Goal: Transaction & Acquisition: Book appointment/travel/reservation

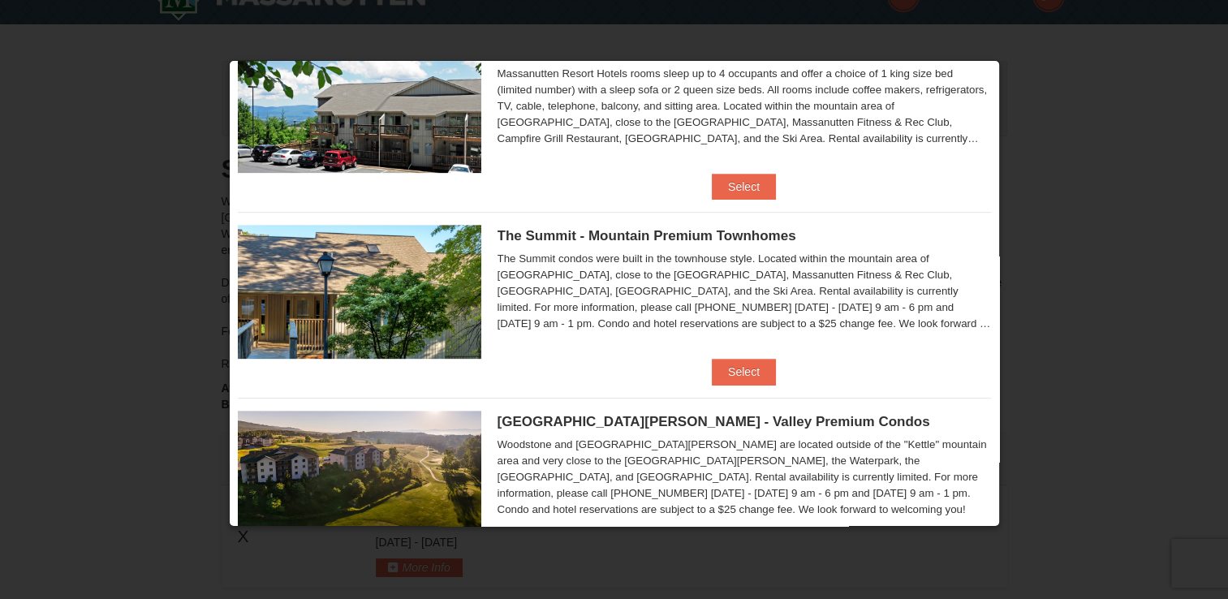
scroll to position [649, 0]
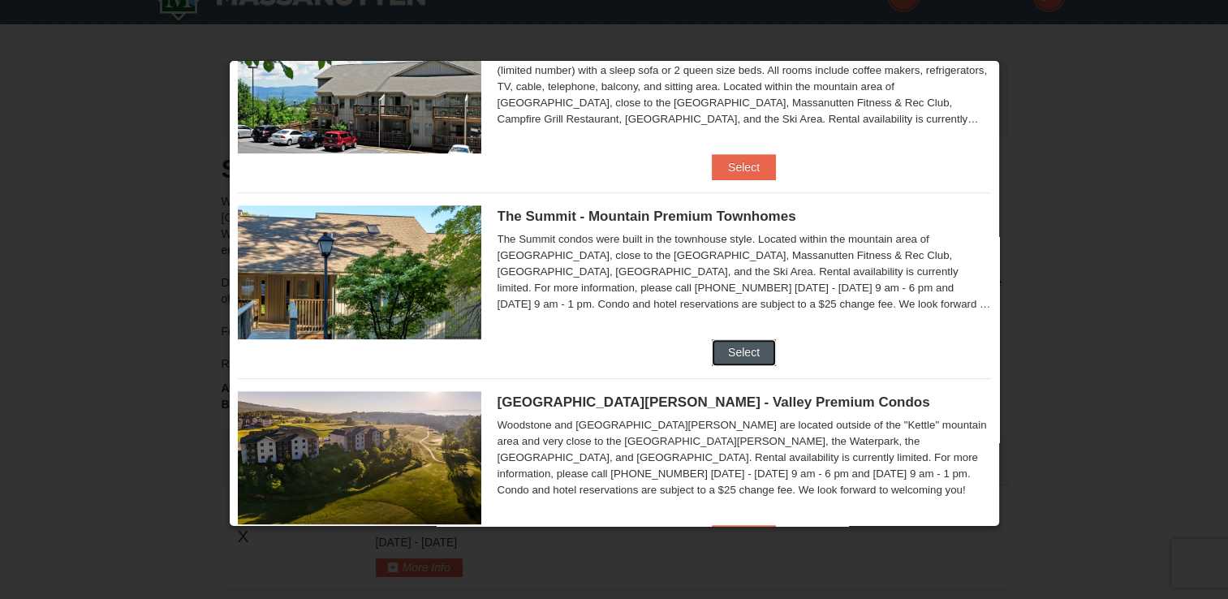
click at [750, 354] on button "Select" at bounding box center [744, 352] width 64 height 26
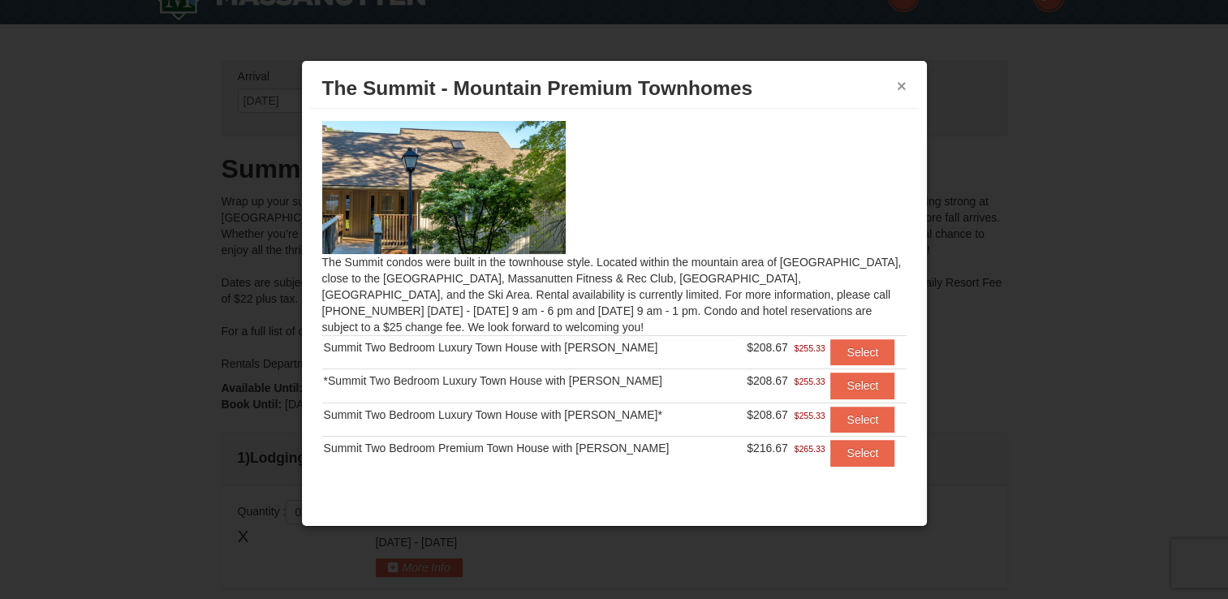
click at [902, 89] on button "×" at bounding box center [902, 86] width 10 height 16
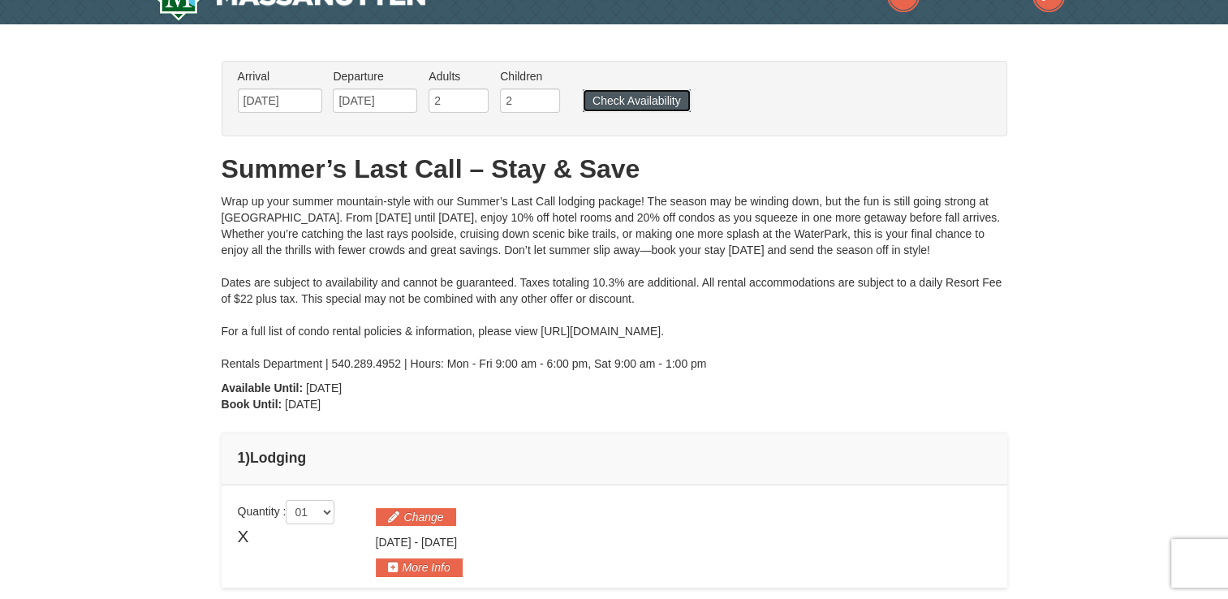
click at [658, 93] on button "Check Availability" at bounding box center [637, 100] width 108 height 23
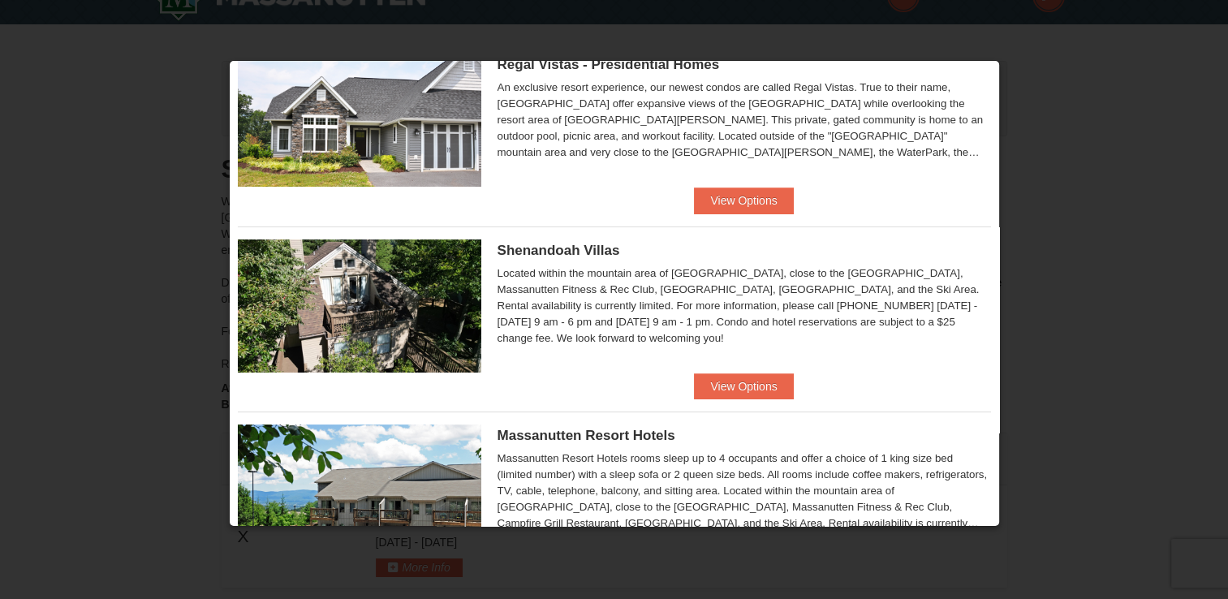
scroll to position [237, 0]
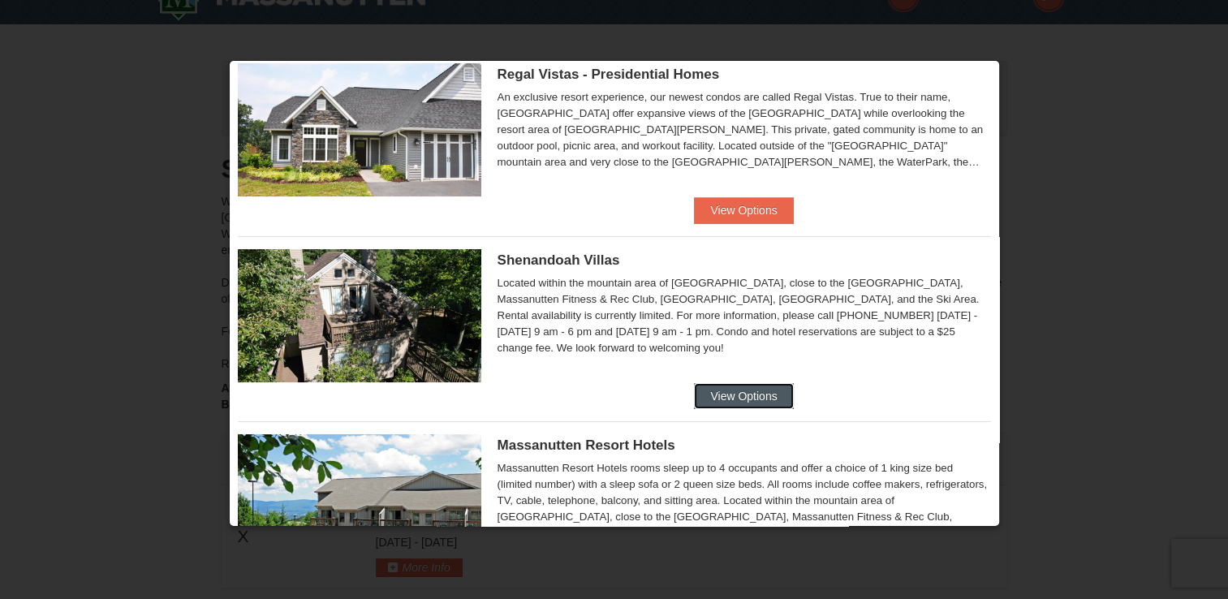
click at [740, 398] on button "View Options" at bounding box center [743, 396] width 99 height 26
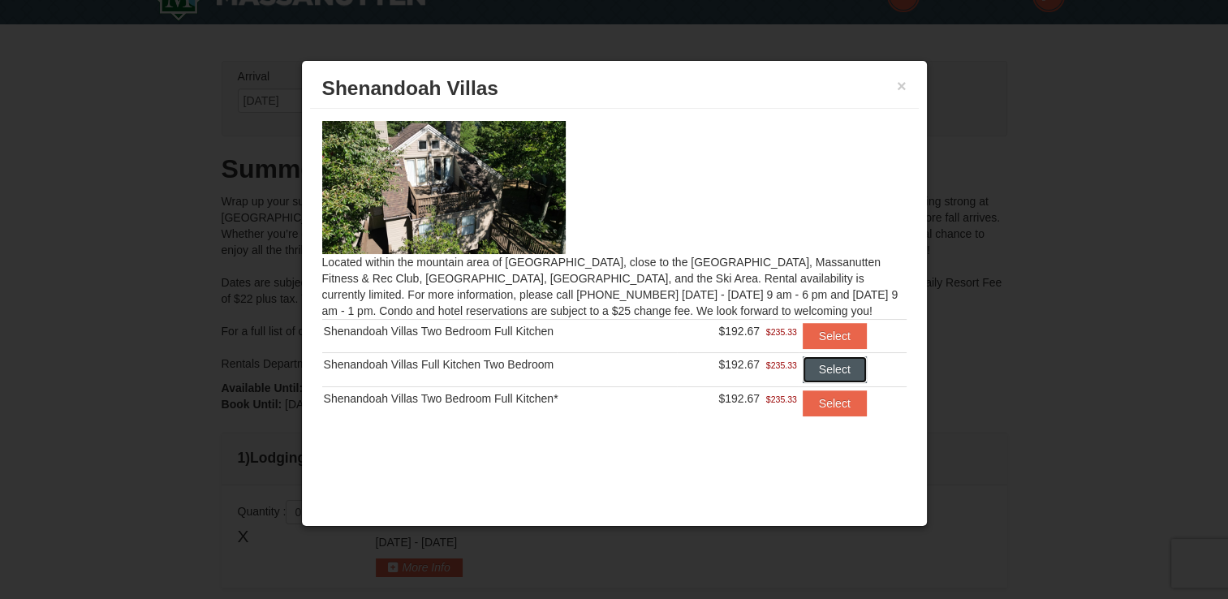
click at [850, 367] on button "Select" at bounding box center [835, 369] width 64 height 26
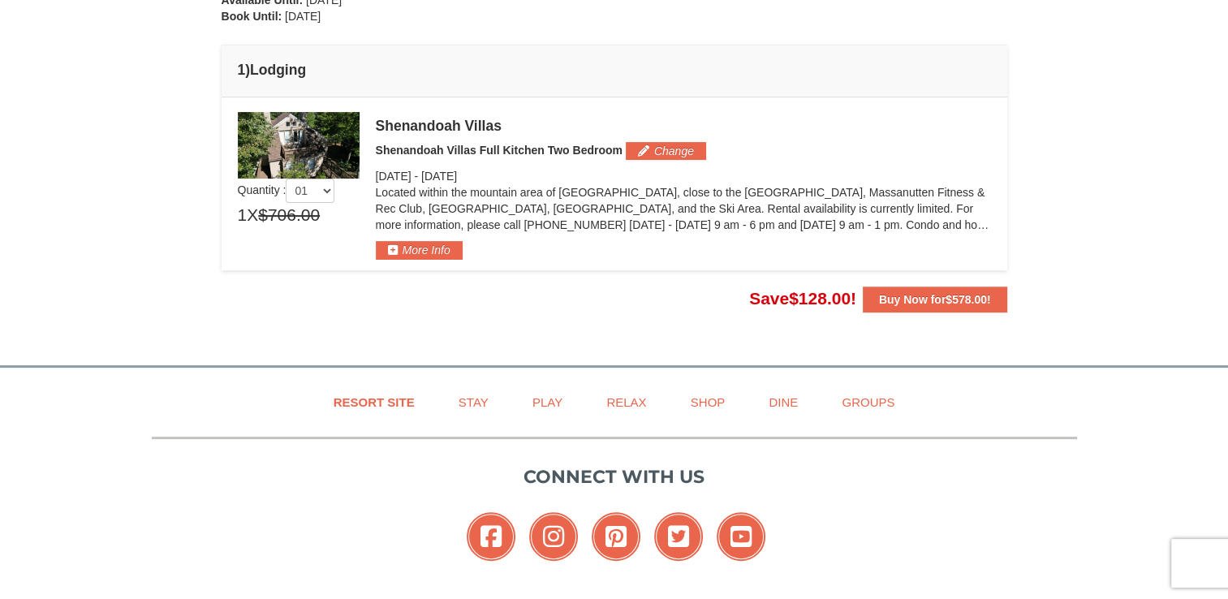
scroll to position [422, 0]
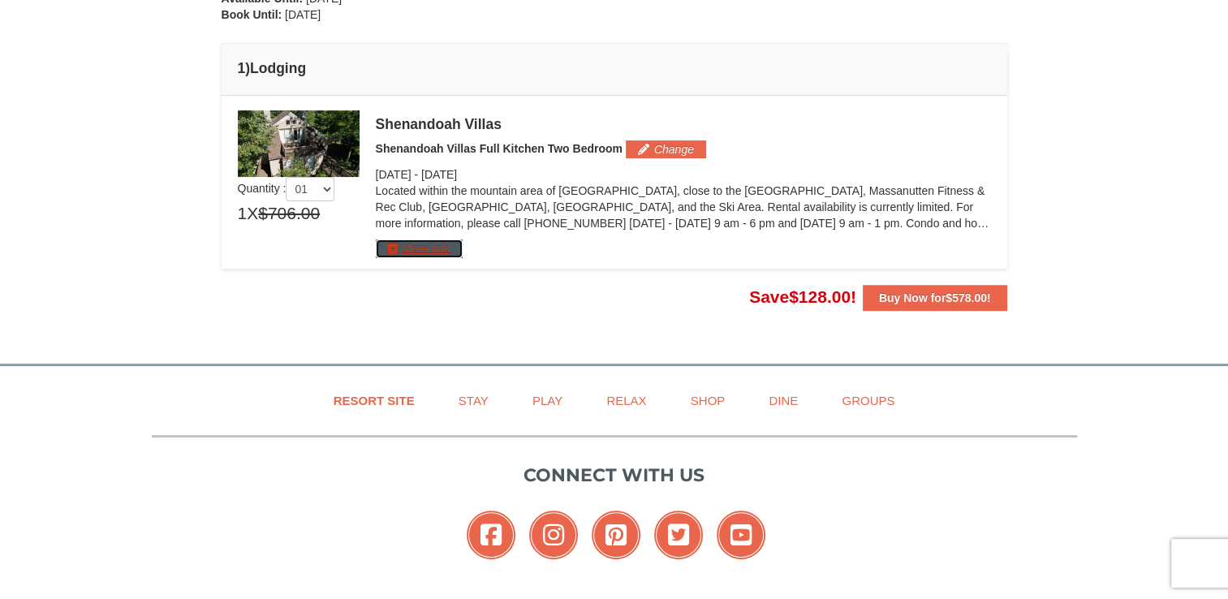
click at [422, 250] on button "More Info" at bounding box center [419, 248] width 87 height 18
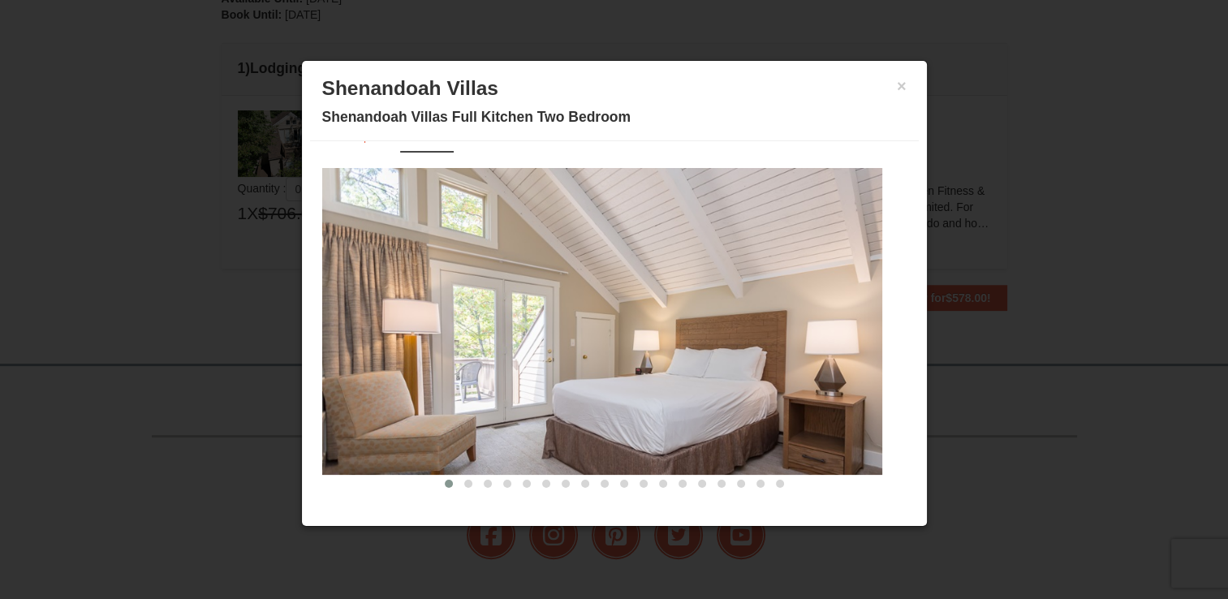
scroll to position [32, 0]
click at [464, 482] on span at bounding box center [468, 484] width 8 height 8
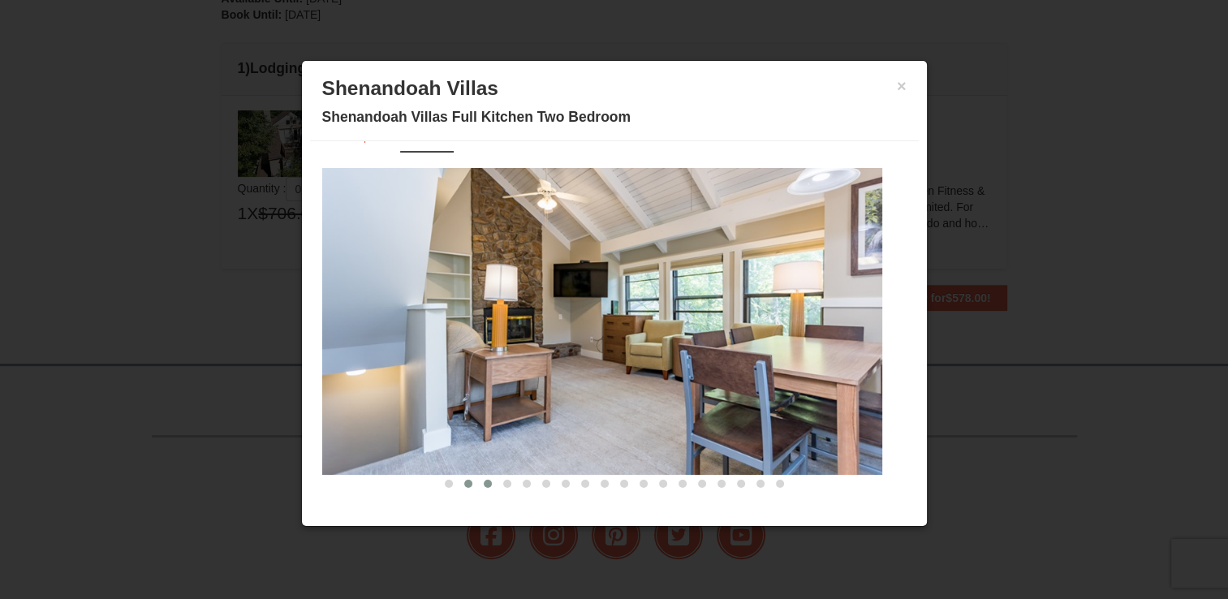
click at [484, 485] on span at bounding box center [488, 484] width 8 height 8
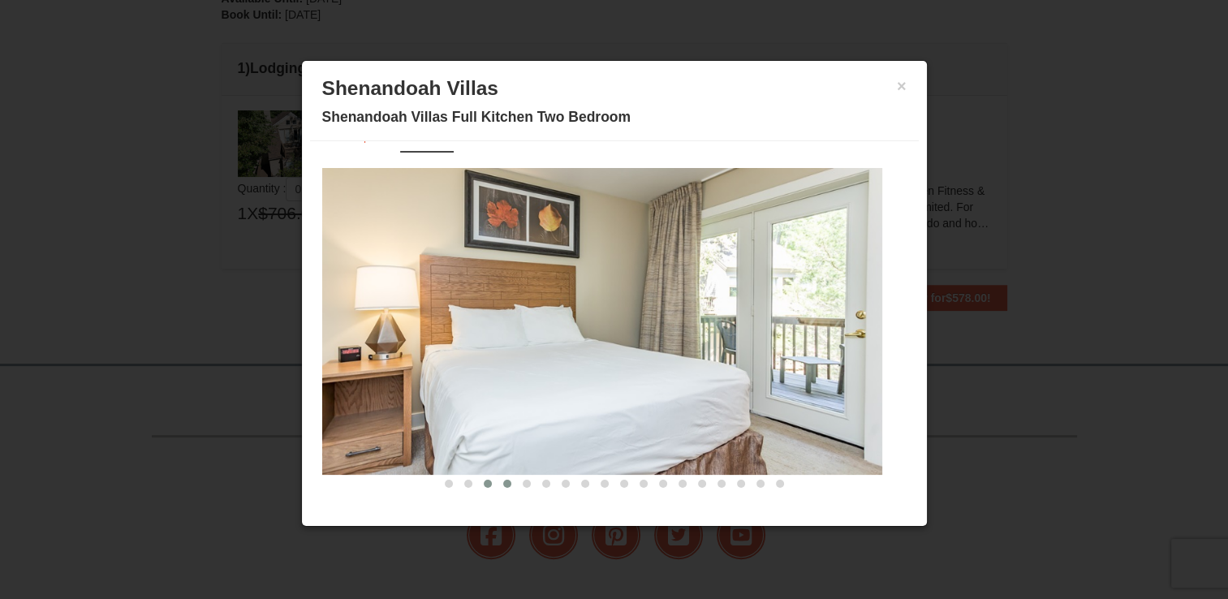
click at [503, 483] on span at bounding box center [507, 484] width 8 height 8
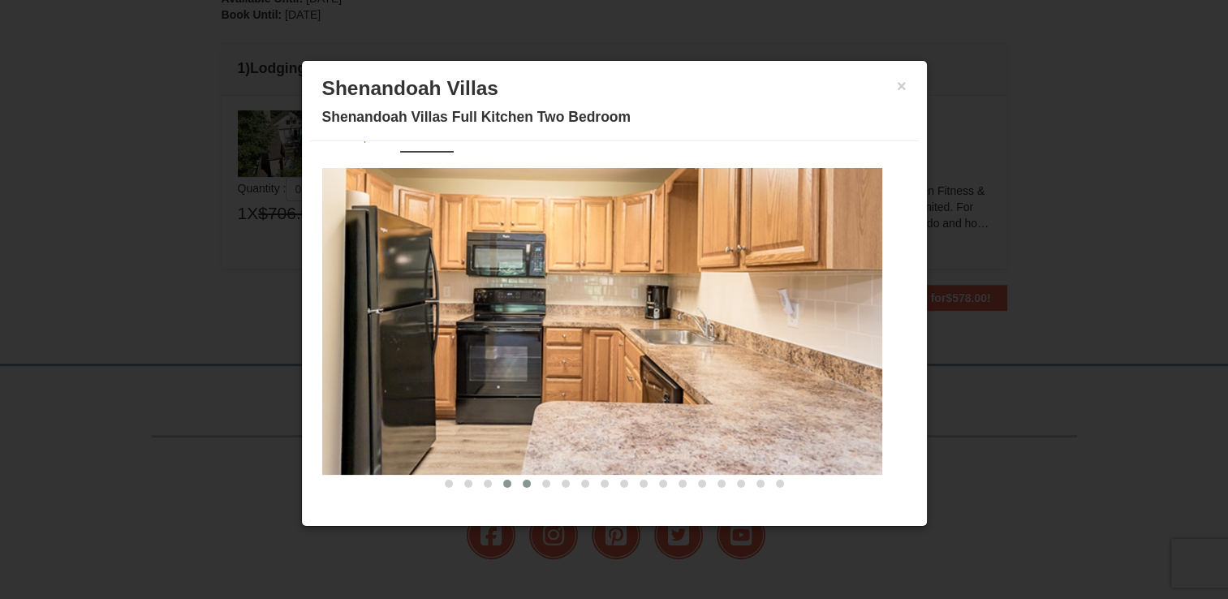
click at [523, 483] on span at bounding box center [527, 484] width 8 height 8
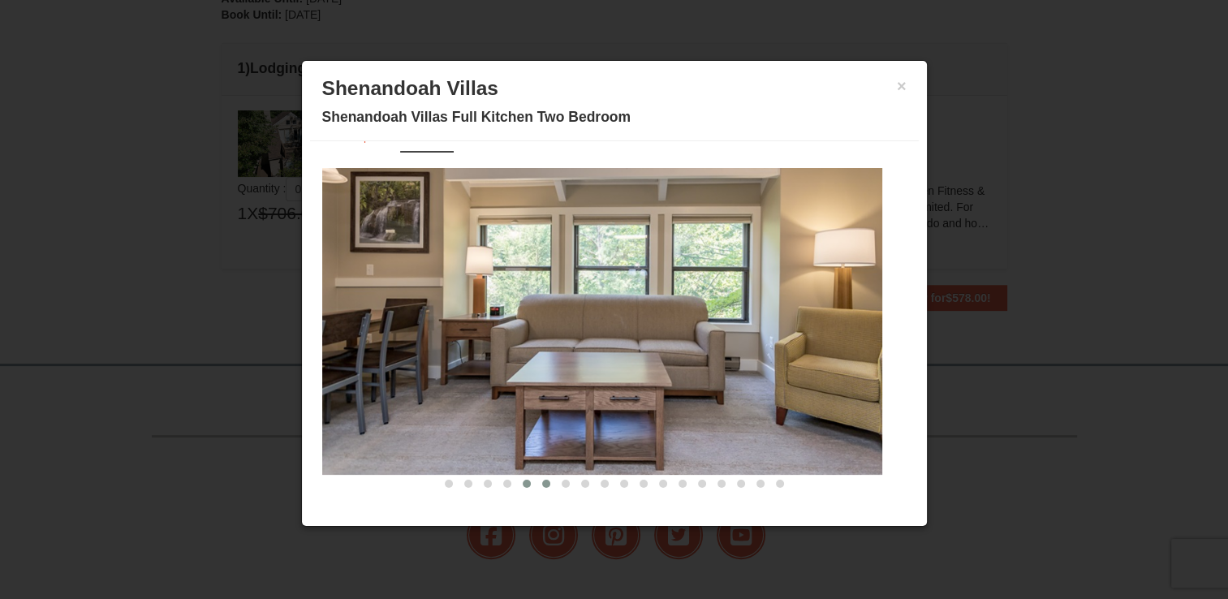
click at [537, 483] on button at bounding box center [546, 484] width 19 height 16
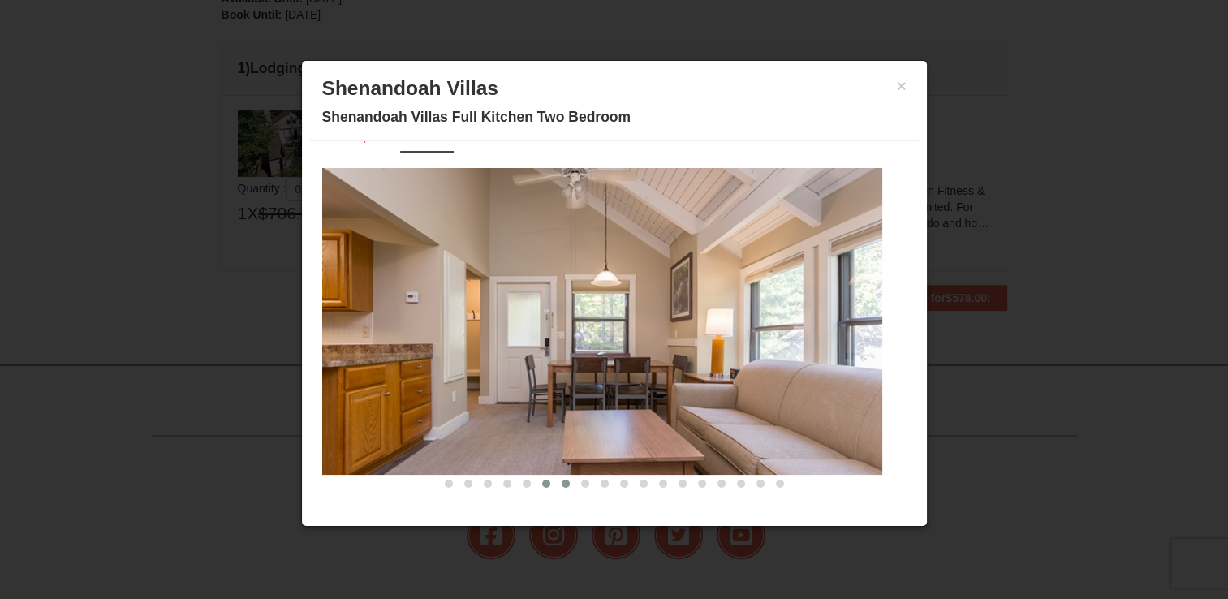
click at [562, 481] on span at bounding box center [566, 484] width 8 height 8
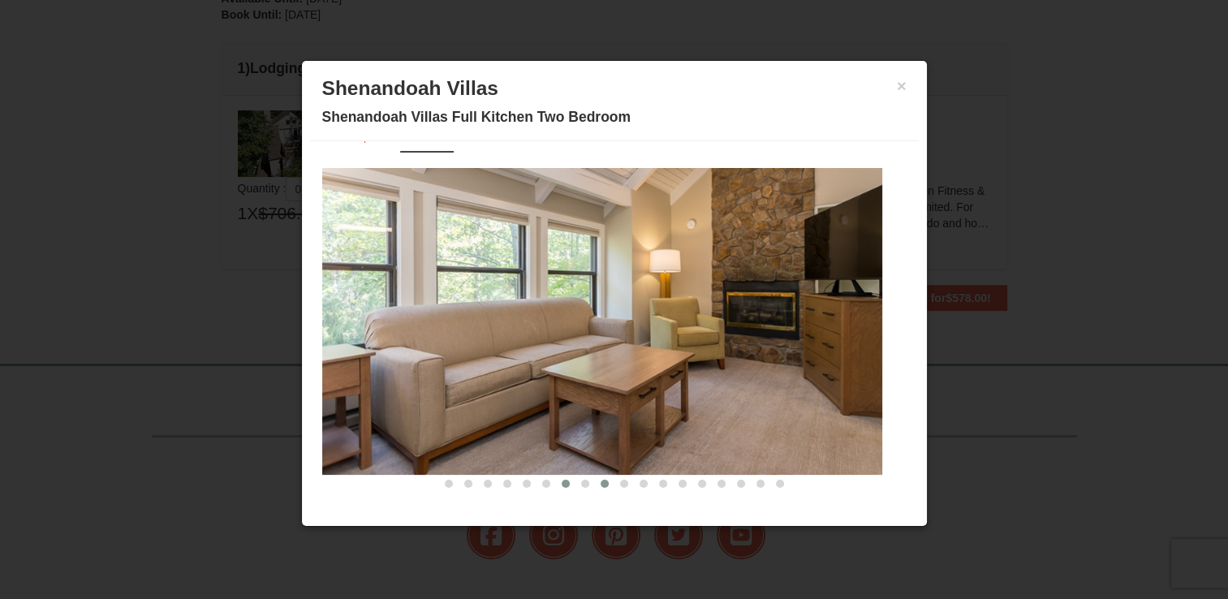
click at [601, 484] on span at bounding box center [605, 484] width 8 height 8
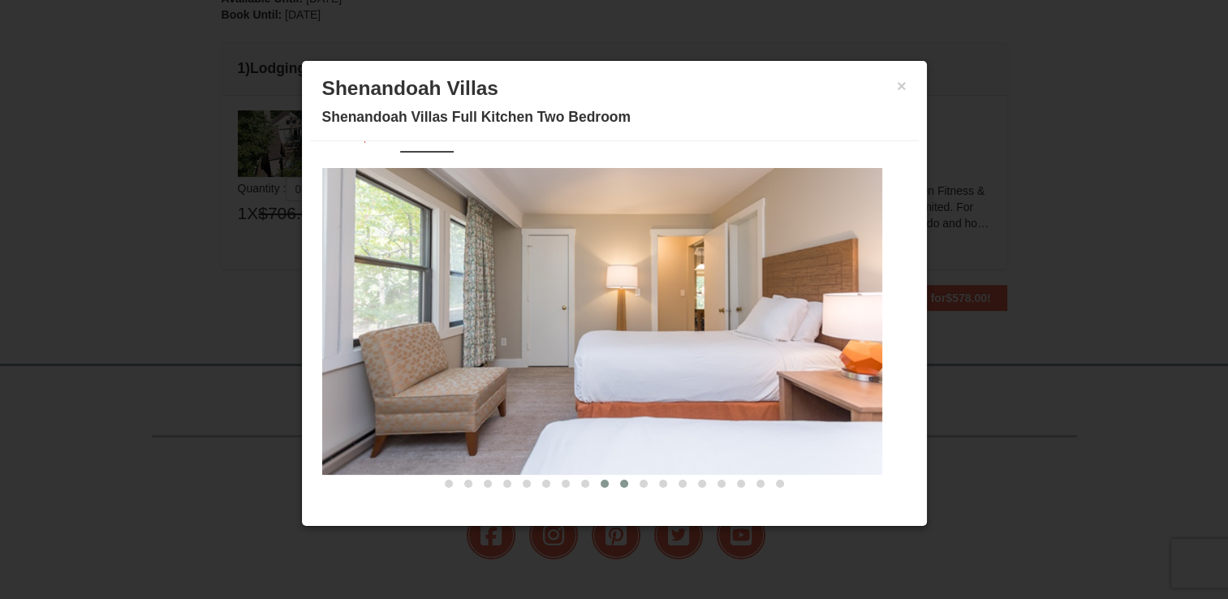
click at [620, 484] on span at bounding box center [624, 484] width 8 height 8
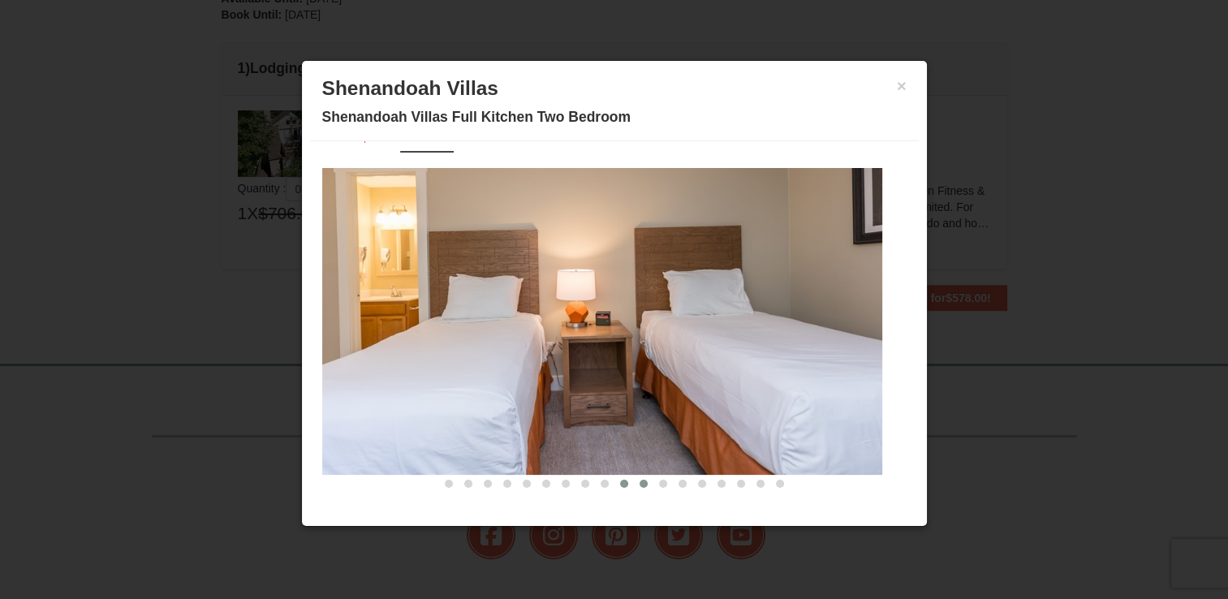
click at [634, 485] on button at bounding box center [643, 484] width 19 height 16
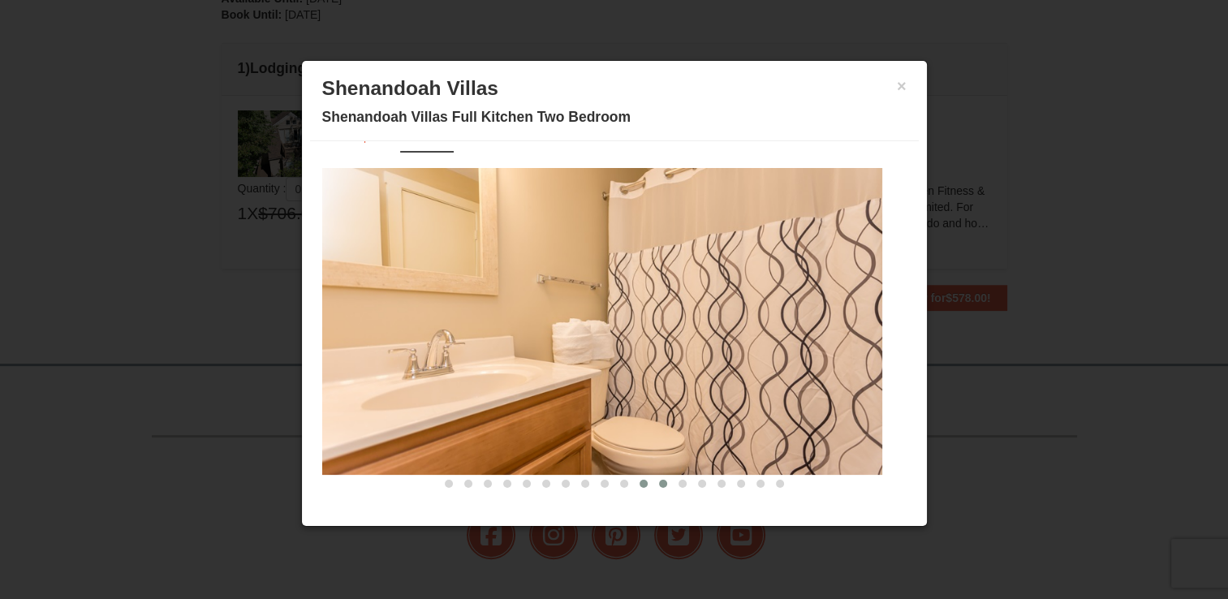
click at [659, 482] on span at bounding box center [663, 484] width 8 height 8
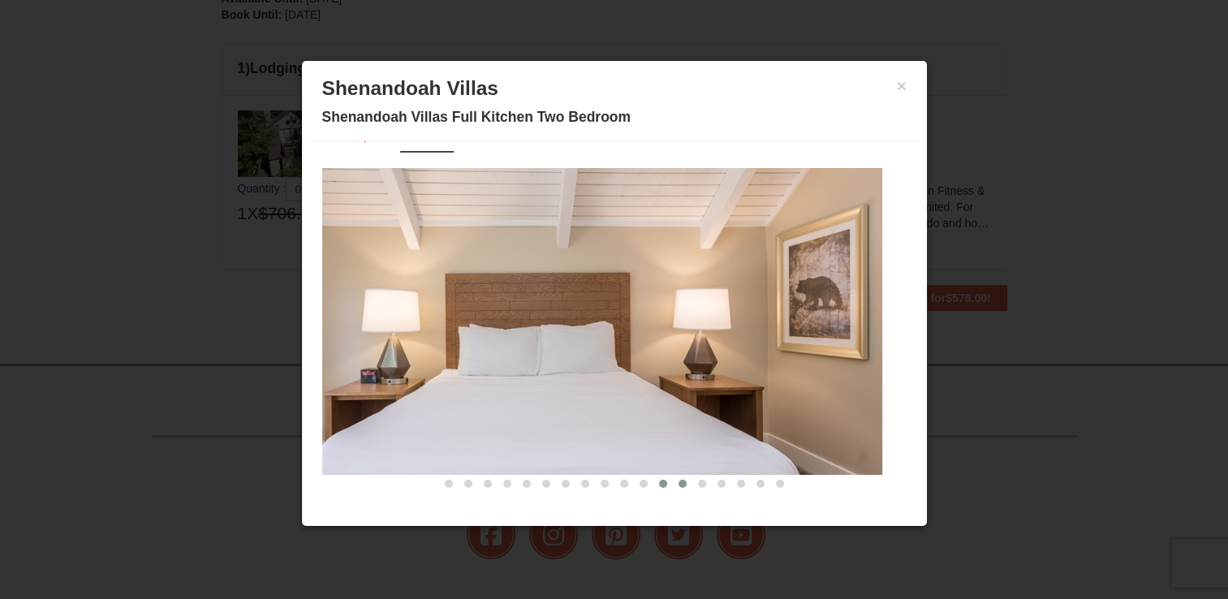
click at [679, 484] on span at bounding box center [683, 484] width 8 height 8
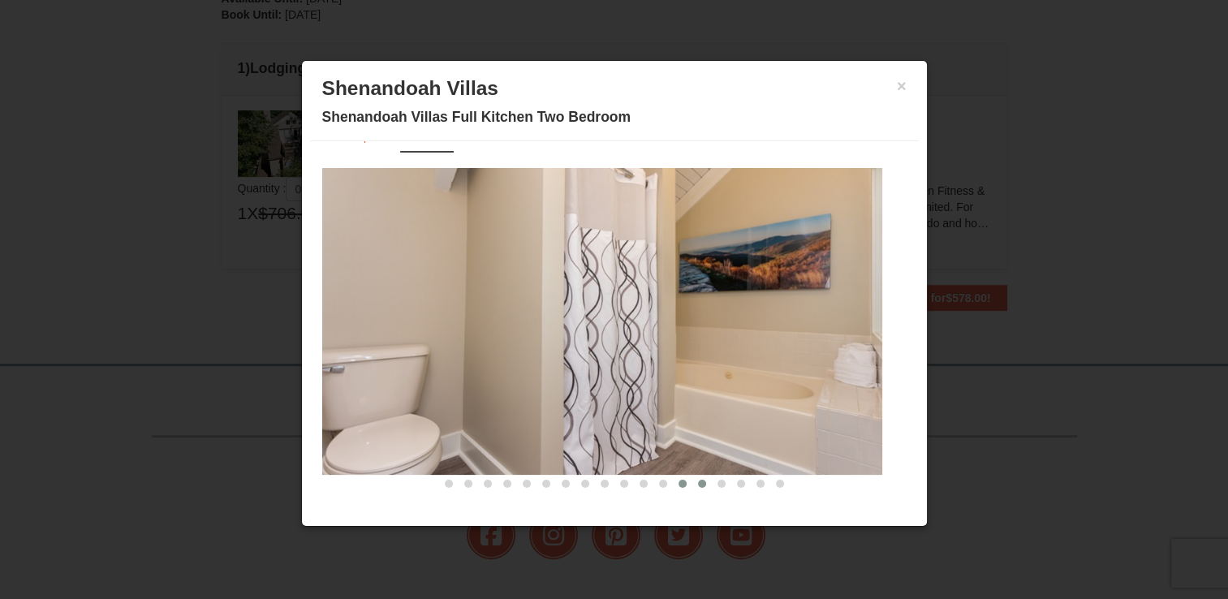
click at [698, 482] on span at bounding box center [702, 484] width 8 height 8
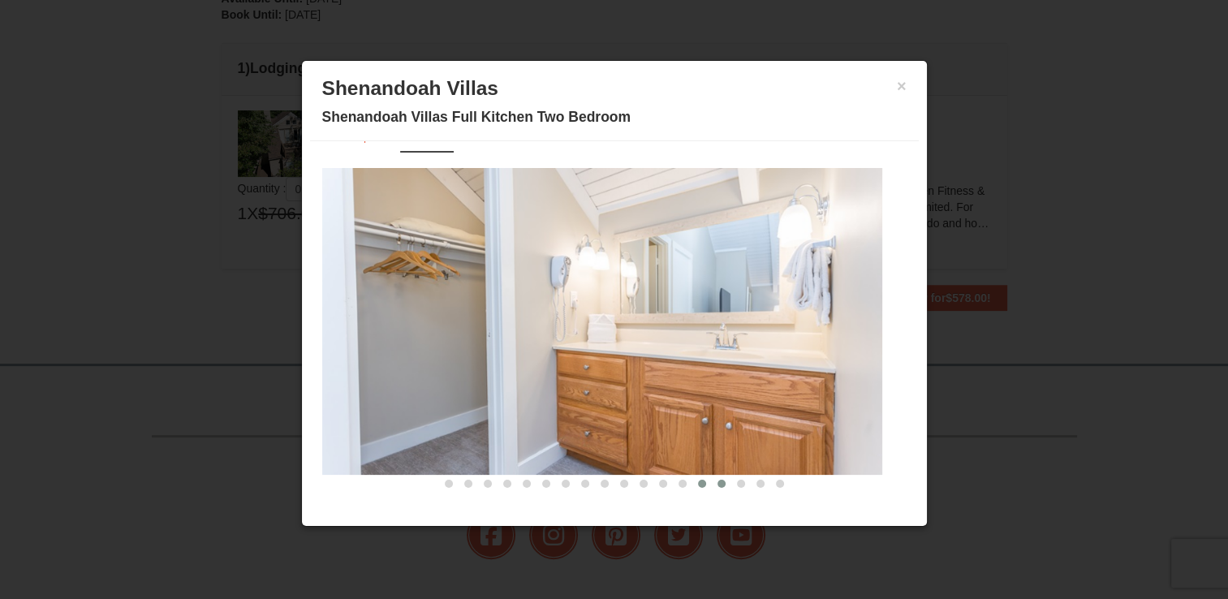
click at [718, 480] on span at bounding box center [722, 484] width 8 height 8
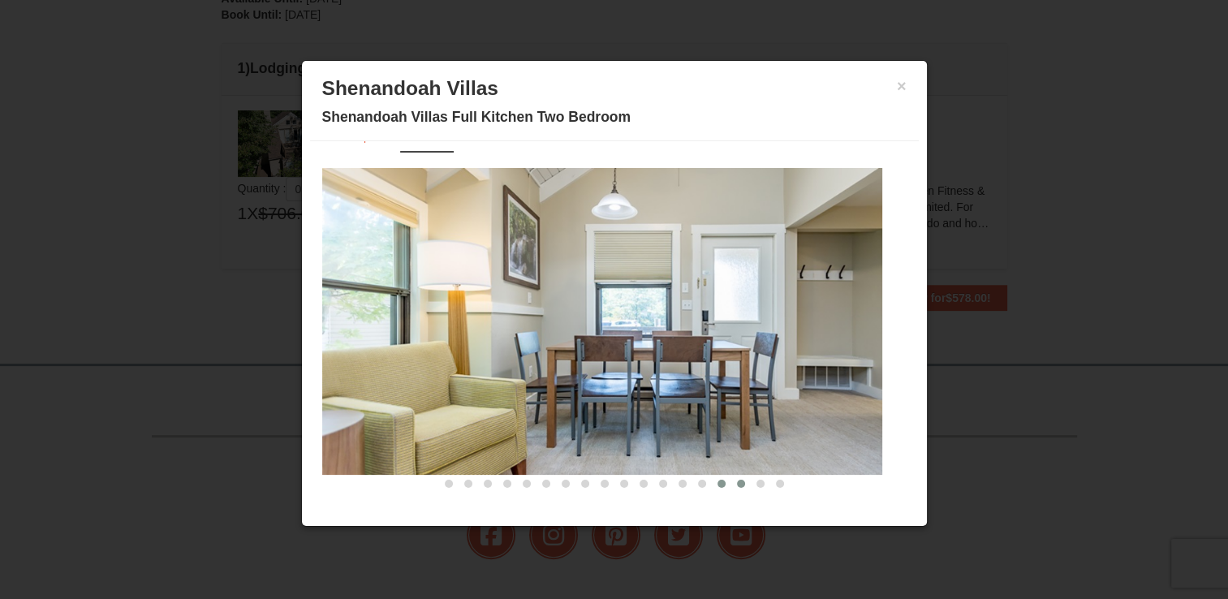
click at [737, 484] on span at bounding box center [741, 484] width 8 height 8
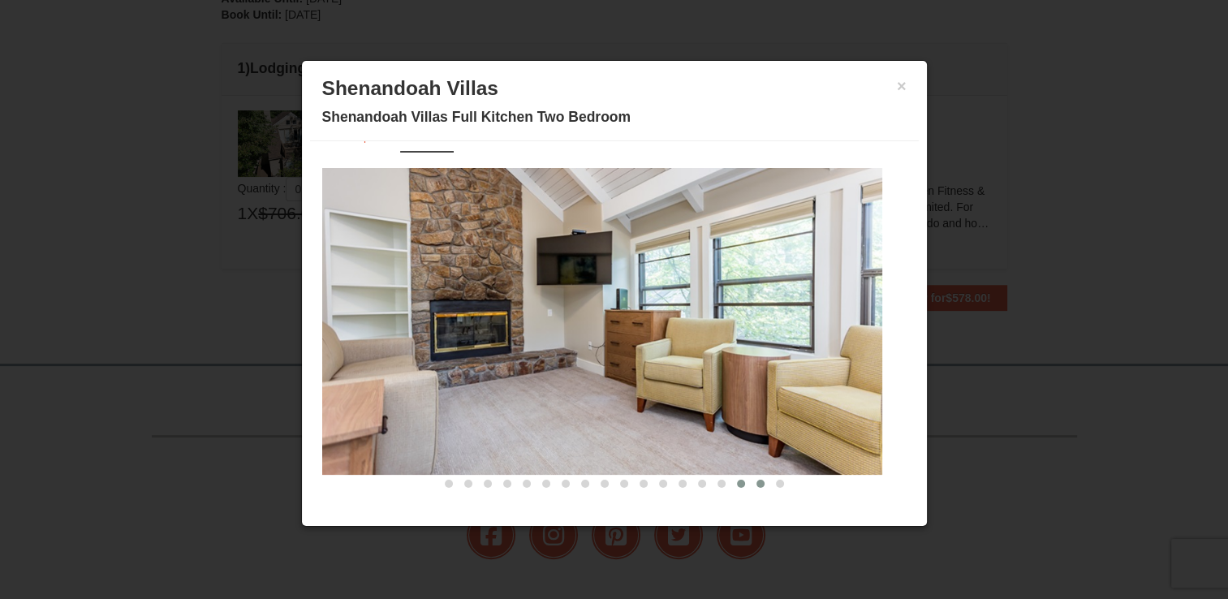
click at [757, 485] on span at bounding box center [761, 484] width 8 height 8
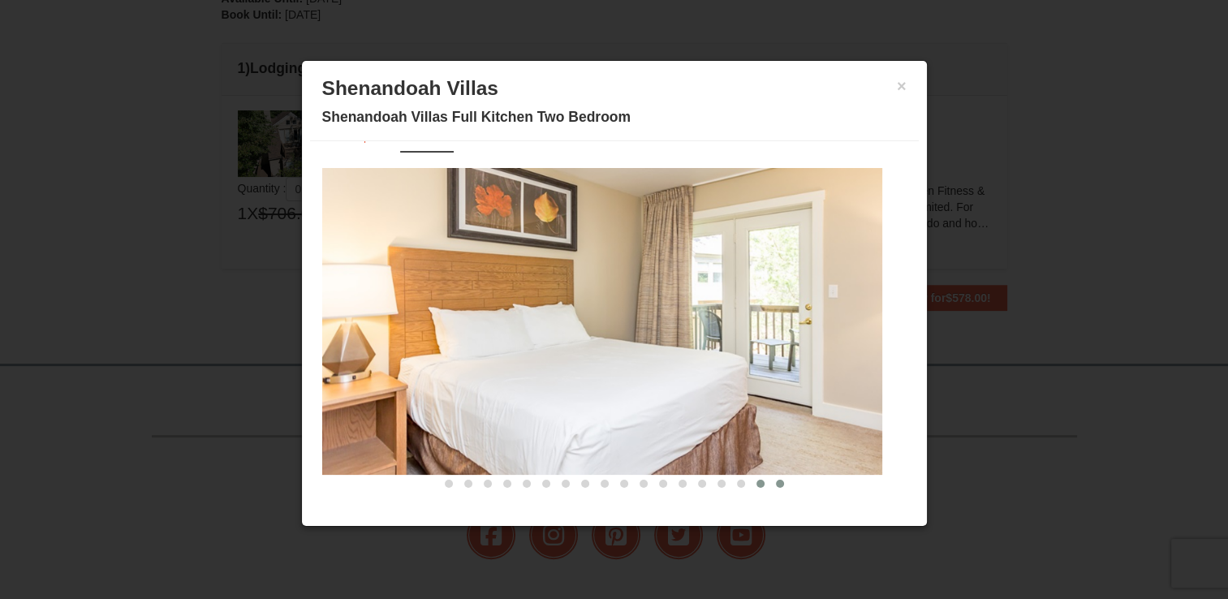
click at [770, 485] on button at bounding box center [779, 484] width 19 height 16
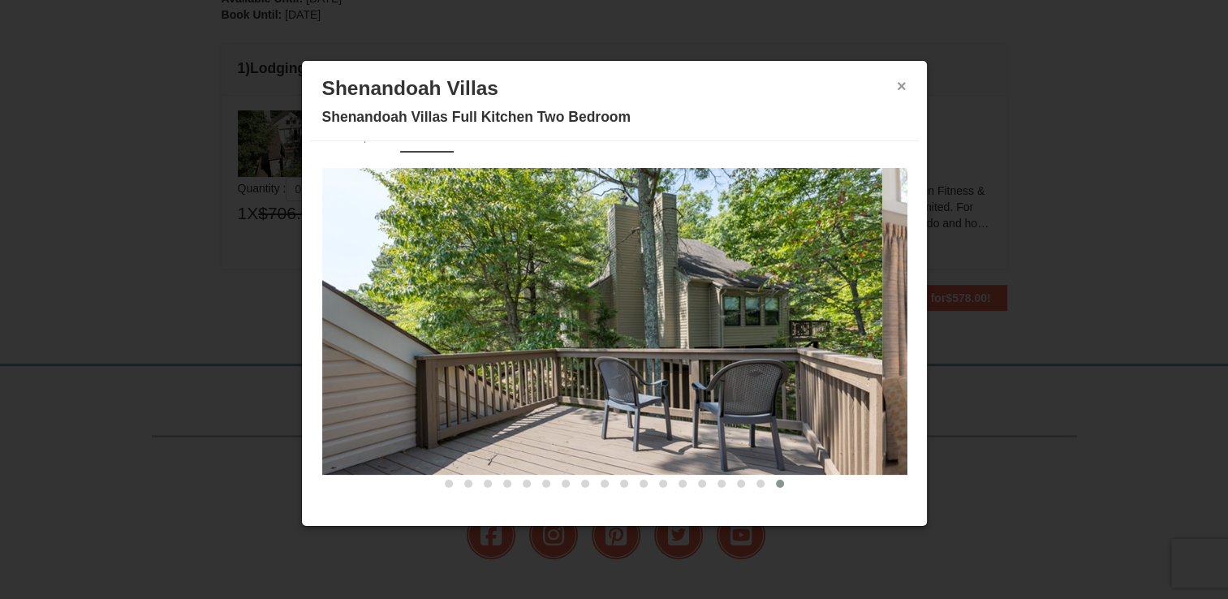
click at [897, 84] on button "×" at bounding box center [902, 86] width 10 height 16
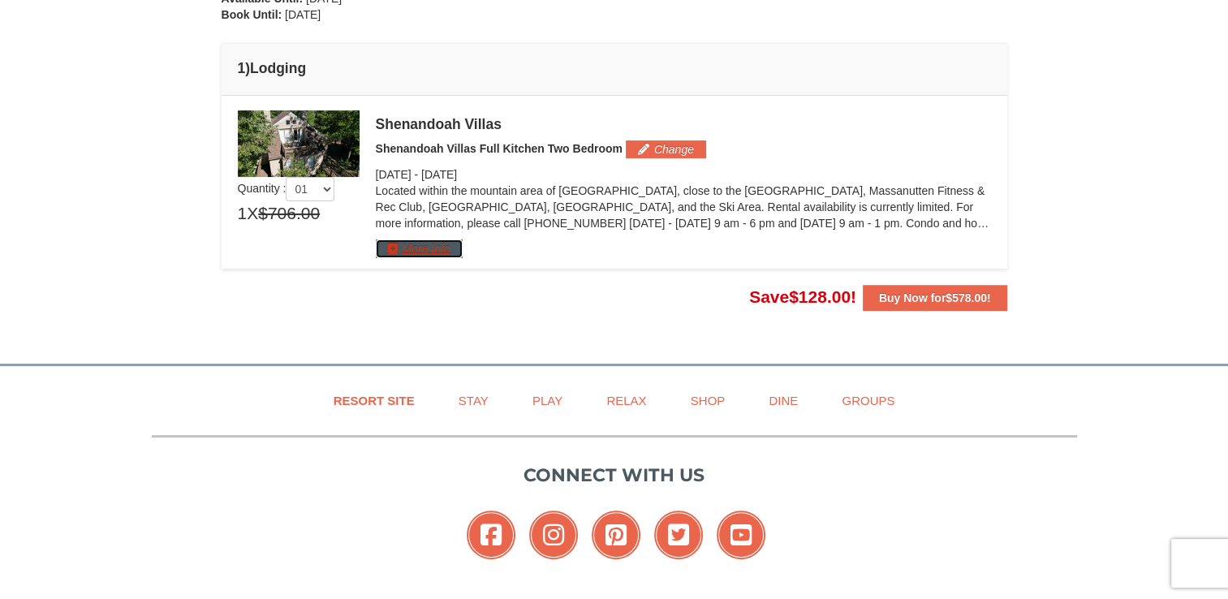
click at [403, 248] on button "More Info" at bounding box center [419, 248] width 87 height 18
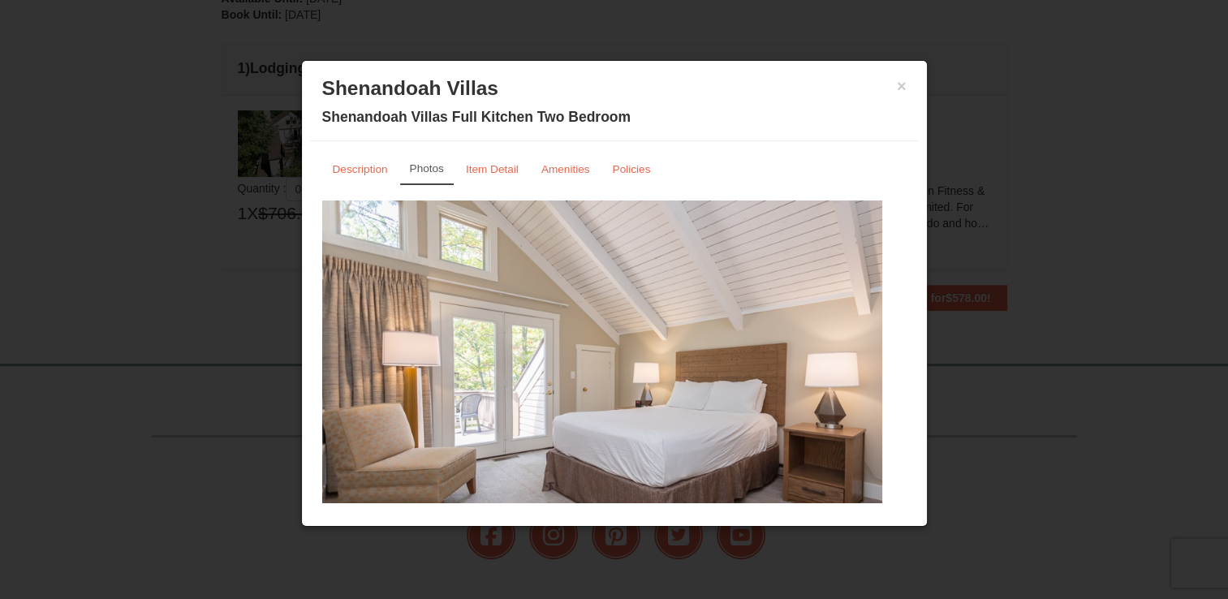
scroll to position [0, 0]
click at [492, 170] on small "Item Detail" at bounding box center [492, 169] width 53 height 12
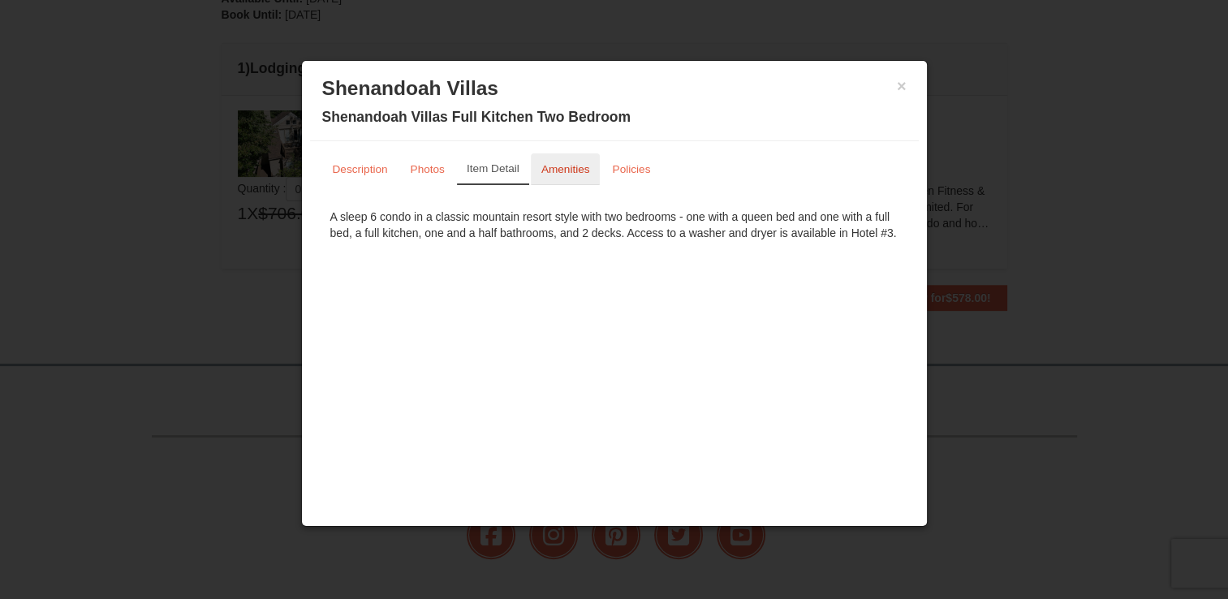
click at [554, 169] on small "Amenities" at bounding box center [565, 169] width 49 height 12
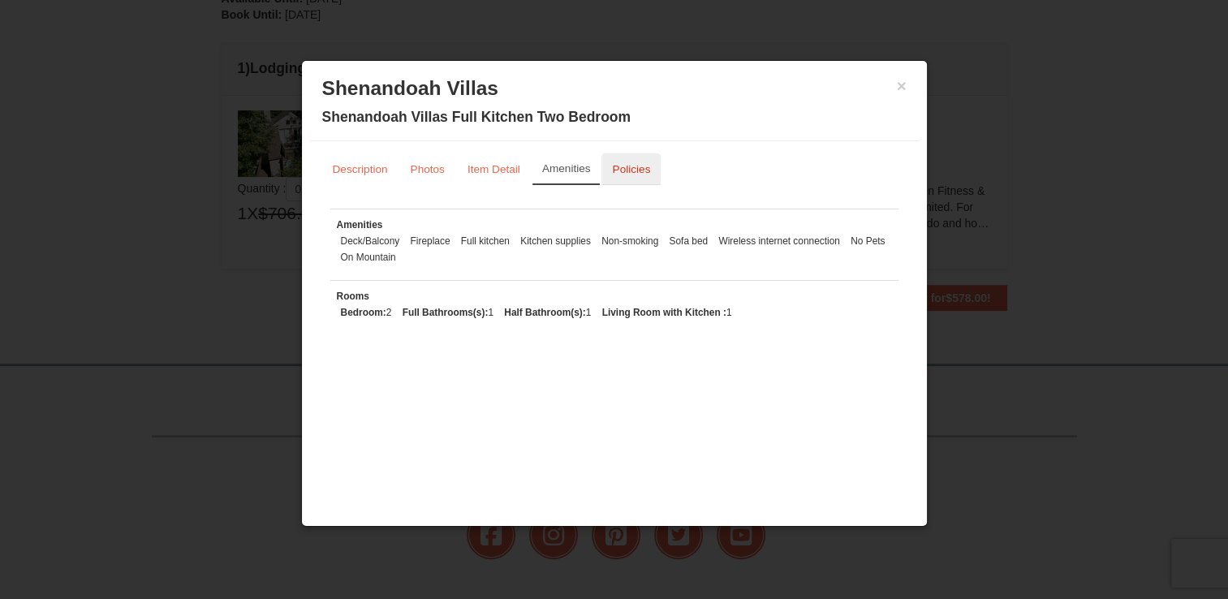
click at [640, 177] on link "Policies" at bounding box center [631, 169] width 59 height 32
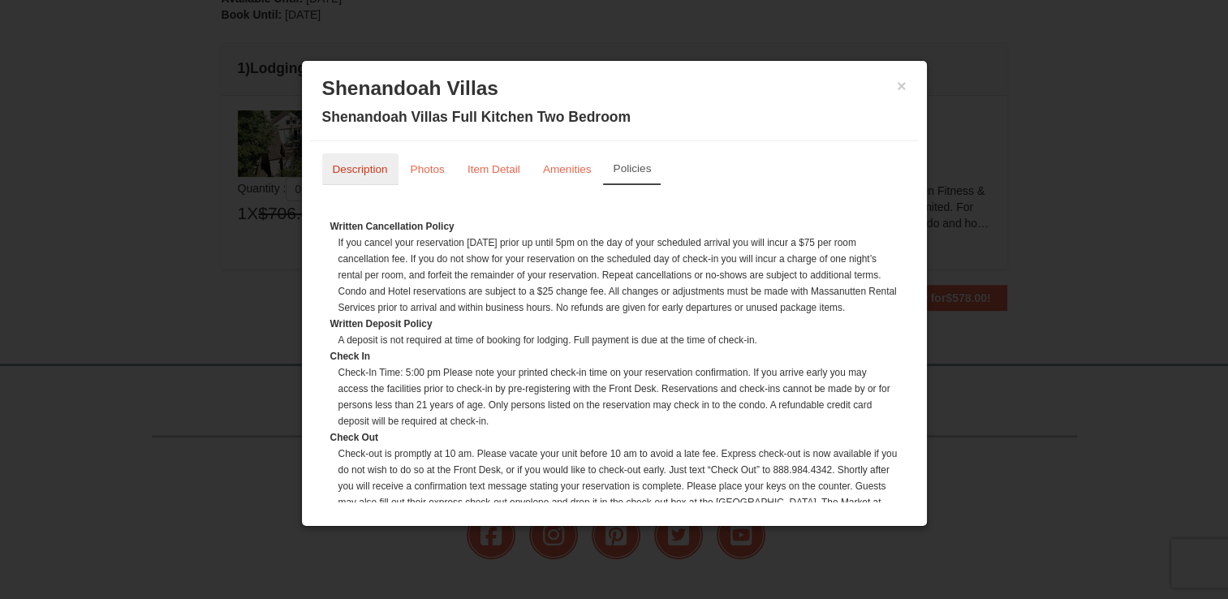
click at [343, 167] on small "Description" at bounding box center [360, 169] width 55 height 12
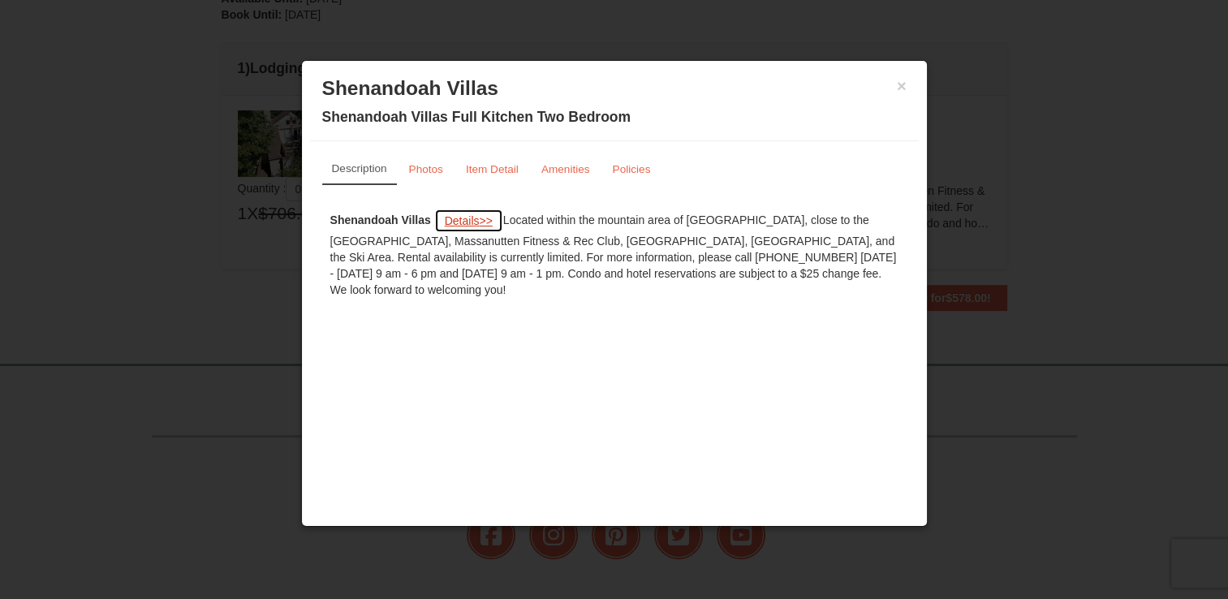
click at [451, 222] on span "Details" at bounding box center [462, 220] width 35 height 13
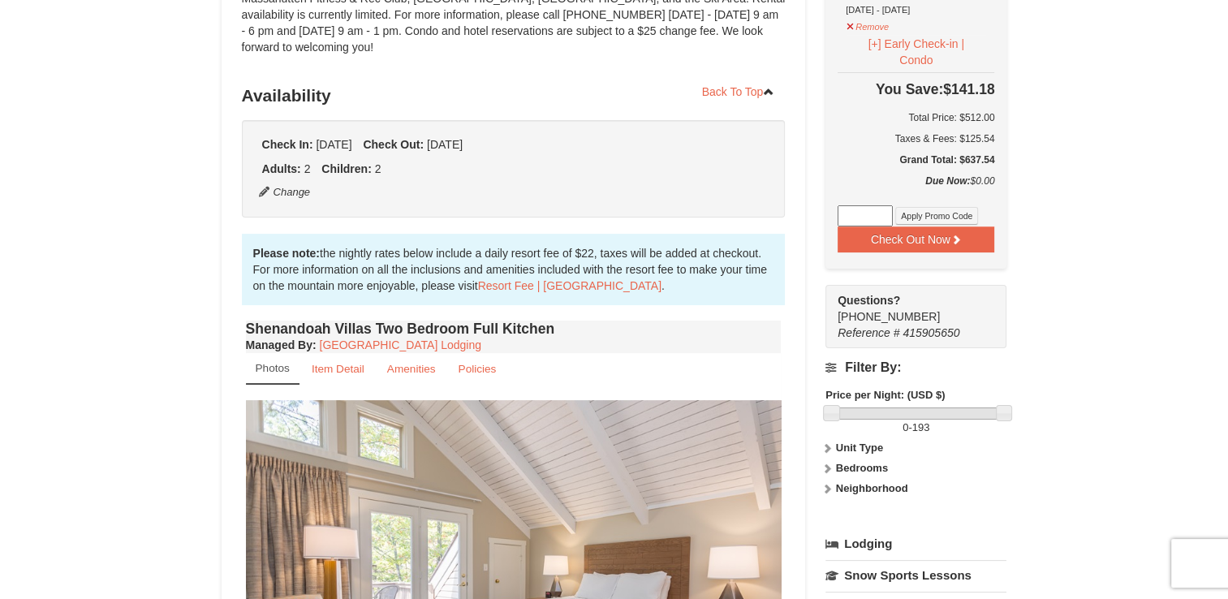
scroll to position [162, 0]
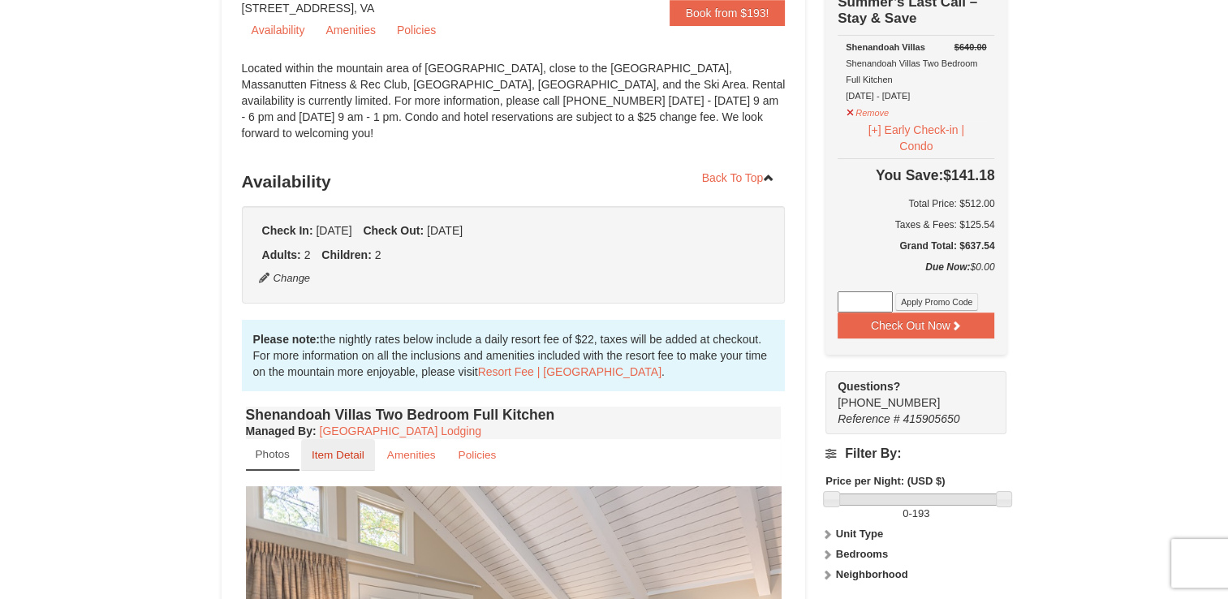
click at [344, 449] on small "Item Detail" at bounding box center [338, 455] width 53 height 12
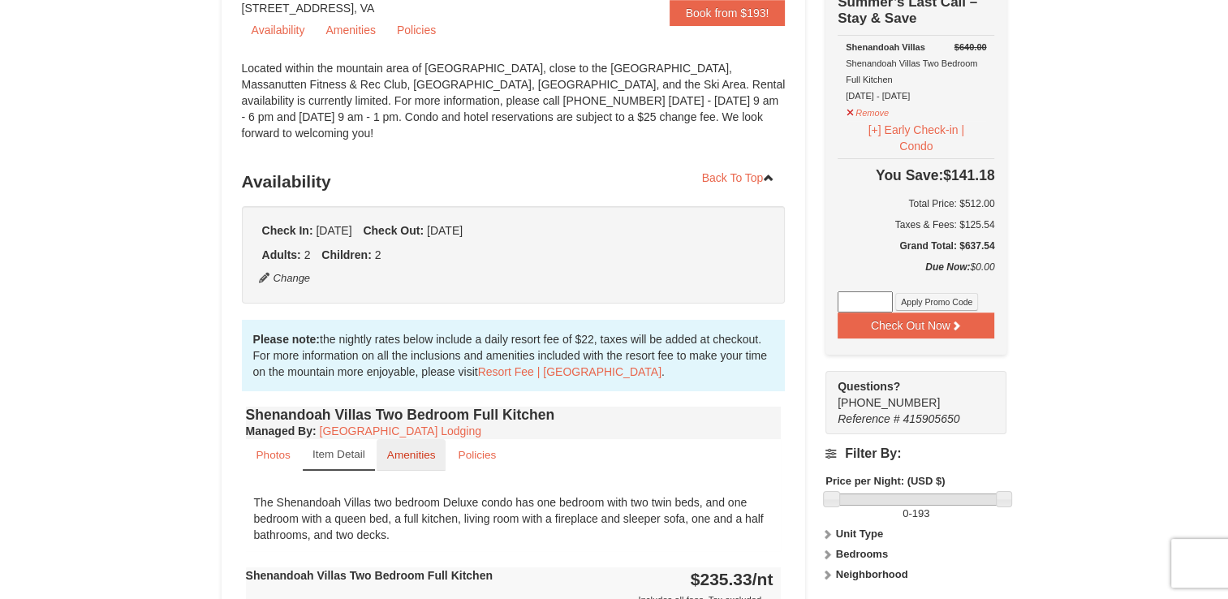
click at [418, 449] on small "Amenities" at bounding box center [411, 455] width 49 height 12
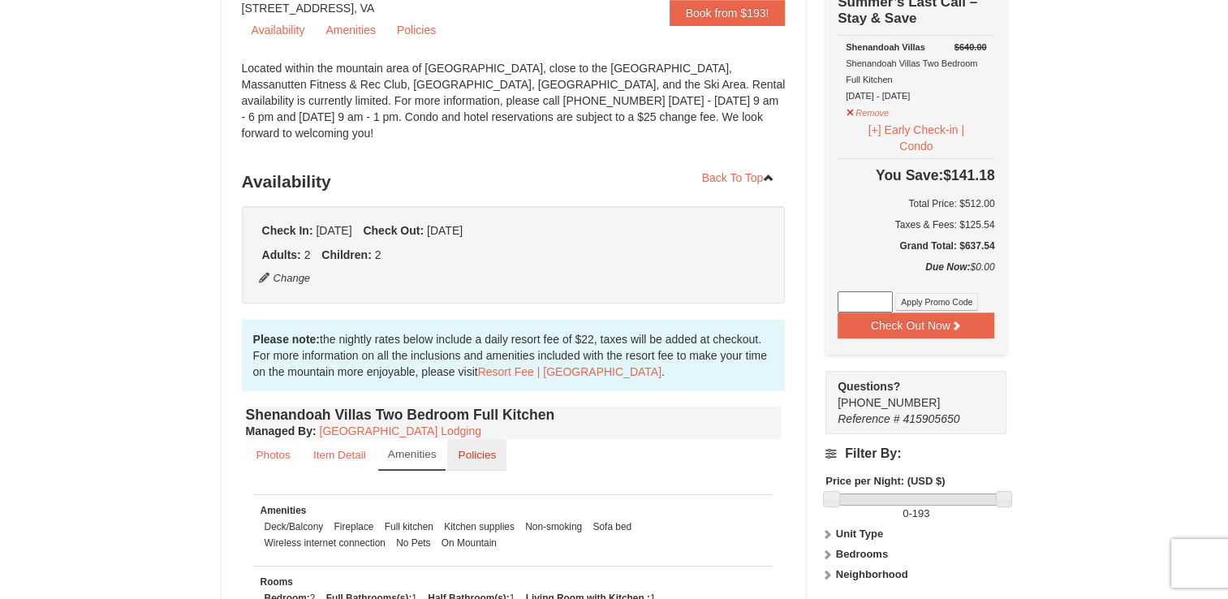
click at [472, 449] on small "Policies" at bounding box center [477, 455] width 38 height 12
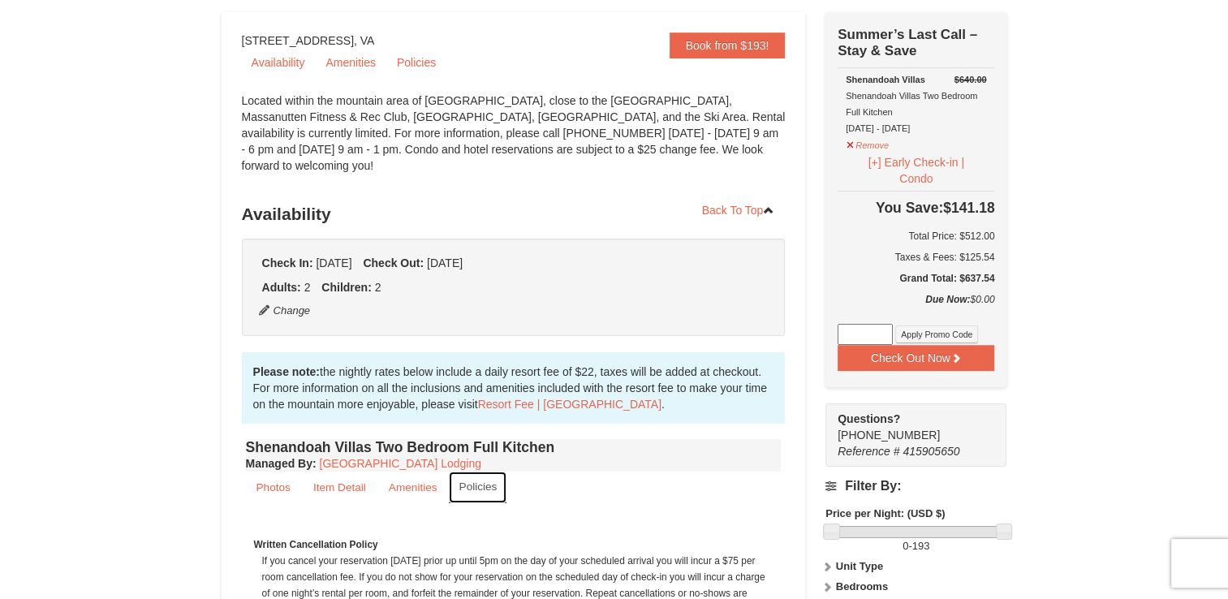
scroll to position [0, 0]
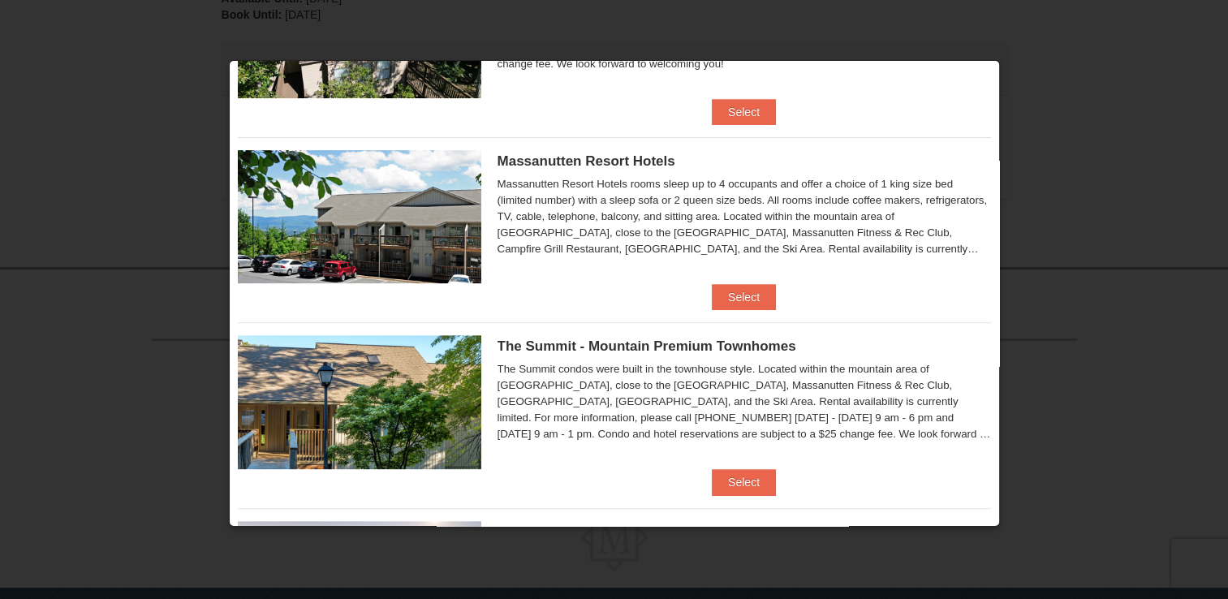
scroll to position [584, 0]
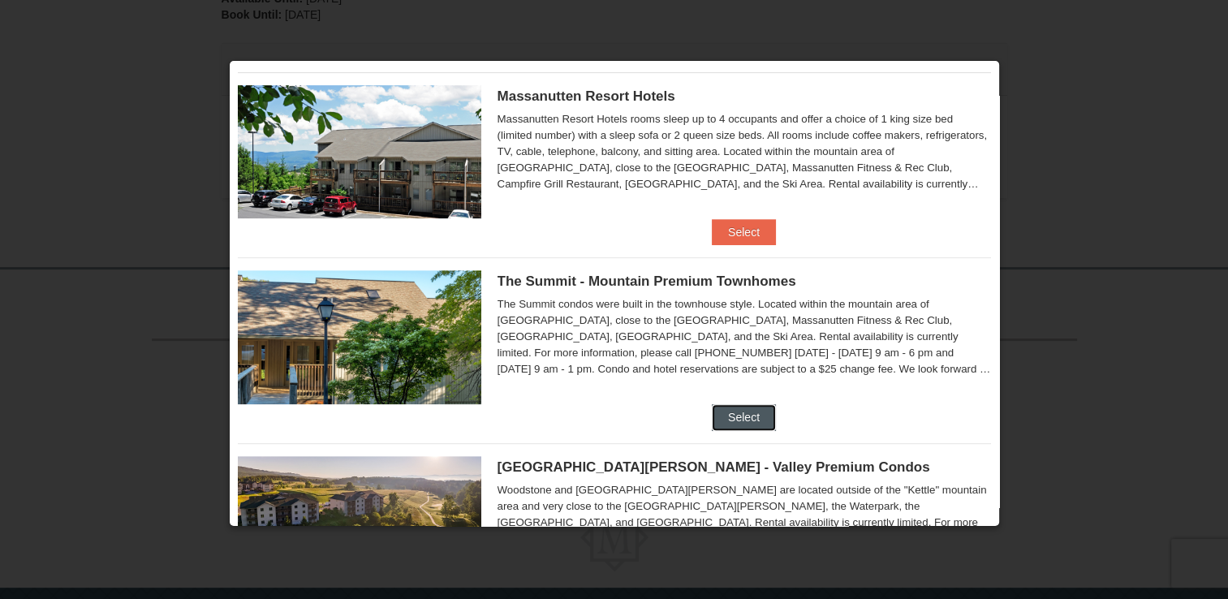
click at [740, 428] on button "Select" at bounding box center [744, 417] width 64 height 26
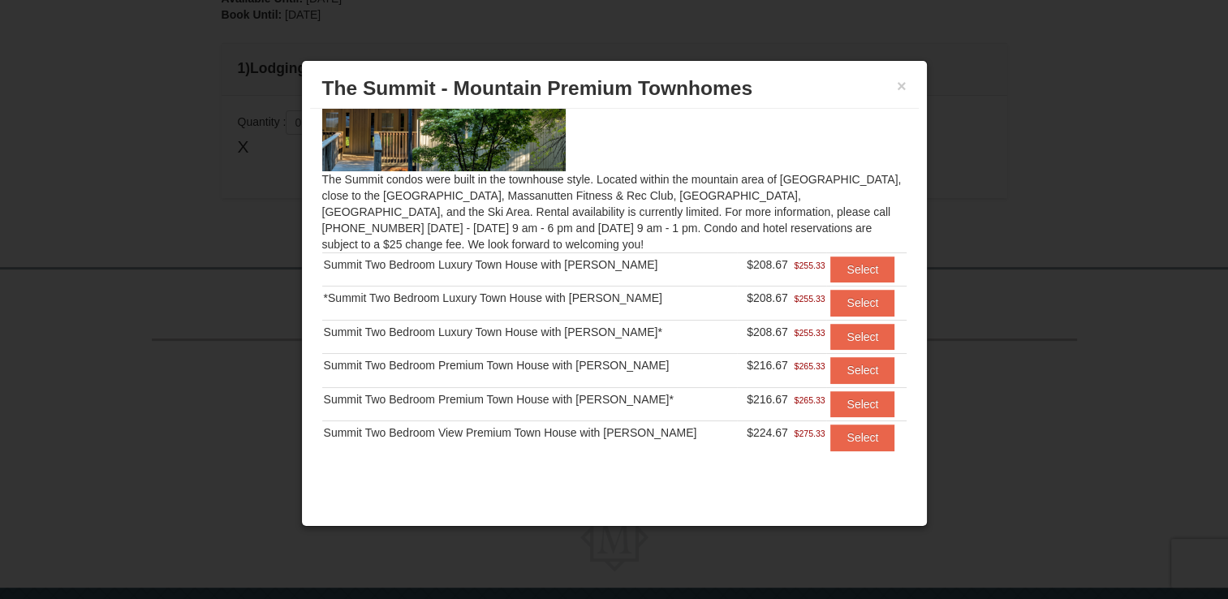
scroll to position [94, 0]
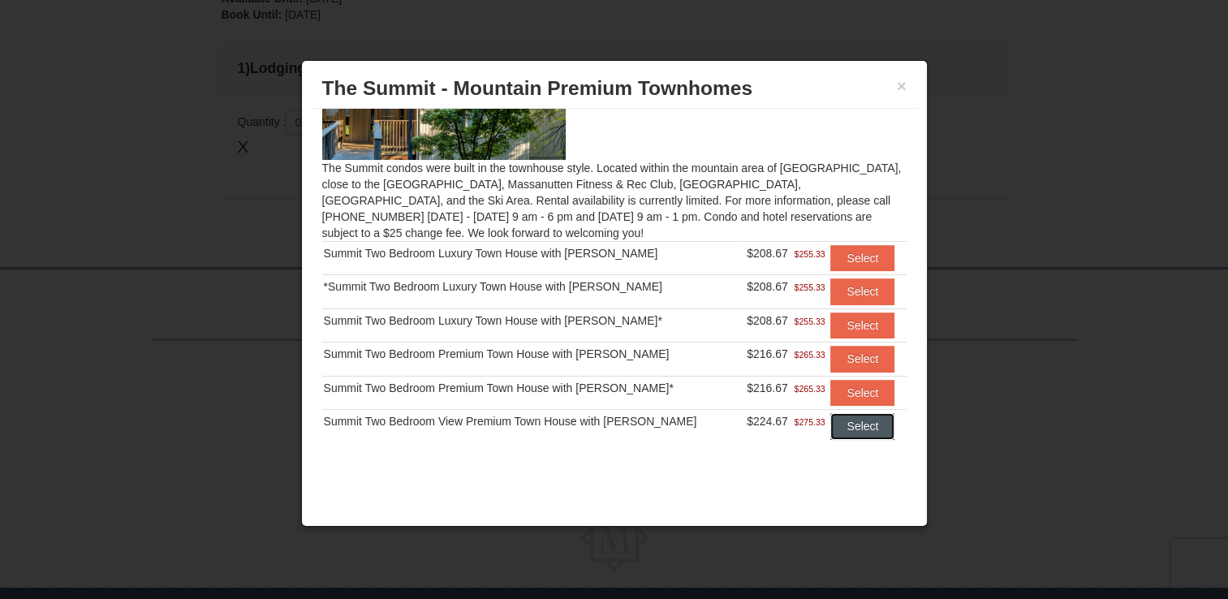
click at [830, 424] on button "Select" at bounding box center [862, 426] width 64 height 26
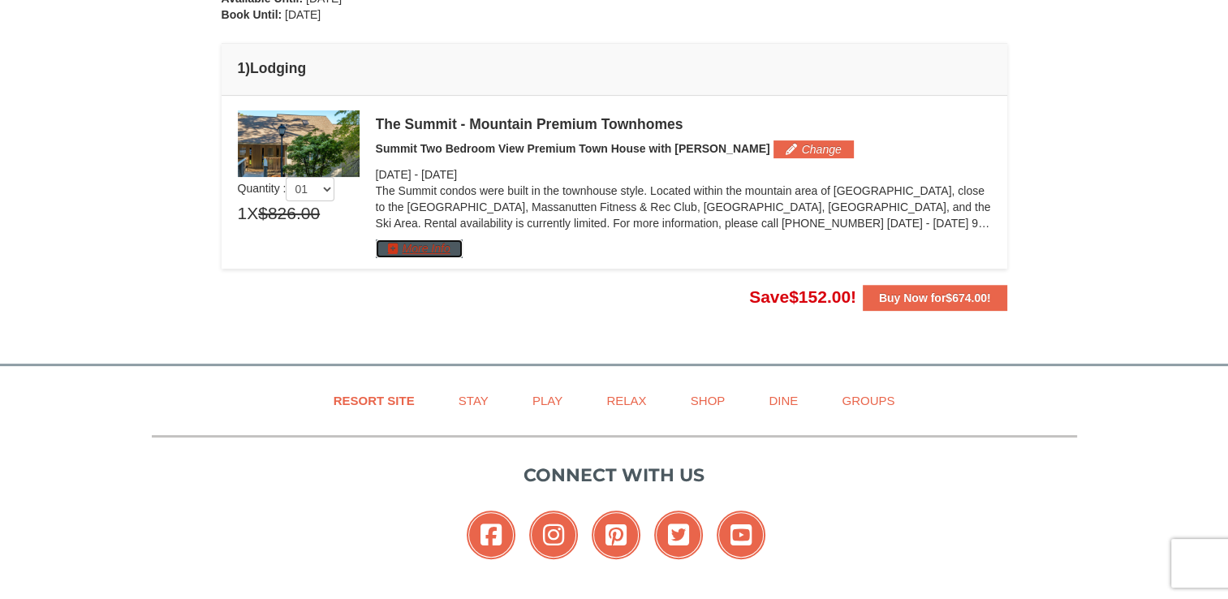
click at [406, 253] on button "More Info" at bounding box center [419, 248] width 87 height 18
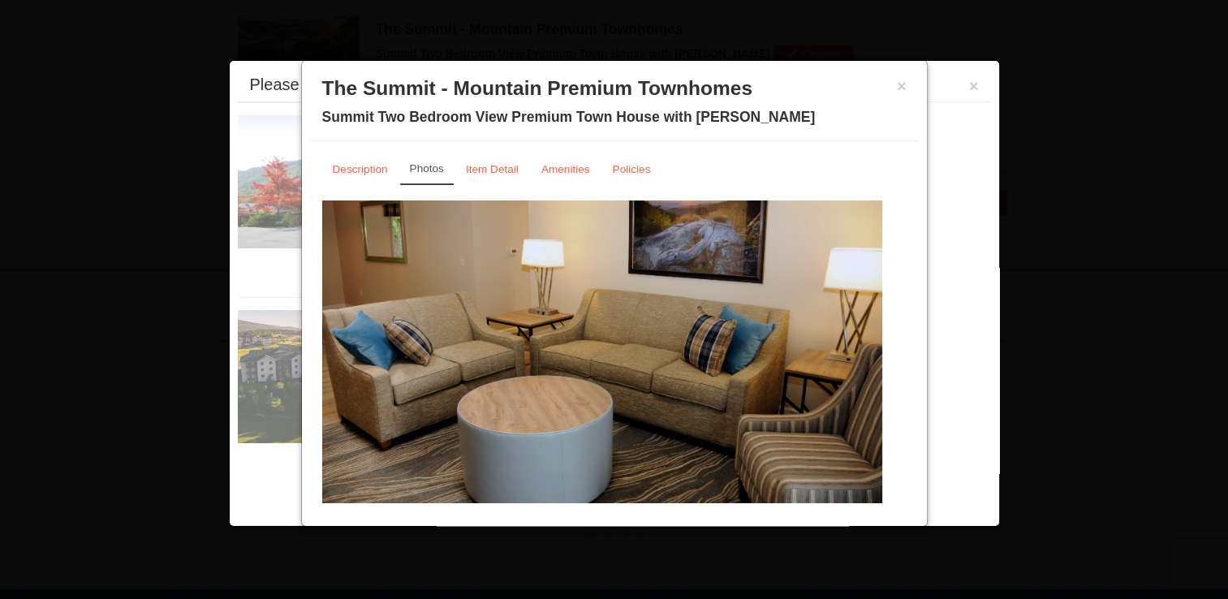
scroll to position [532, 0]
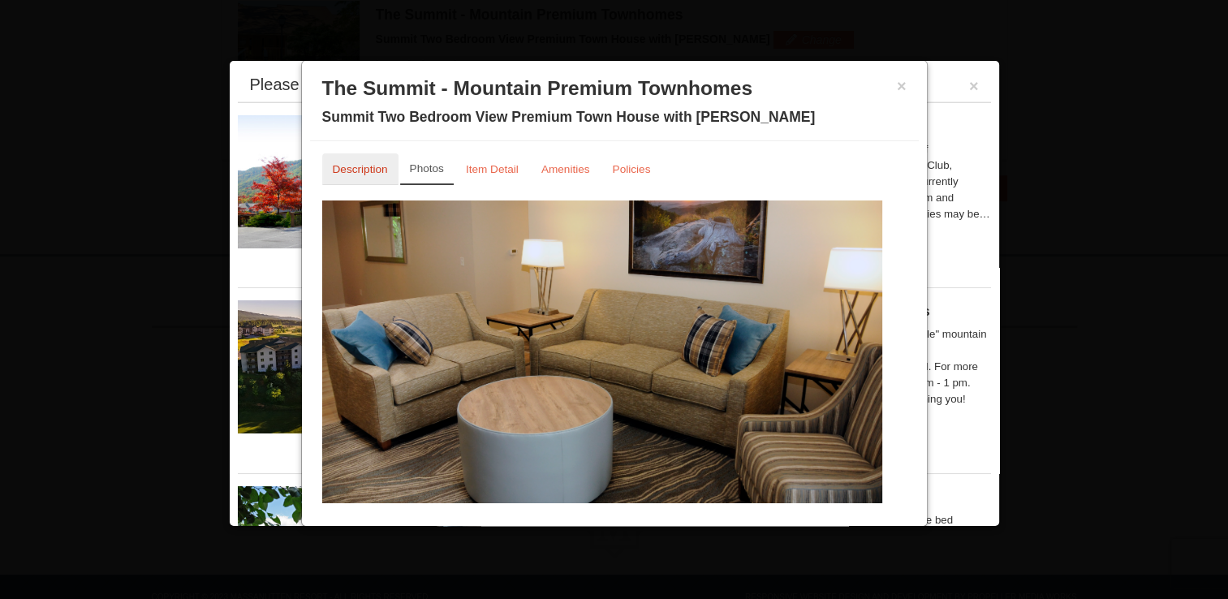
click at [348, 175] on link "Description" at bounding box center [360, 169] width 76 height 32
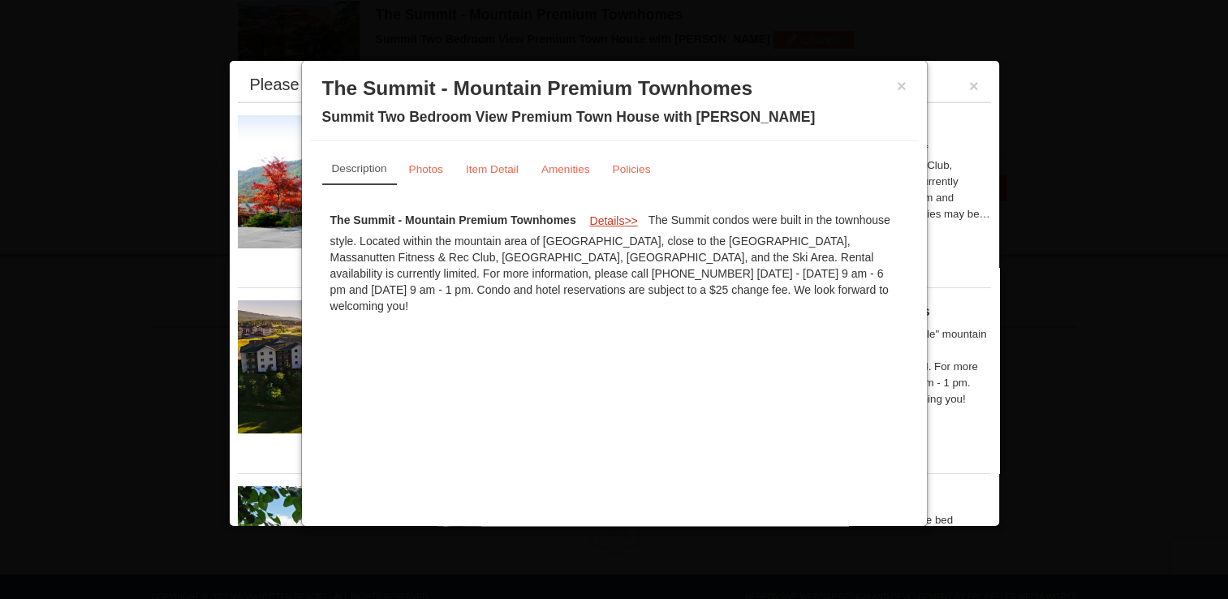
click at [614, 222] on span "Details" at bounding box center [606, 220] width 35 height 13
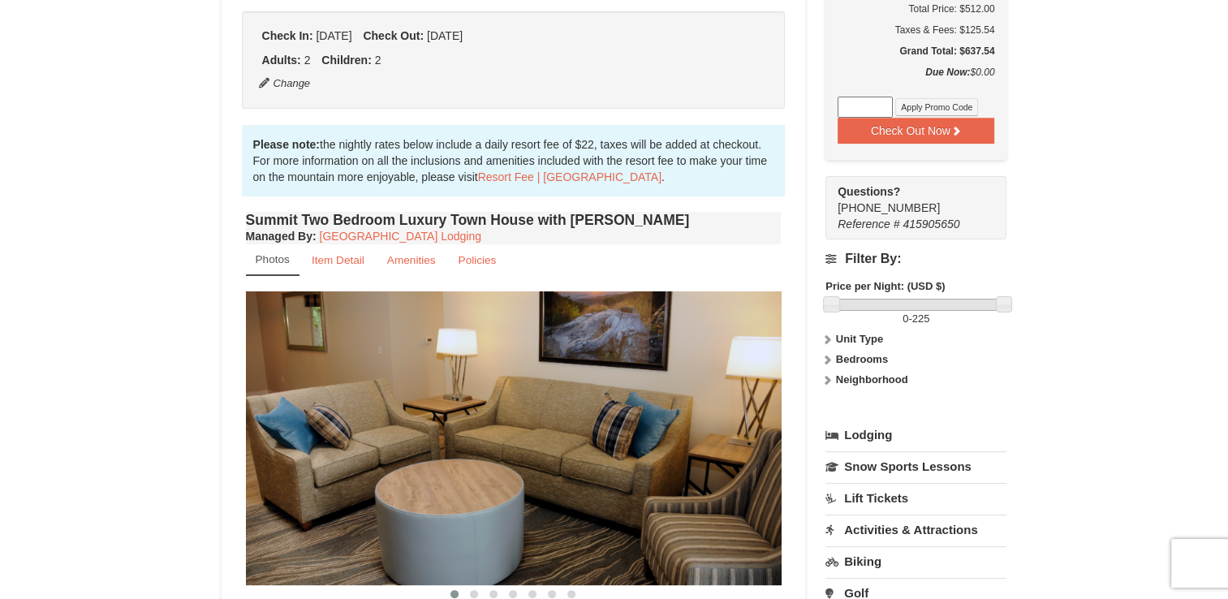
scroll to position [390, 0]
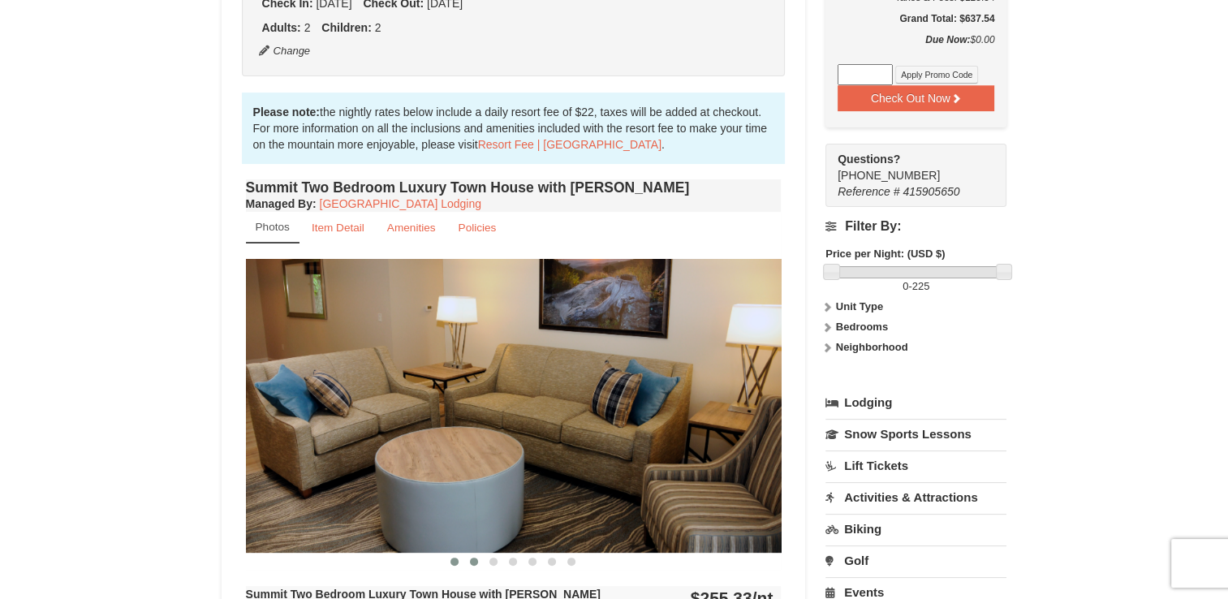
click at [475, 563] on span at bounding box center [474, 562] width 8 height 8
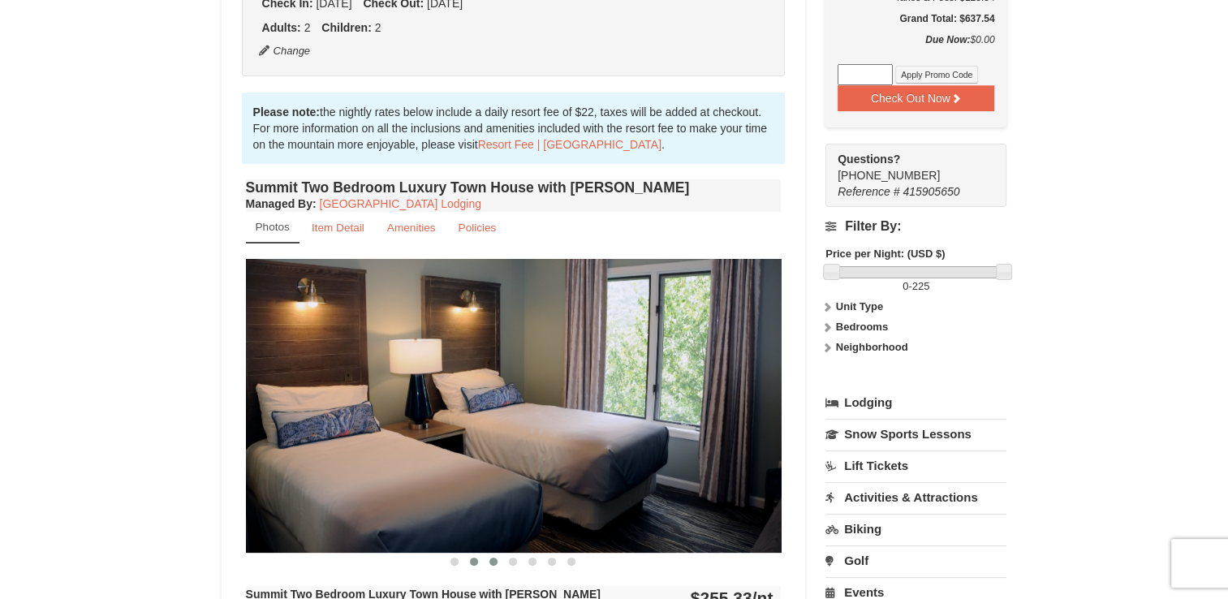
click at [491, 563] on span at bounding box center [493, 562] width 8 height 8
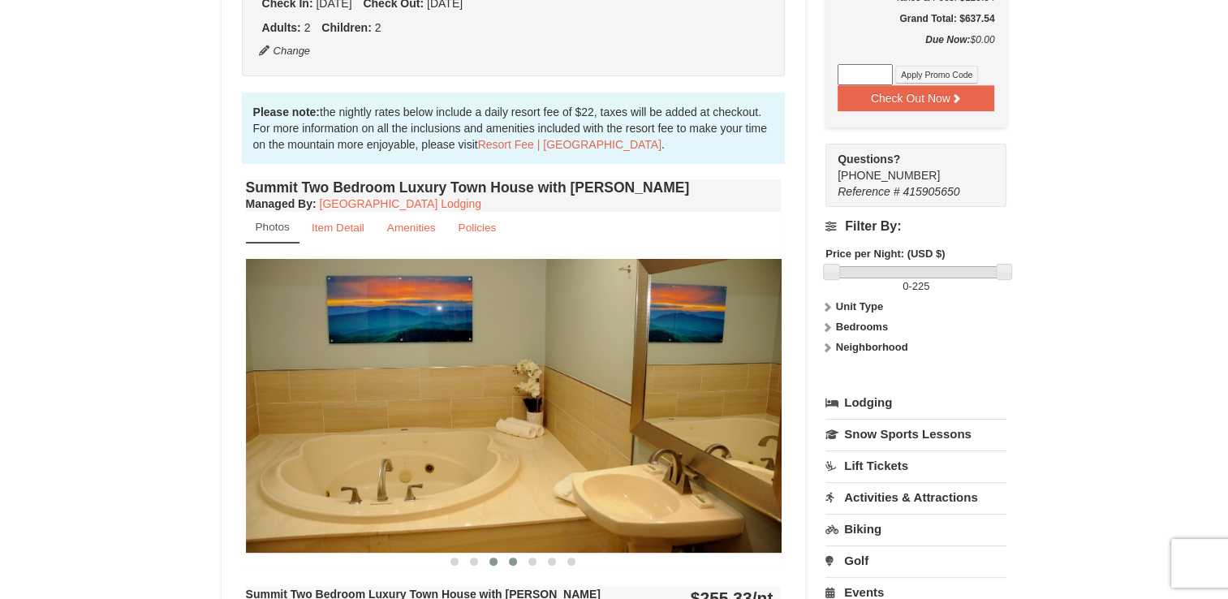
click at [513, 563] on span at bounding box center [513, 562] width 8 height 8
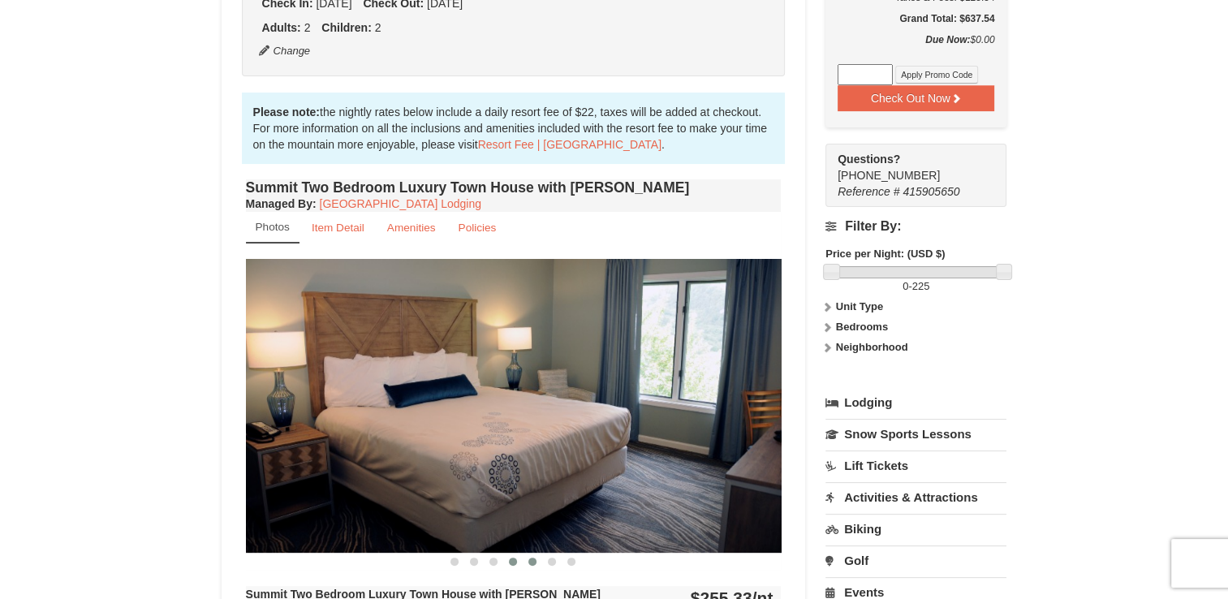
click at [533, 559] on span at bounding box center [532, 562] width 8 height 8
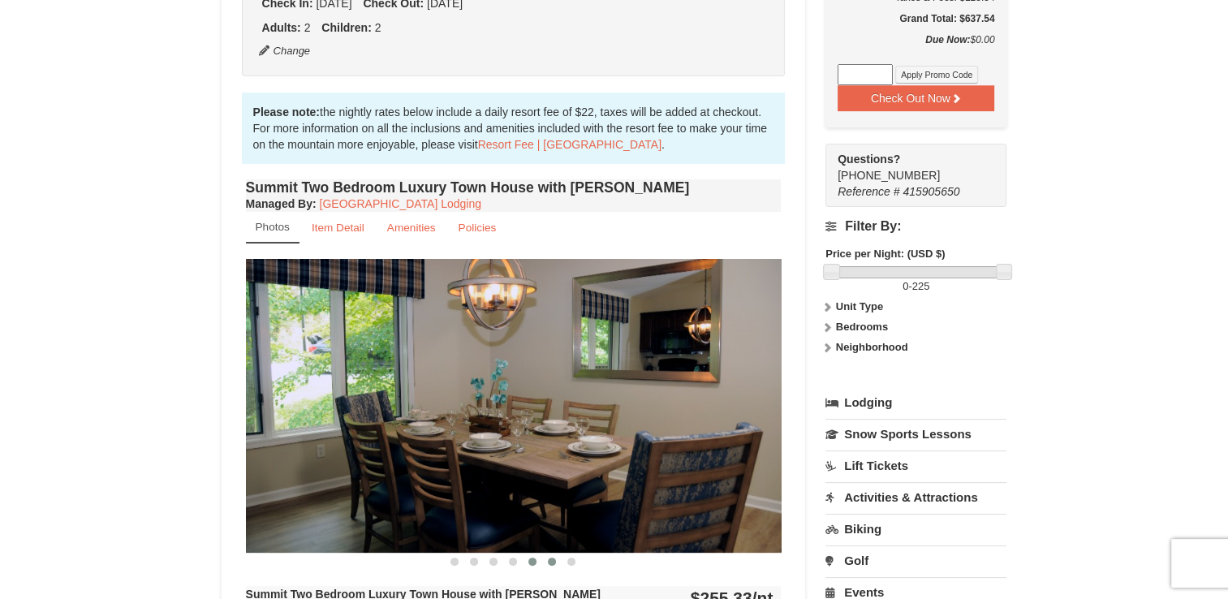
click at [552, 560] on span at bounding box center [552, 562] width 8 height 8
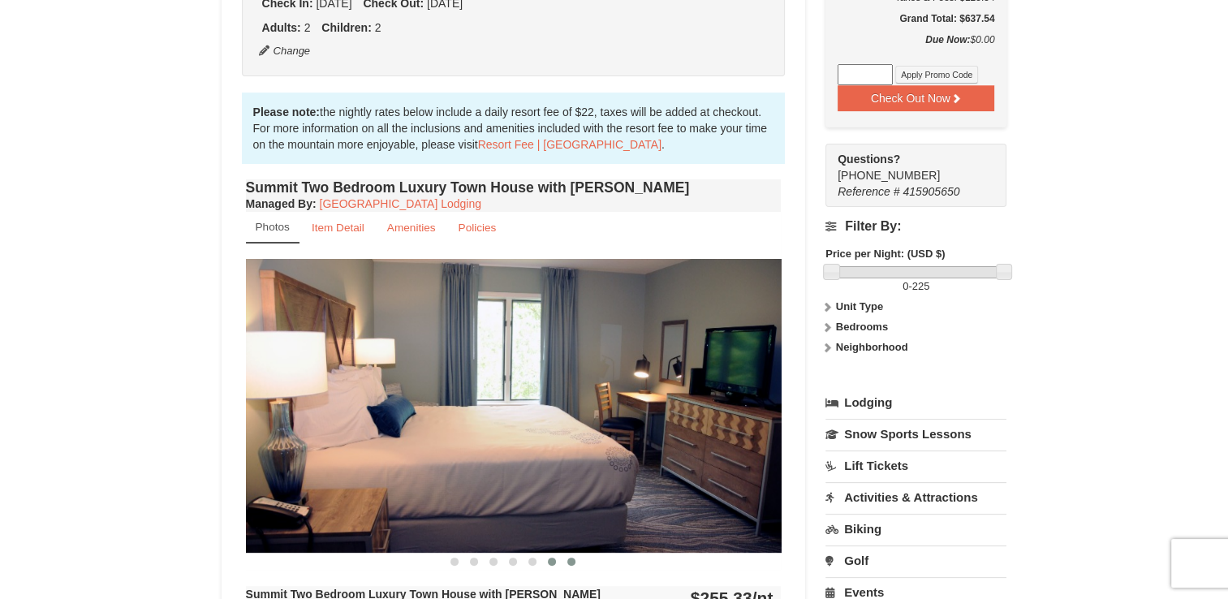
click at [575, 563] on button at bounding box center [571, 562] width 19 height 16
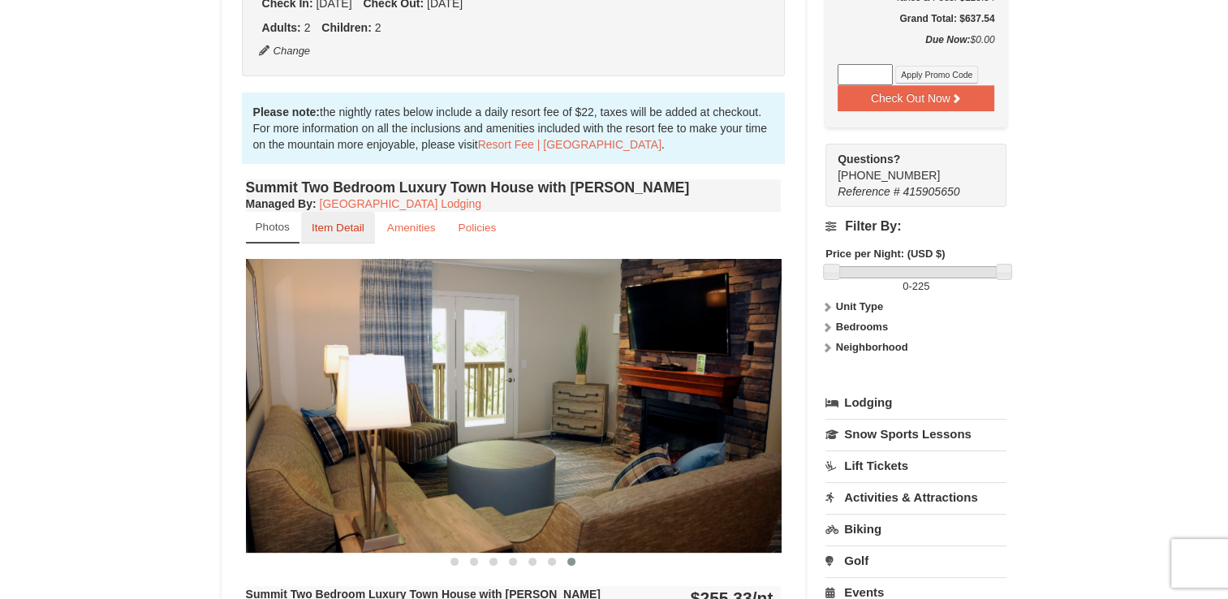
click at [351, 229] on small "Item Detail" at bounding box center [338, 228] width 53 height 12
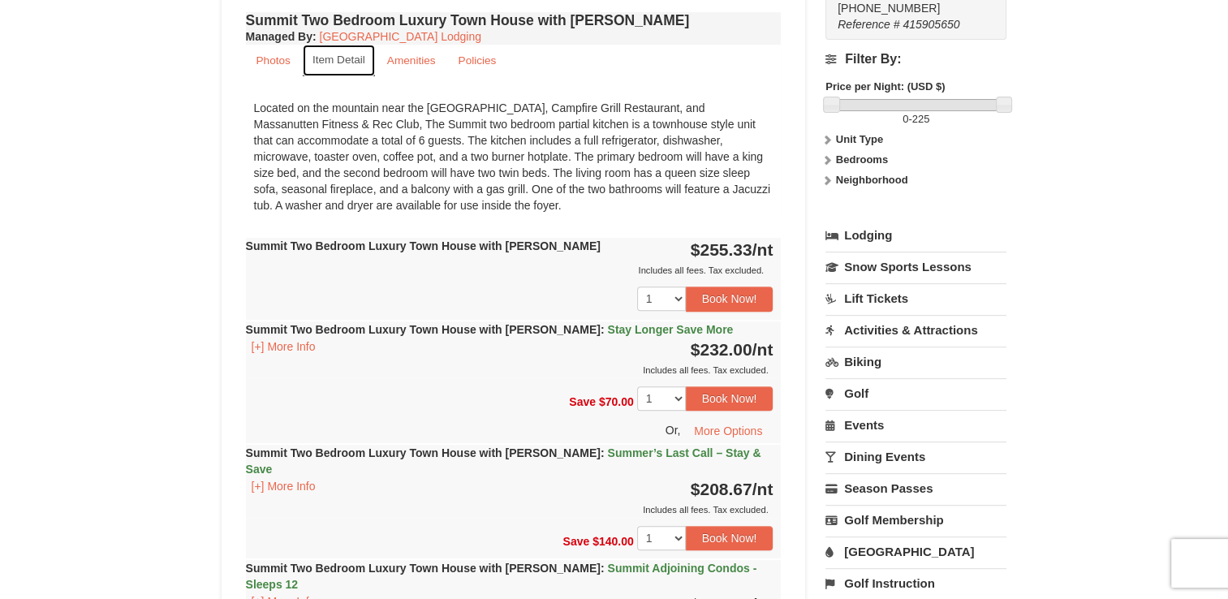
scroll to position [584, 0]
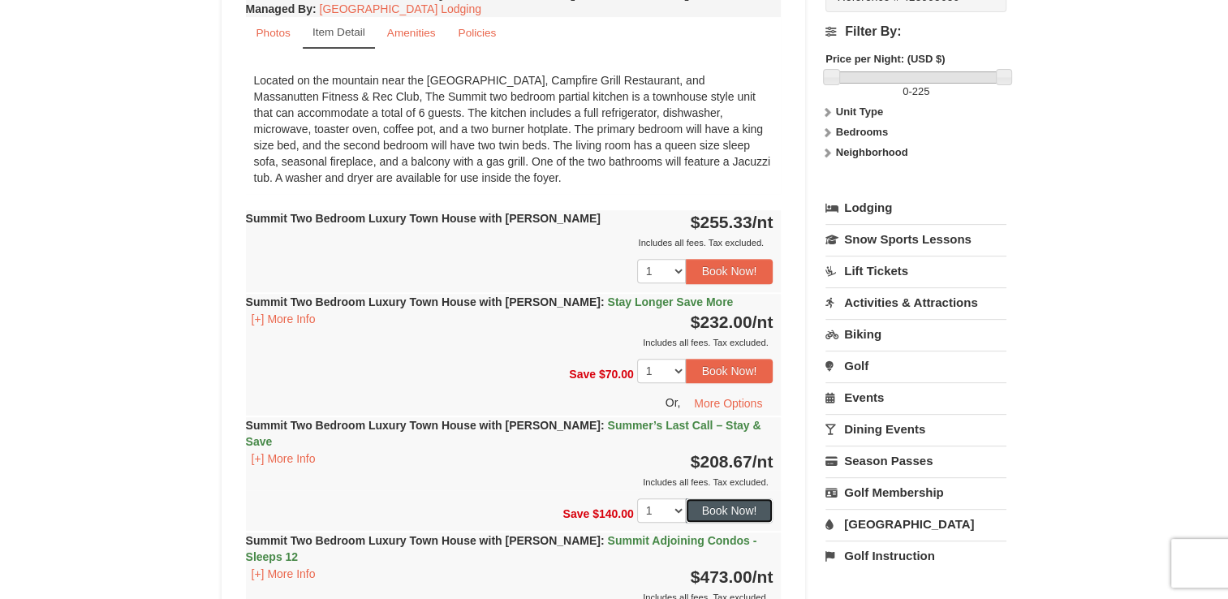
click at [744, 498] on button "Book Now!" at bounding box center [730, 510] width 88 height 24
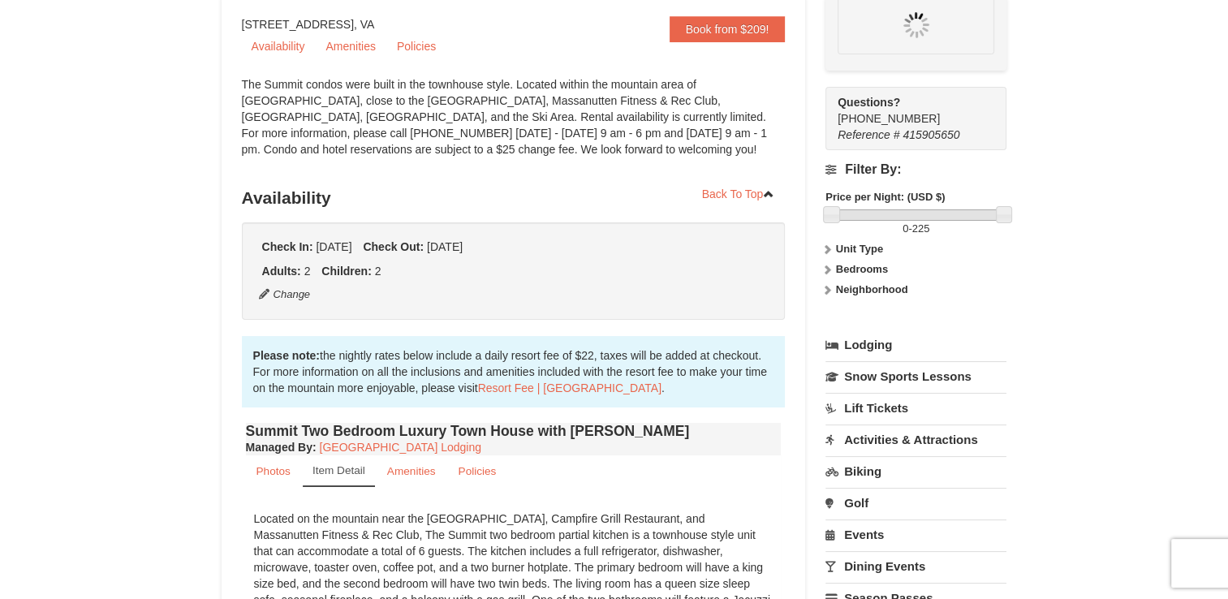
scroll to position [142, 0]
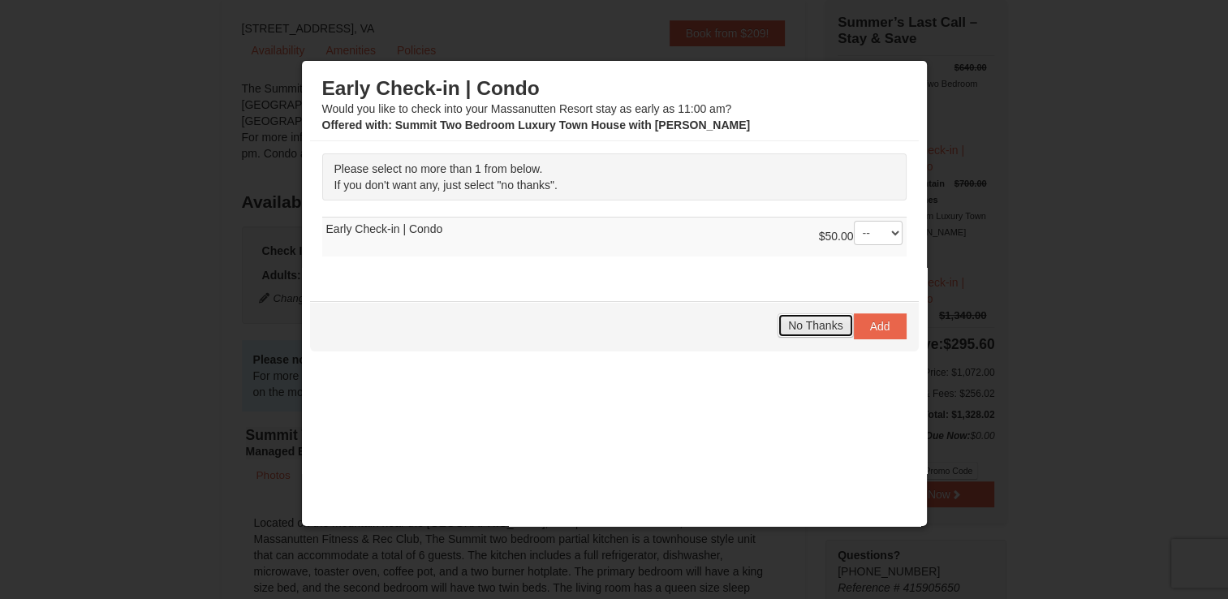
click at [808, 323] on span "No Thanks" at bounding box center [815, 325] width 54 height 13
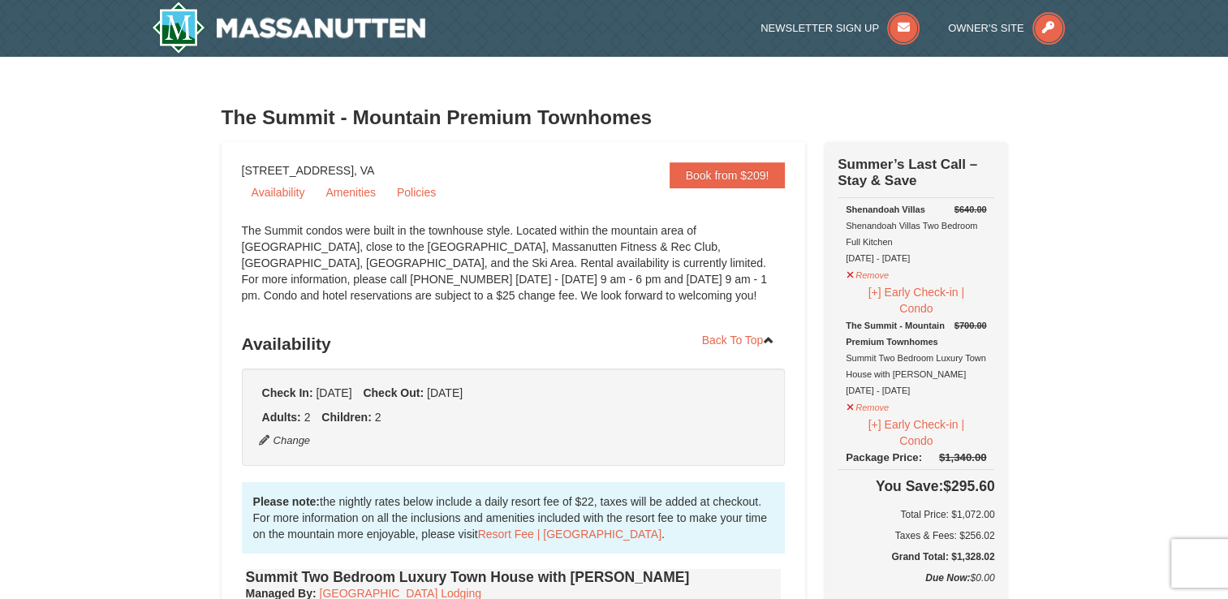
scroll to position [0, 0]
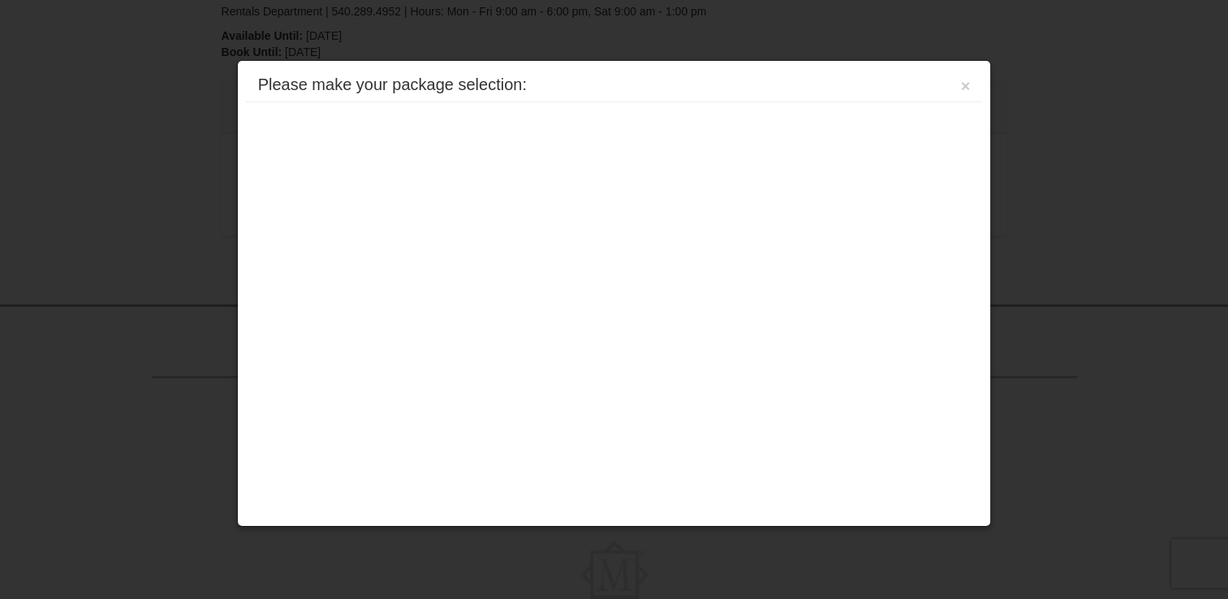
scroll to position [477, 0]
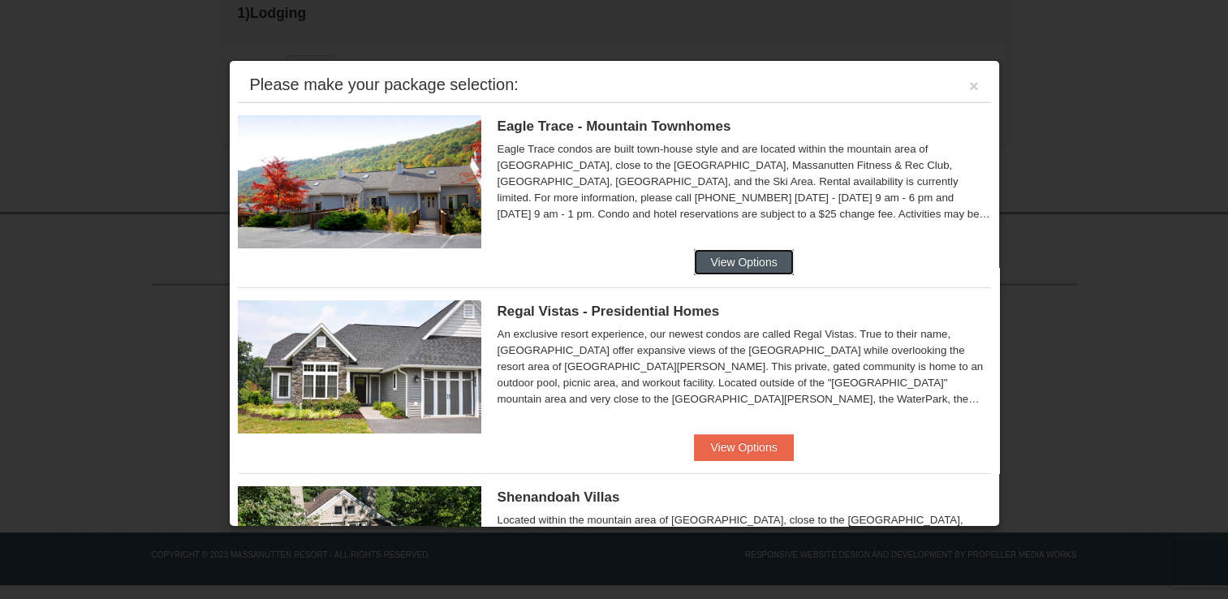
click at [758, 263] on button "View Options" at bounding box center [743, 262] width 99 height 26
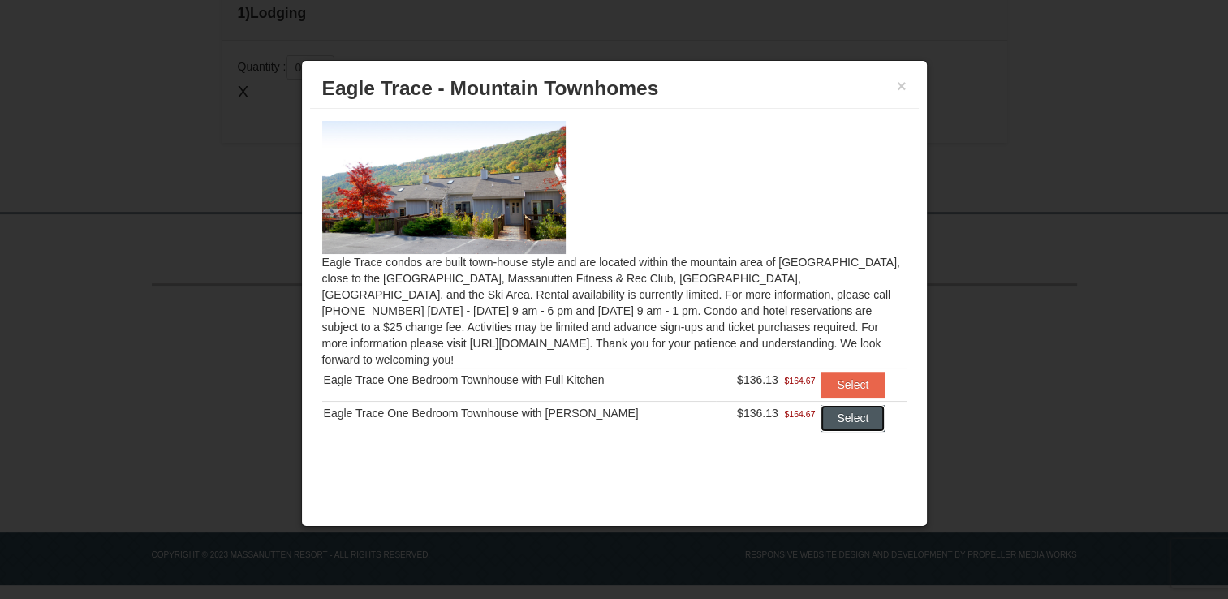
click at [844, 405] on button "Select" at bounding box center [853, 418] width 64 height 26
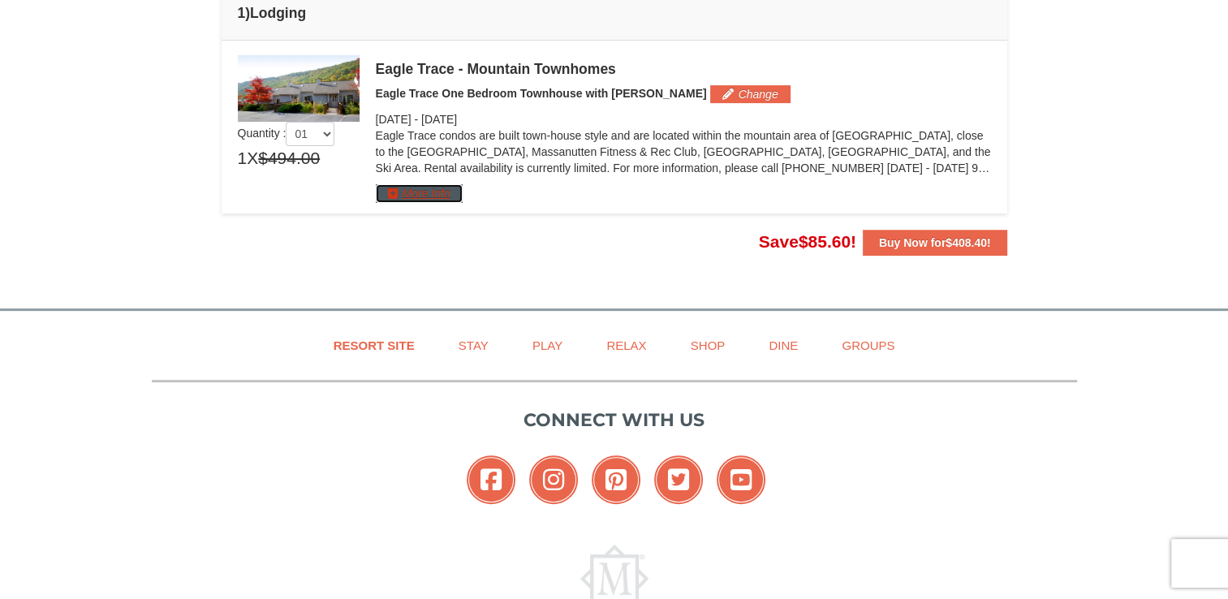
click at [403, 188] on button "More Info" at bounding box center [419, 193] width 87 height 18
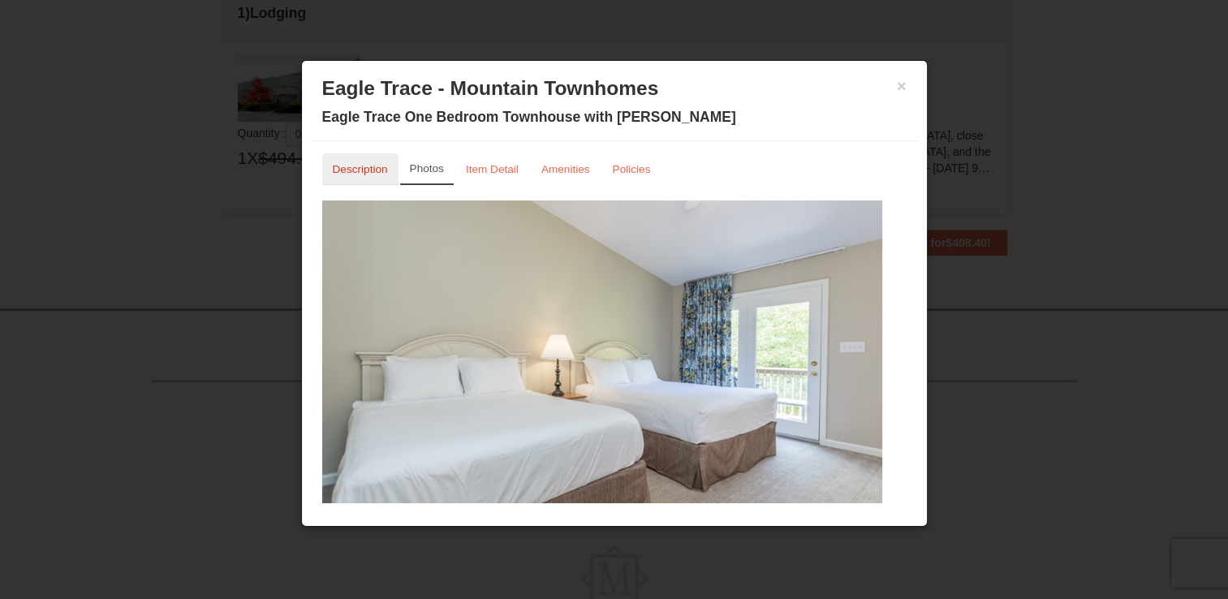
click at [364, 171] on small "Description" at bounding box center [360, 169] width 55 height 12
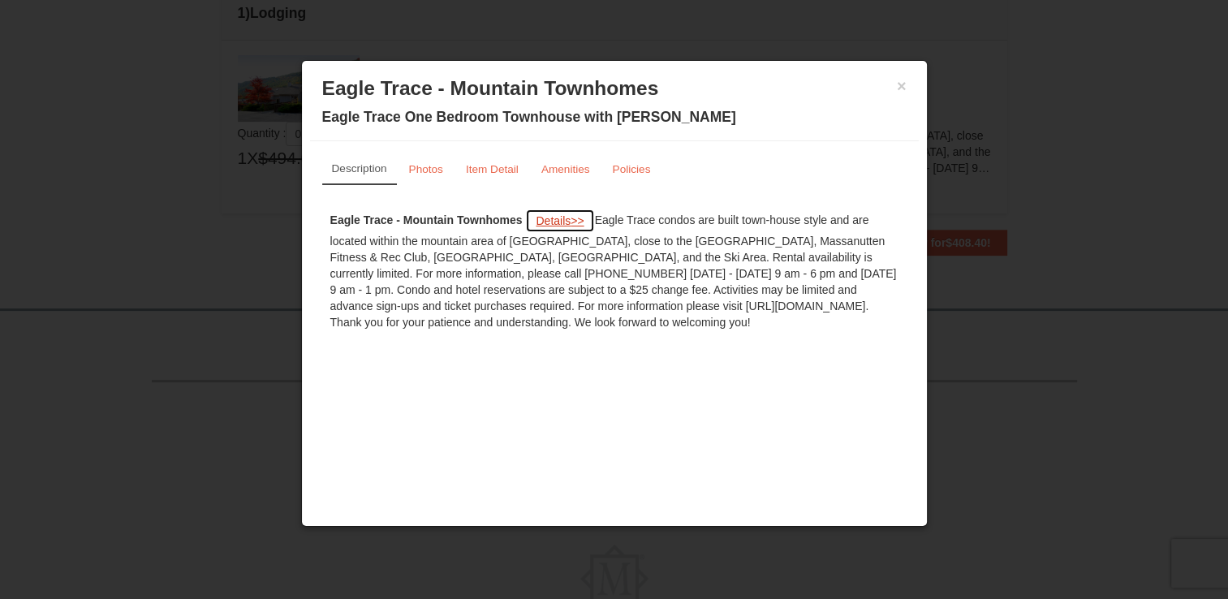
click at [558, 222] on span "Details" at bounding box center [553, 220] width 35 height 13
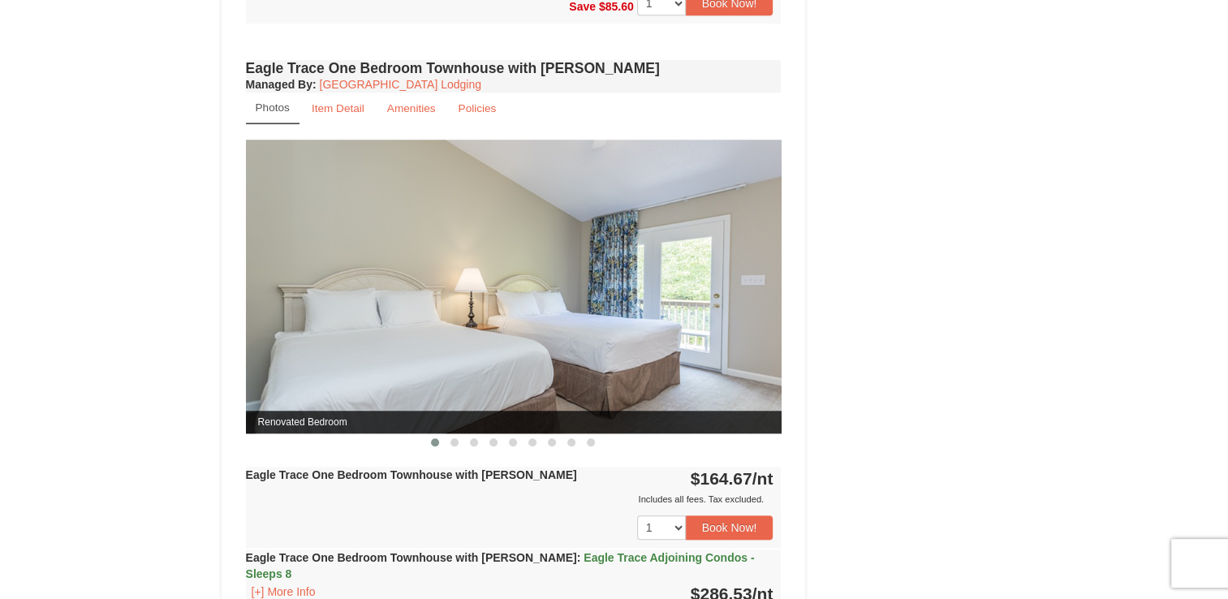
scroll to position [1461, 0]
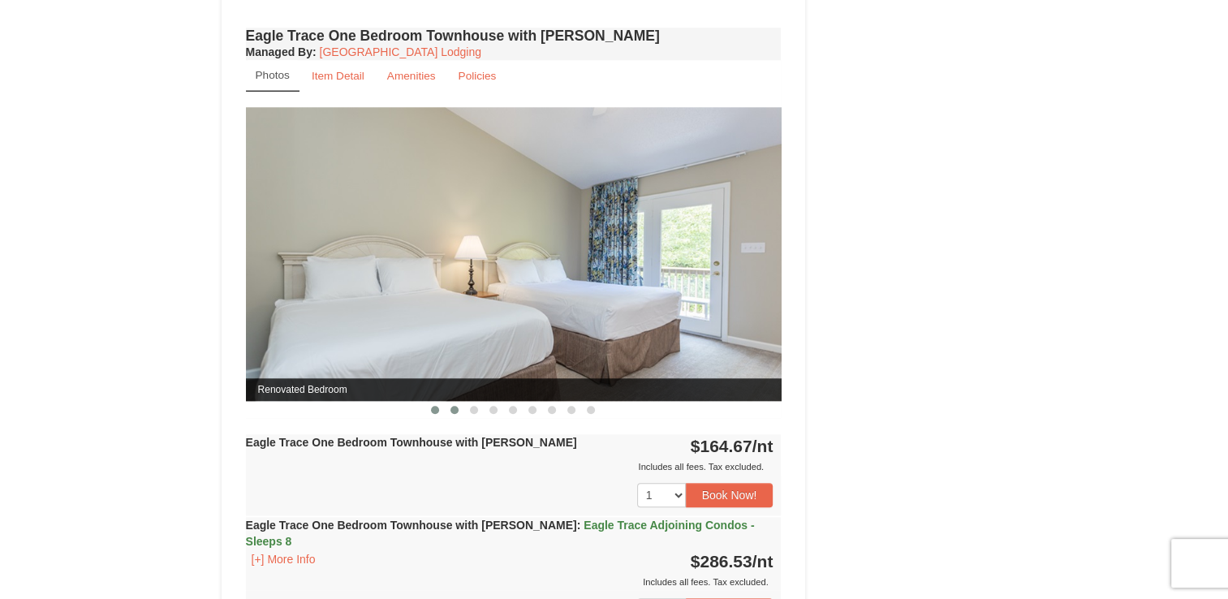
click at [455, 407] on span at bounding box center [455, 410] width 8 height 8
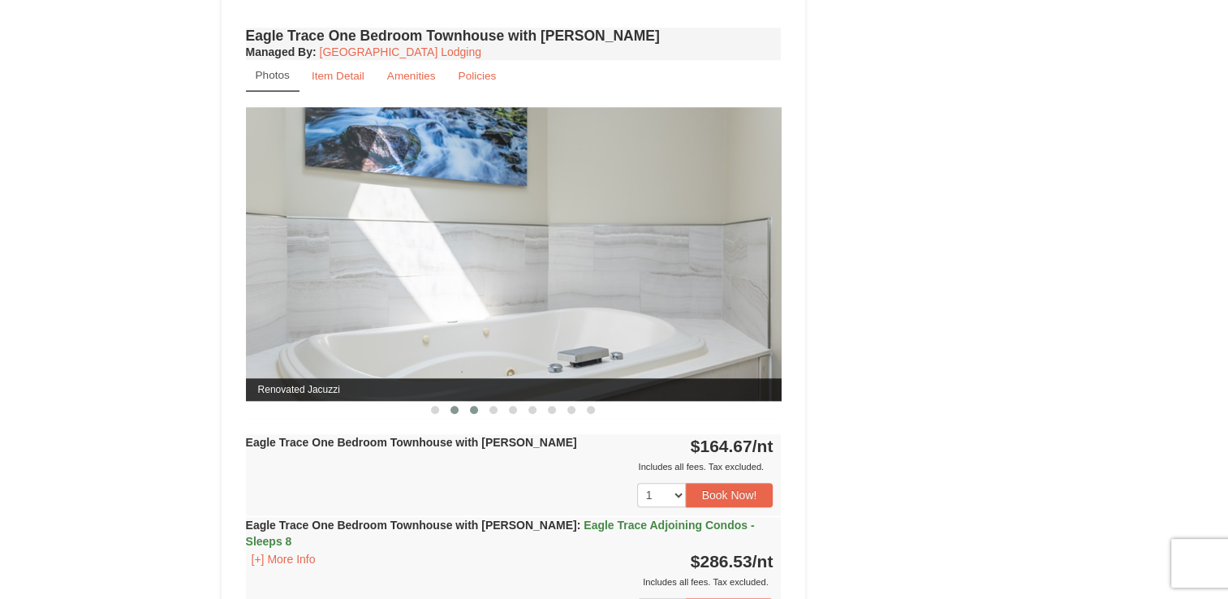
click at [479, 408] on button at bounding box center [473, 410] width 19 height 16
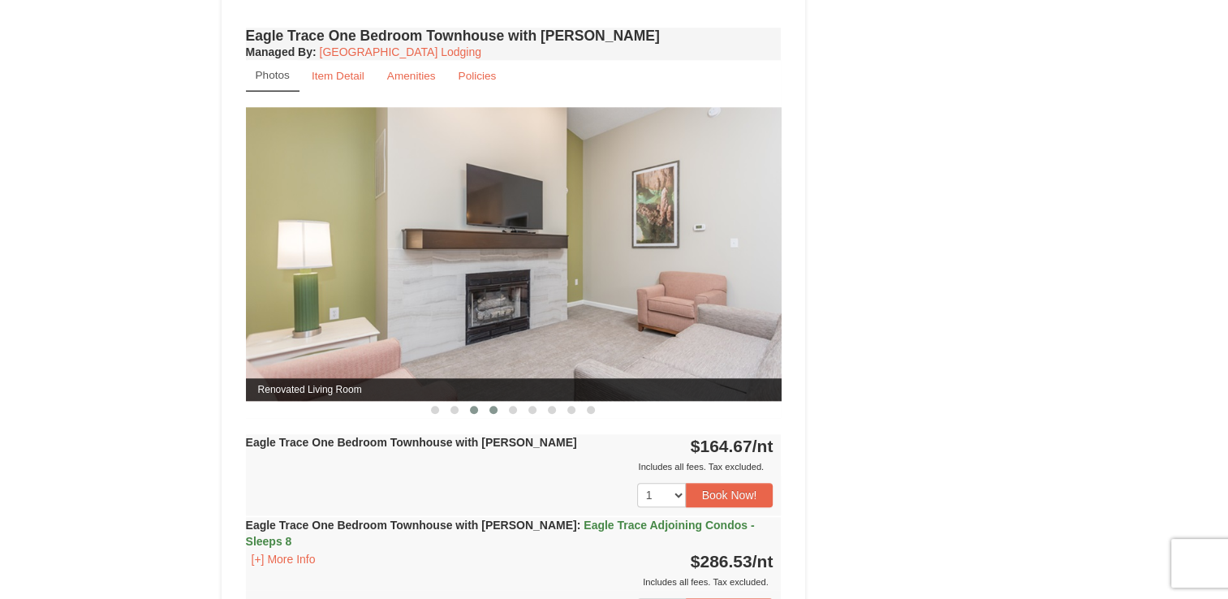
click at [491, 407] on span at bounding box center [493, 410] width 8 height 8
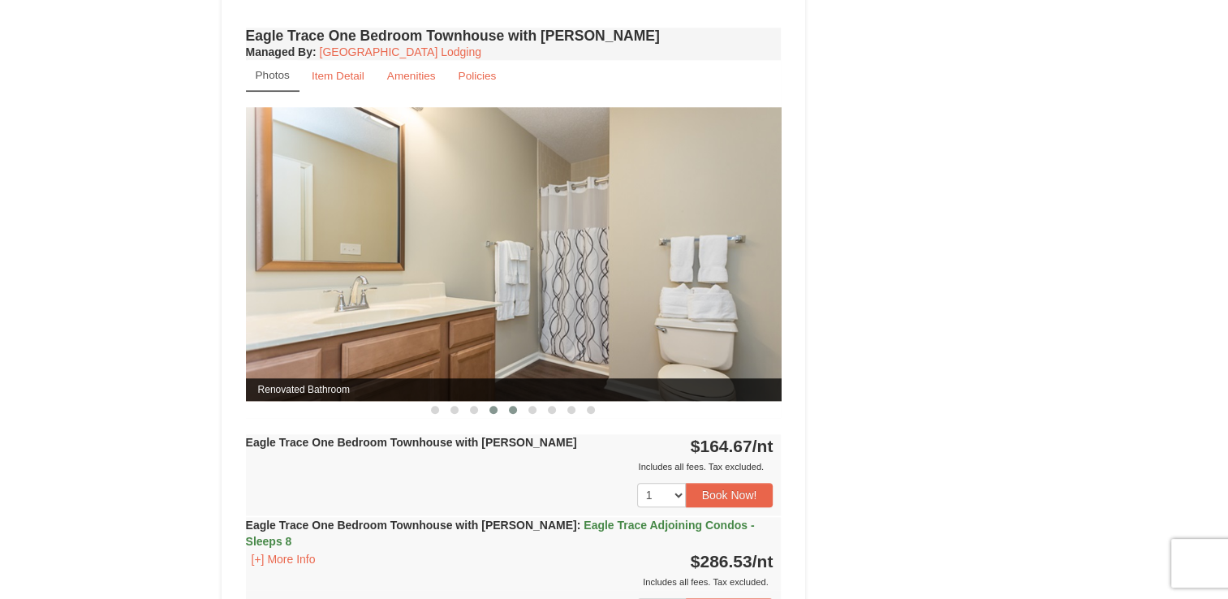
click at [515, 407] on span at bounding box center [513, 410] width 8 height 8
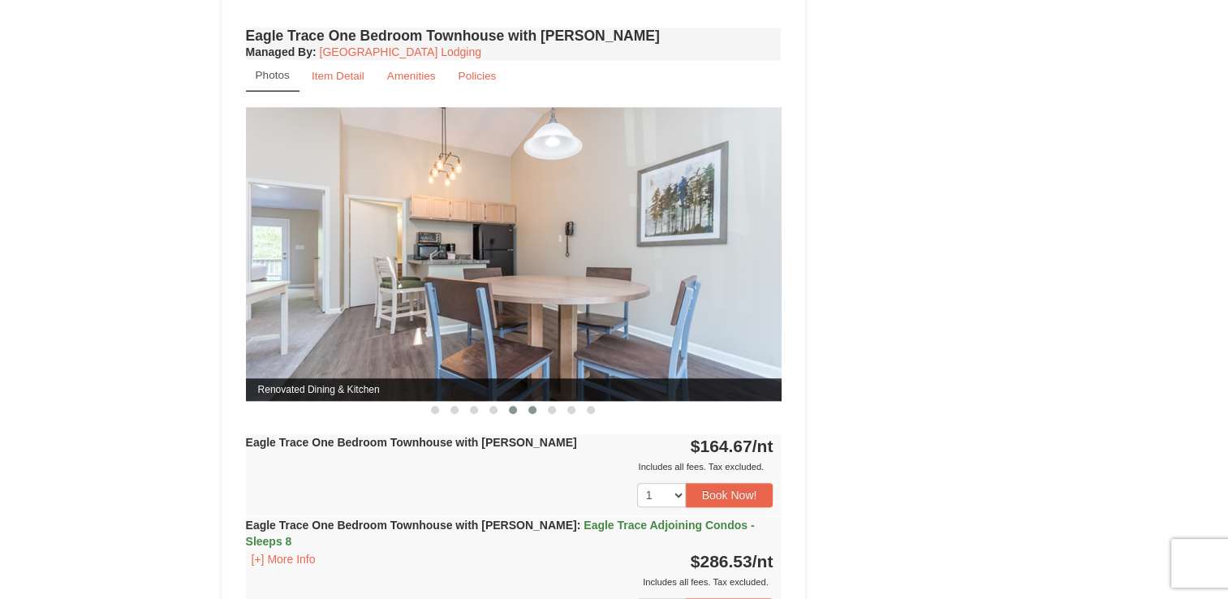
click at [536, 407] on span at bounding box center [532, 410] width 8 height 8
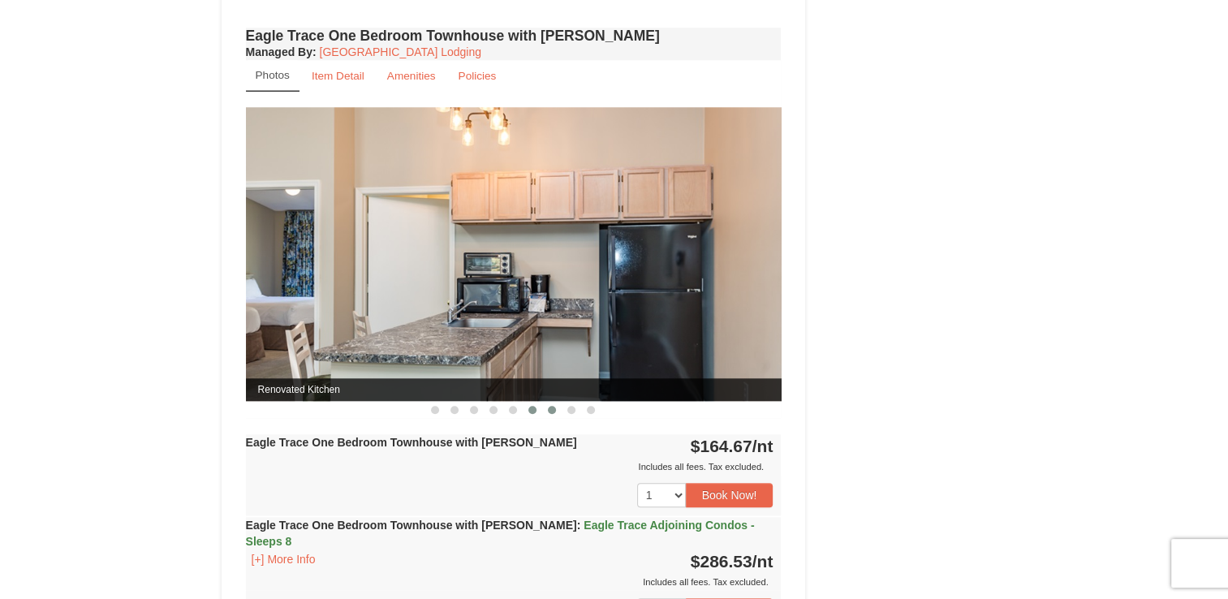
click at [554, 409] on span at bounding box center [552, 410] width 8 height 8
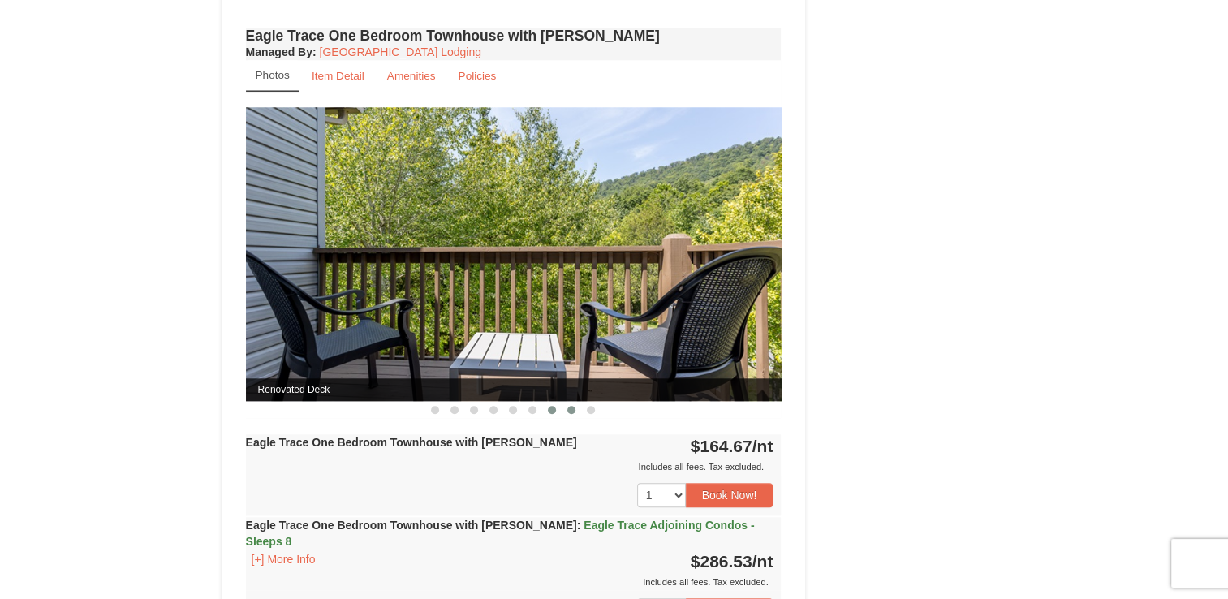
click at [570, 411] on button at bounding box center [571, 410] width 19 height 16
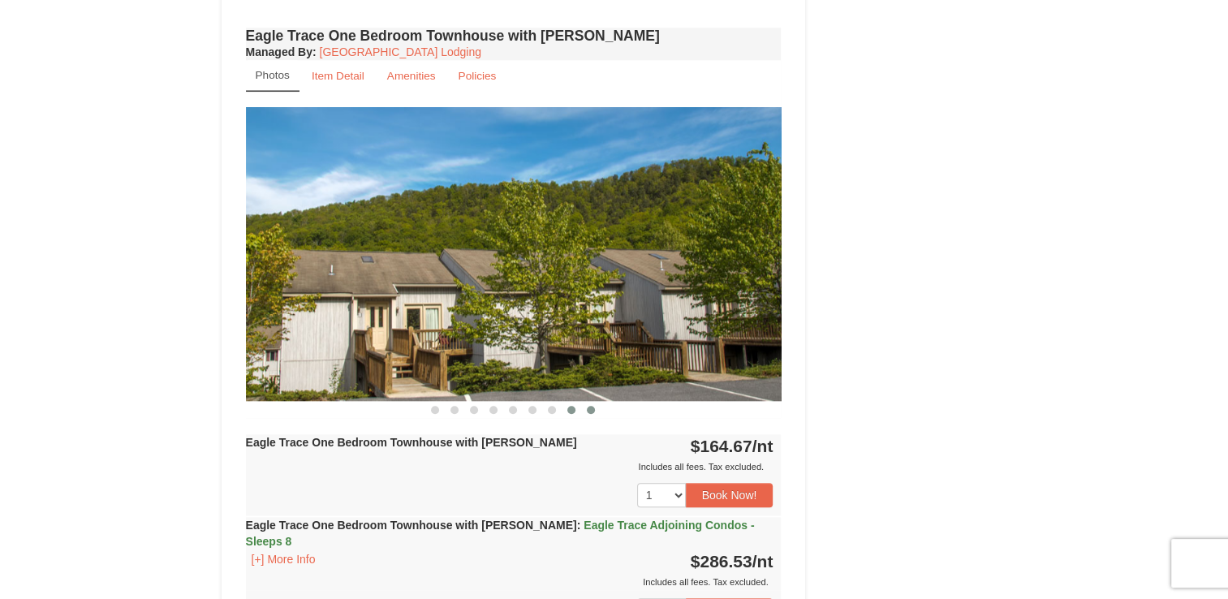
click at [591, 407] on span at bounding box center [591, 410] width 8 height 8
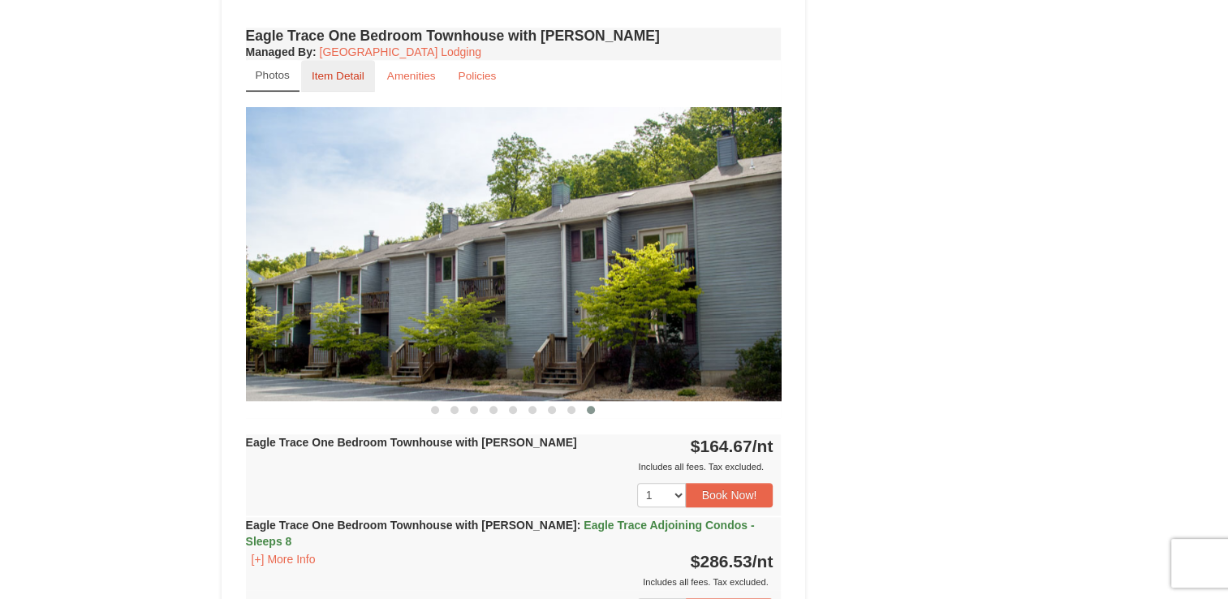
click at [331, 75] on small "Item Detail" at bounding box center [338, 76] width 53 height 12
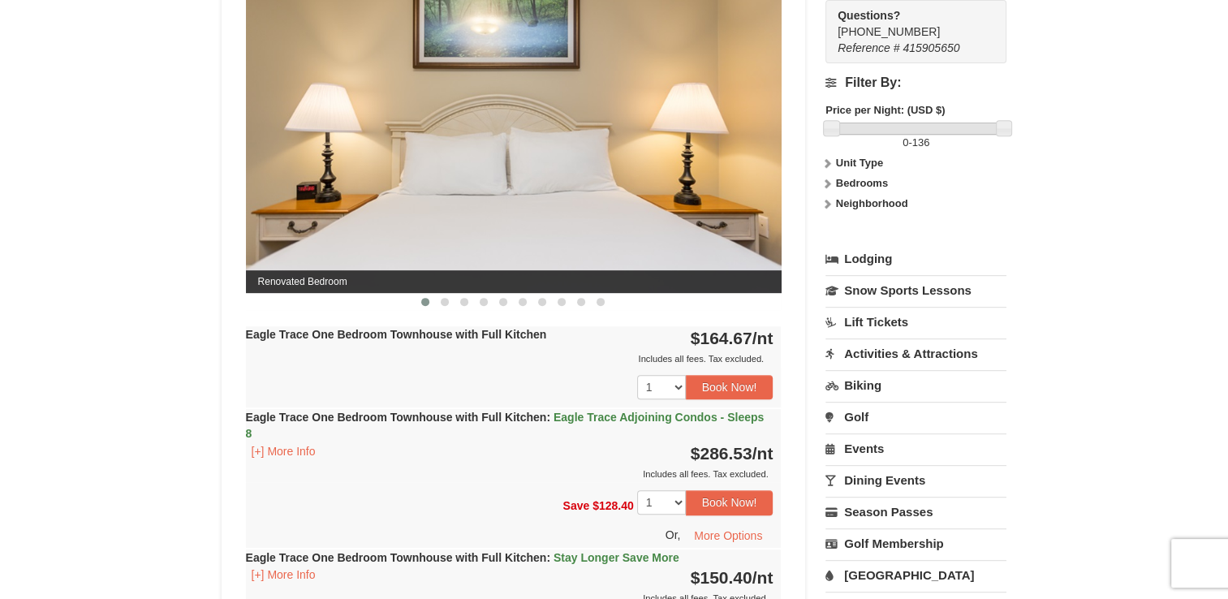
scroll to position [584, 0]
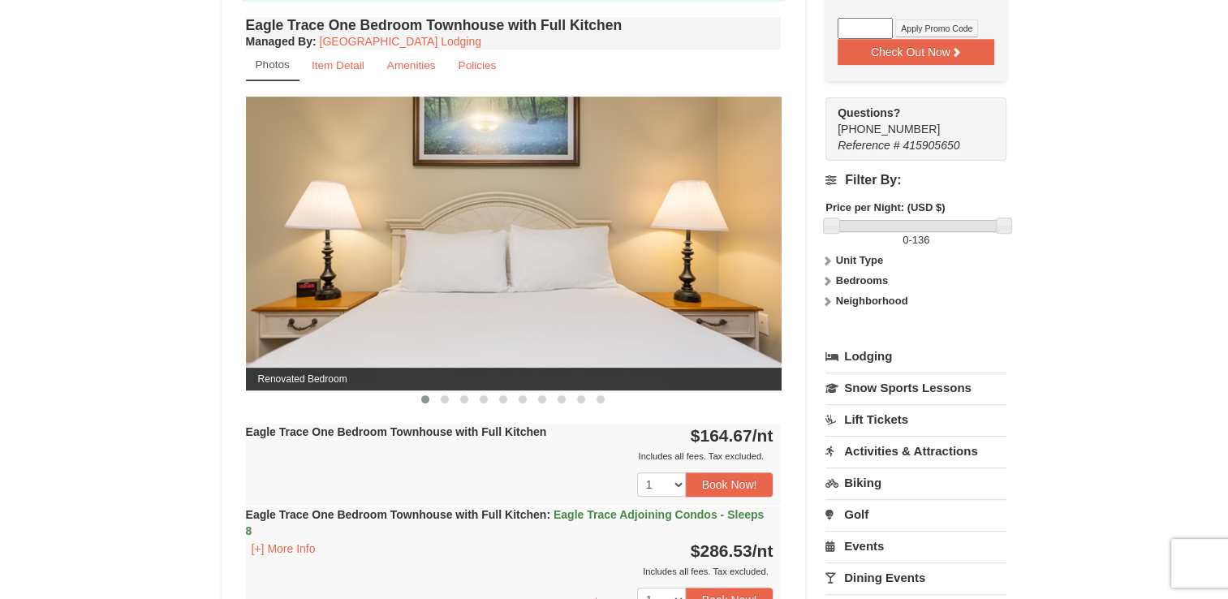
click at [834, 178] on h4 "Filter By:" at bounding box center [916, 180] width 181 height 15
click at [442, 404] on button at bounding box center [444, 399] width 19 height 16
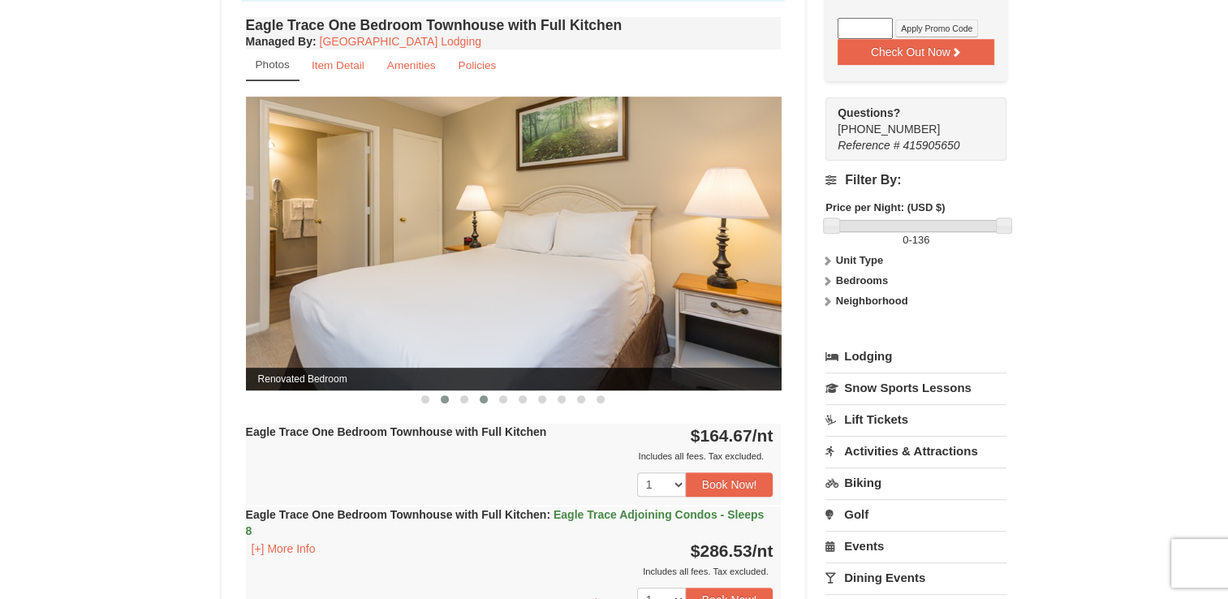
click at [481, 403] on button at bounding box center [483, 399] width 19 height 16
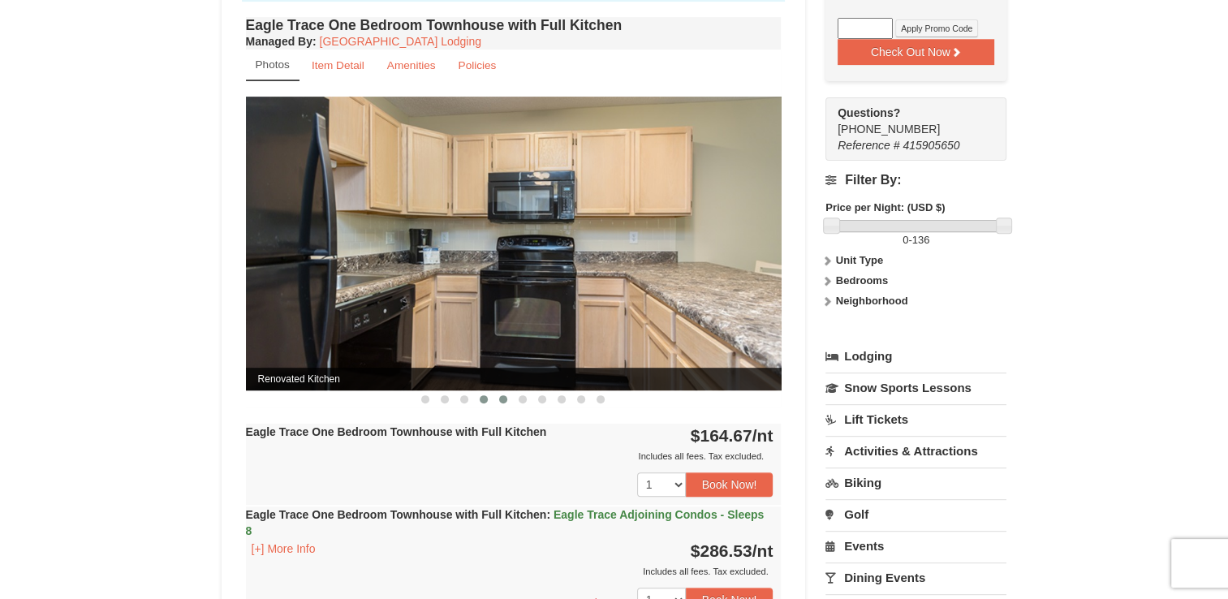
click at [503, 403] on button at bounding box center [503, 399] width 19 height 16
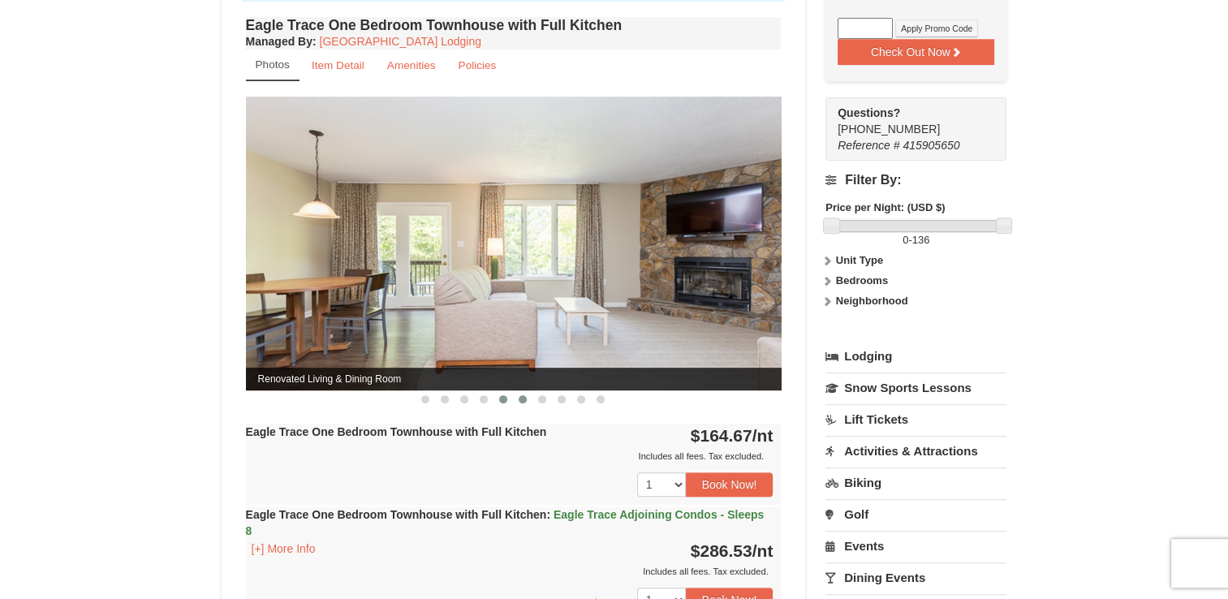
click at [522, 401] on span at bounding box center [523, 399] width 8 height 8
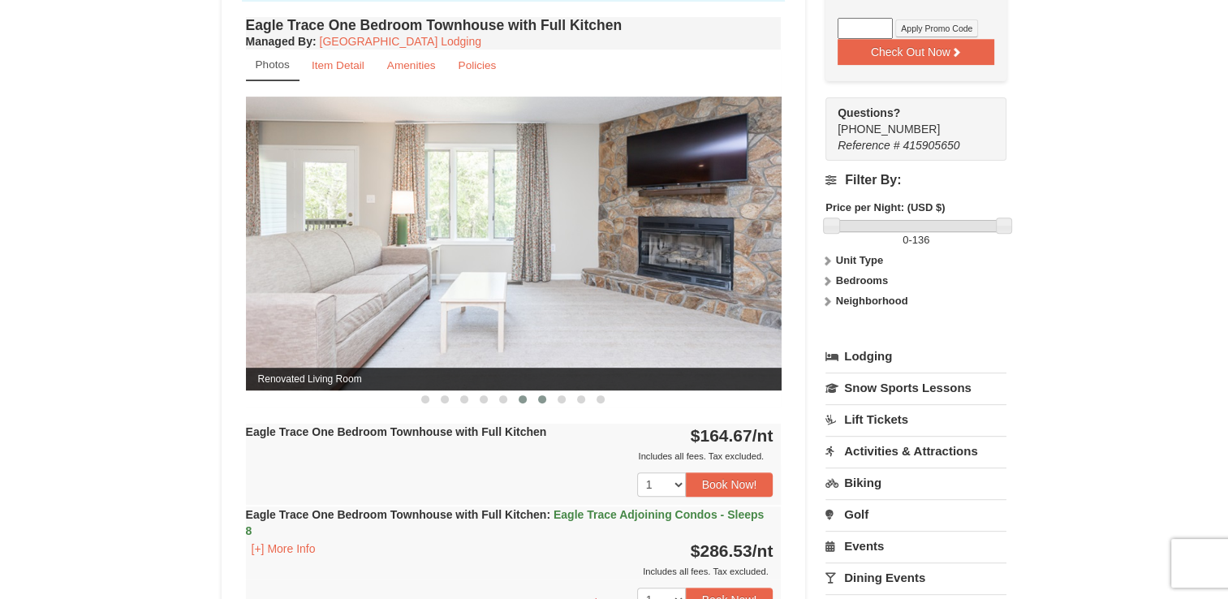
click at [542, 401] on span at bounding box center [542, 399] width 8 height 8
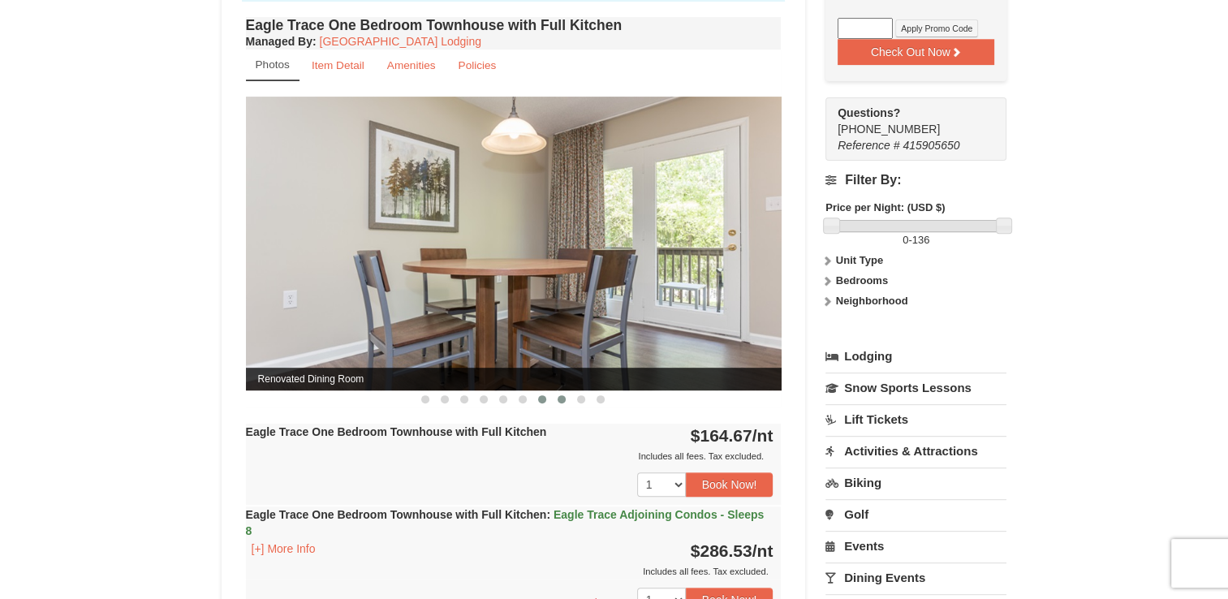
click at [563, 401] on span at bounding box center [562, 399] width 8 height 8
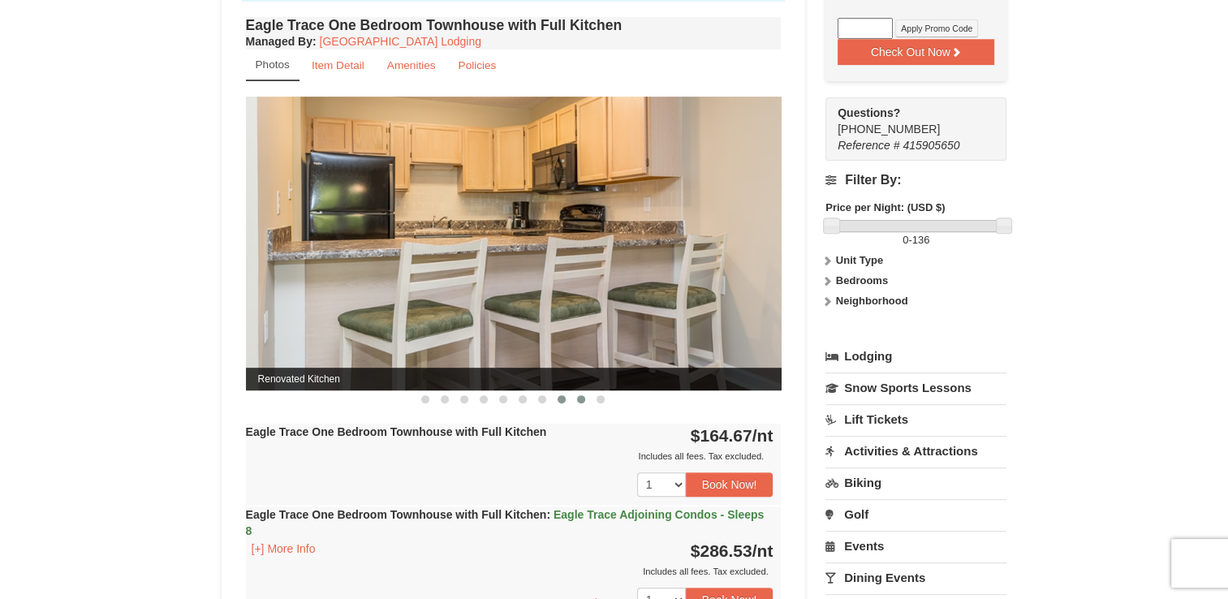
click at [582, 400] on span at bounding box center [581, 399] width 8 height 8
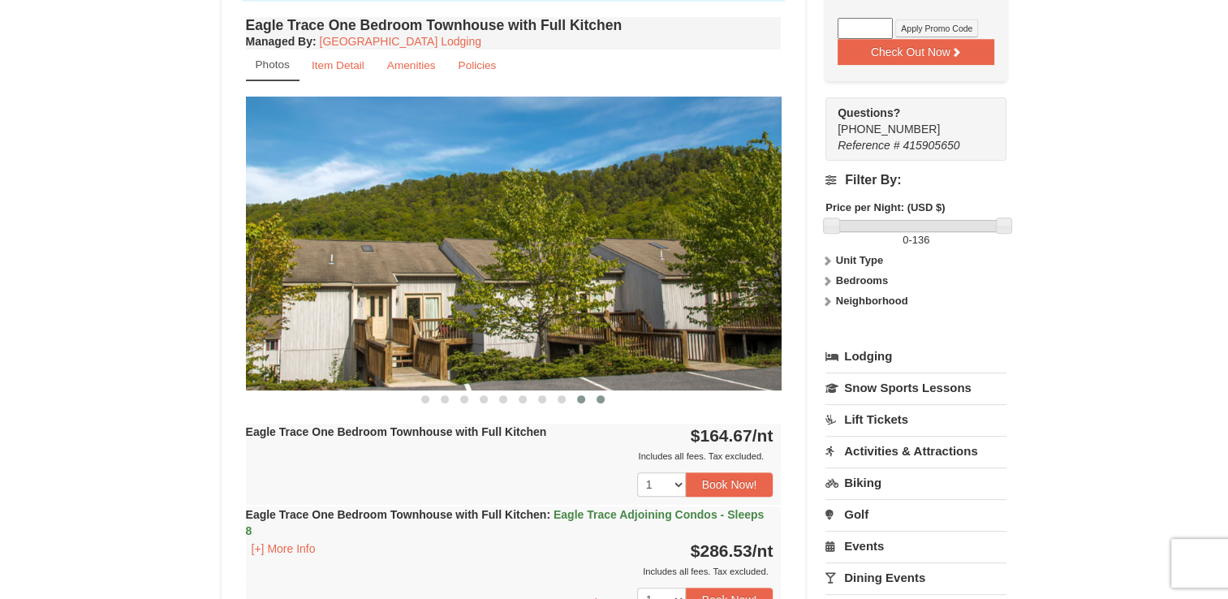
click at [605, 399] on button at bounding box center [600, 399] width 19 height 16
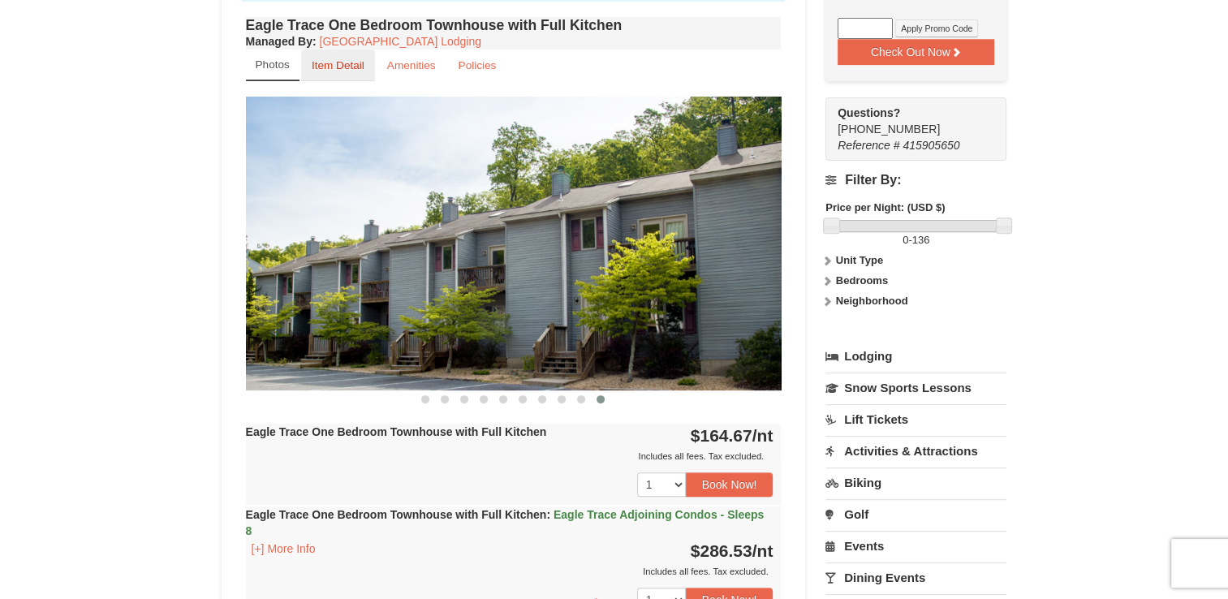
click at [331, 63] on small "Item Detail" at bounding box center [338, 65] width 53 height 12
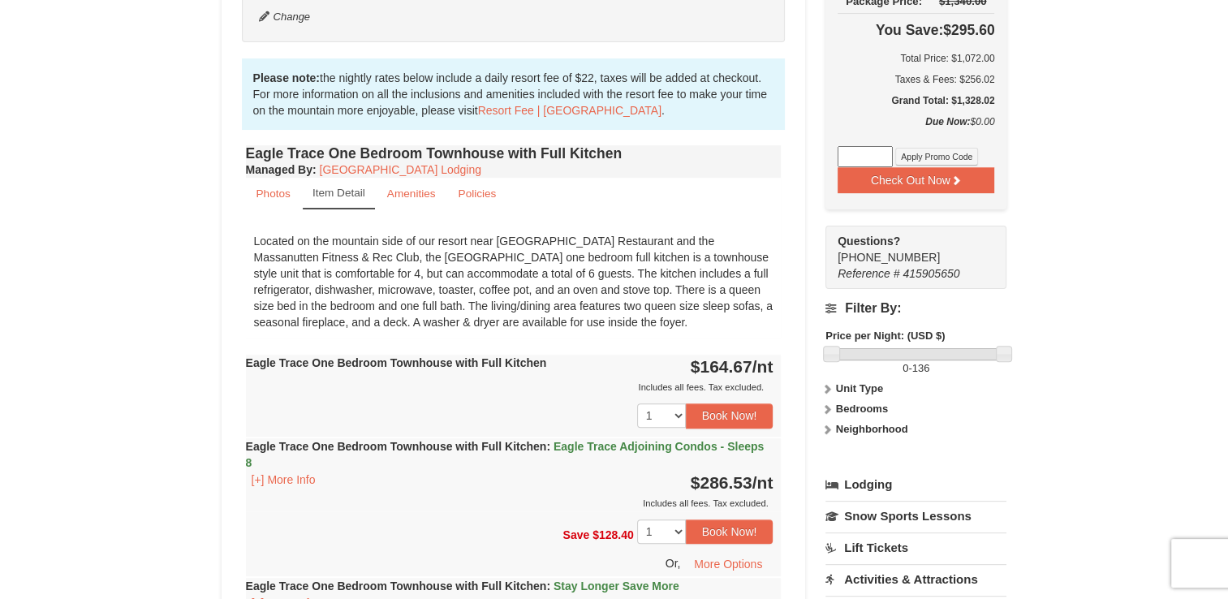
scroll to position [455, 0]
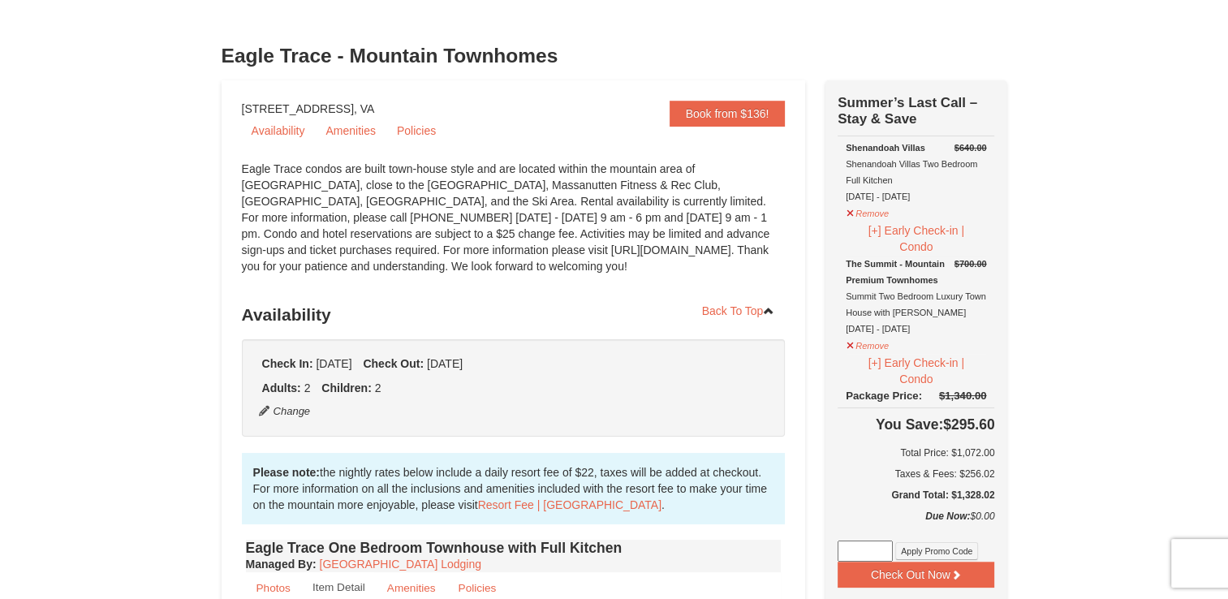
scroll to position [0, 0]
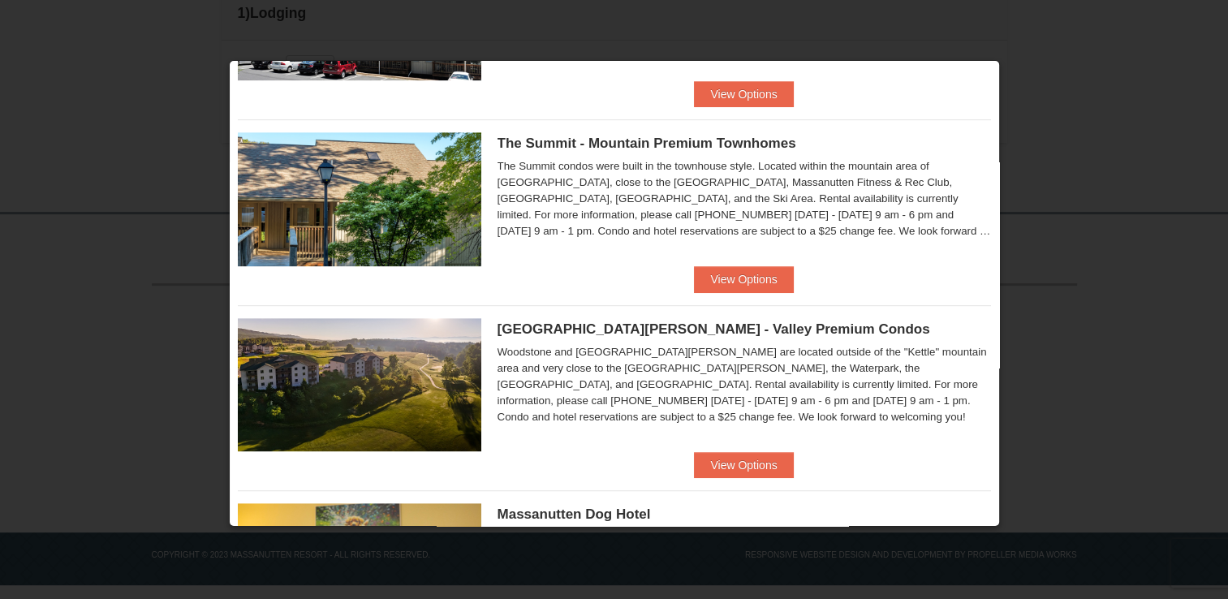
scroll to position [747, 0]
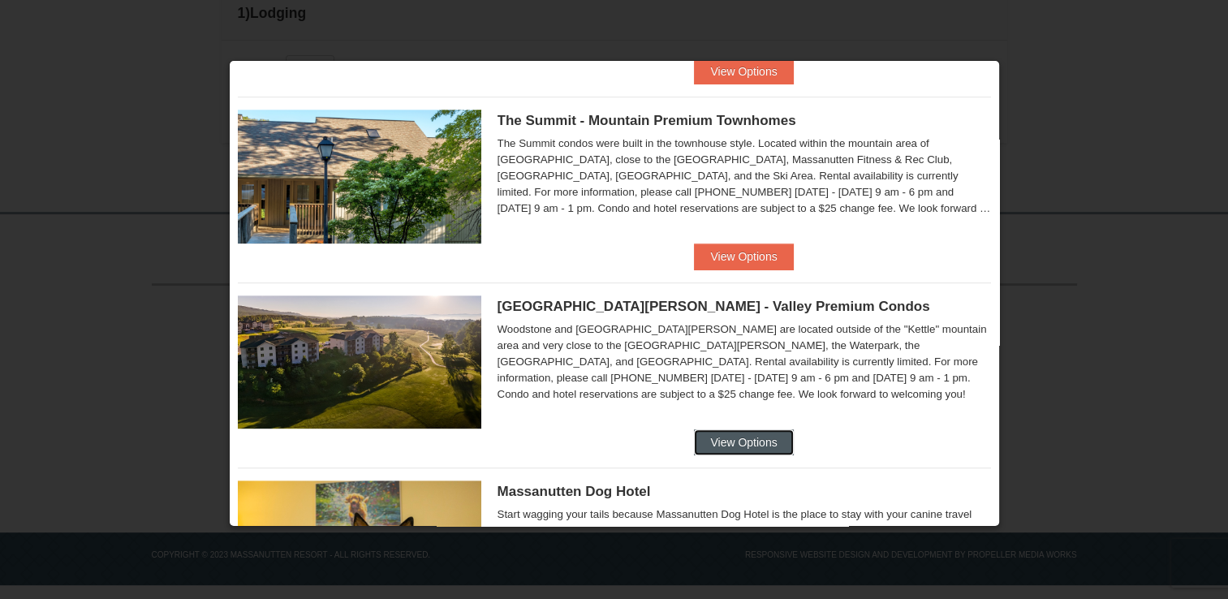
click at [763, 444] on button "View Options" at bounding box center [743, 442] width 99 height 26
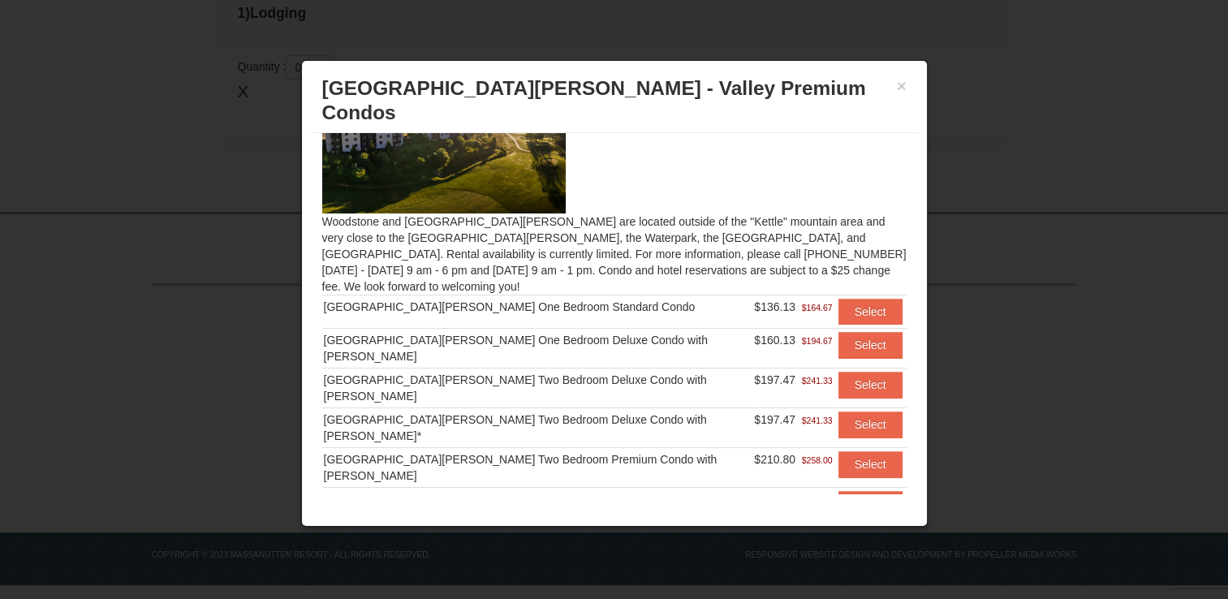
scroll to position [94, 0]
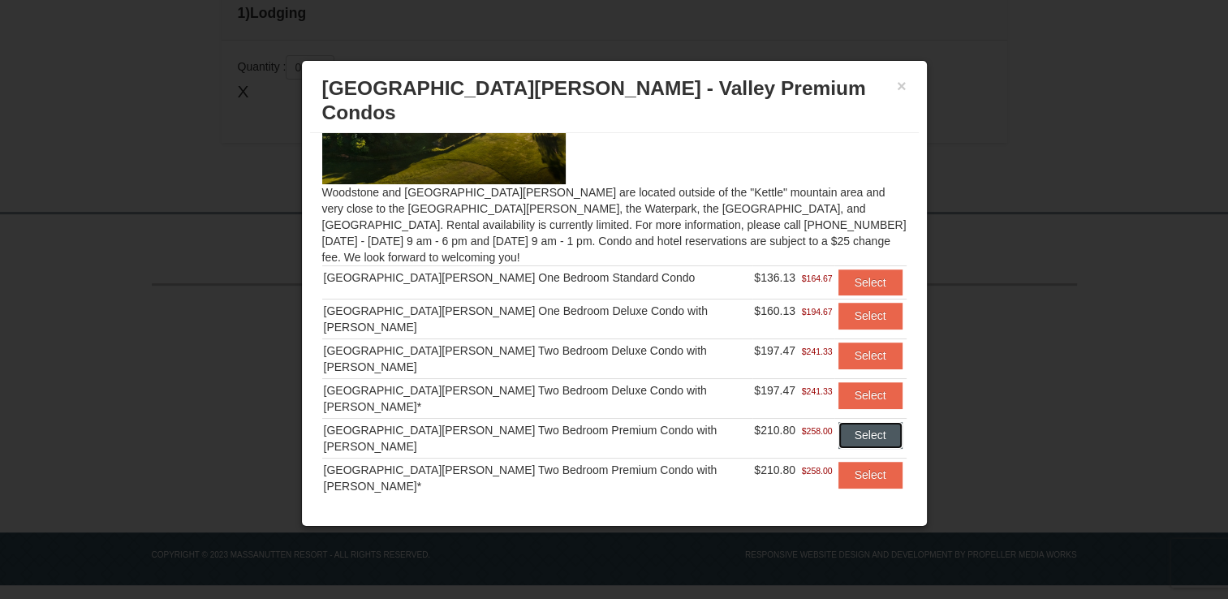
click at [848, 422] on button "Select" at bounding box center [871, 435] width 64 height 26
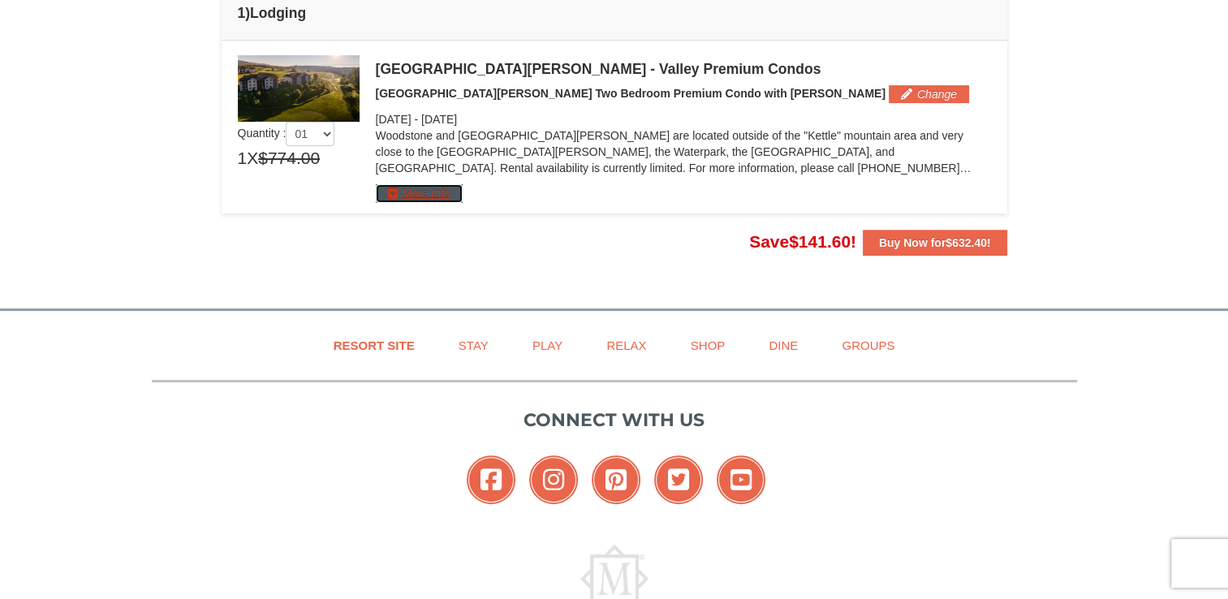
click at [402, 193] on button "More Info" at bounding box center [419, 193] width 87 height 18
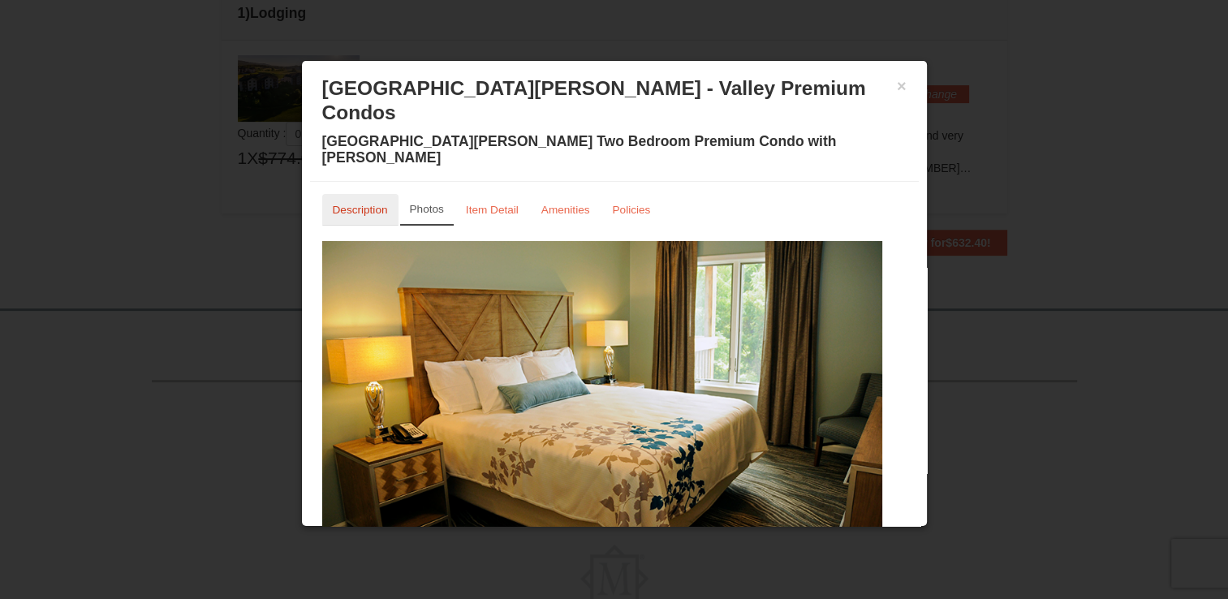
click at [369, 204] on small "Description" at bounding box center [360, 210] width 55 height 12
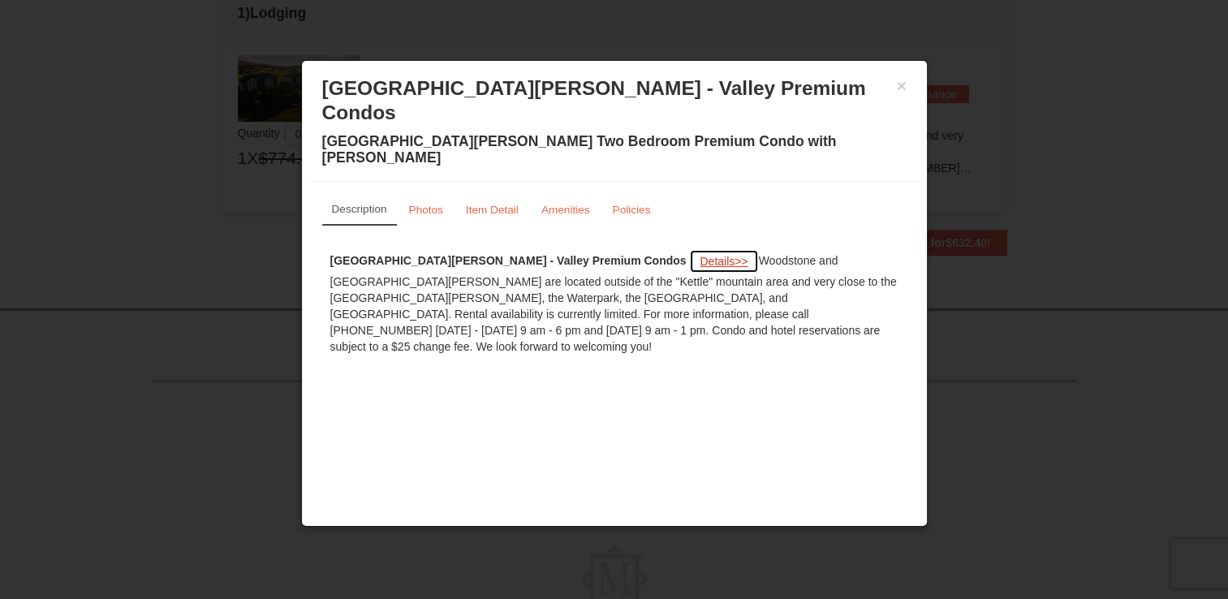
click at [700, 255] on span "Details" at bounding box center [717, 261] width 35 height 13
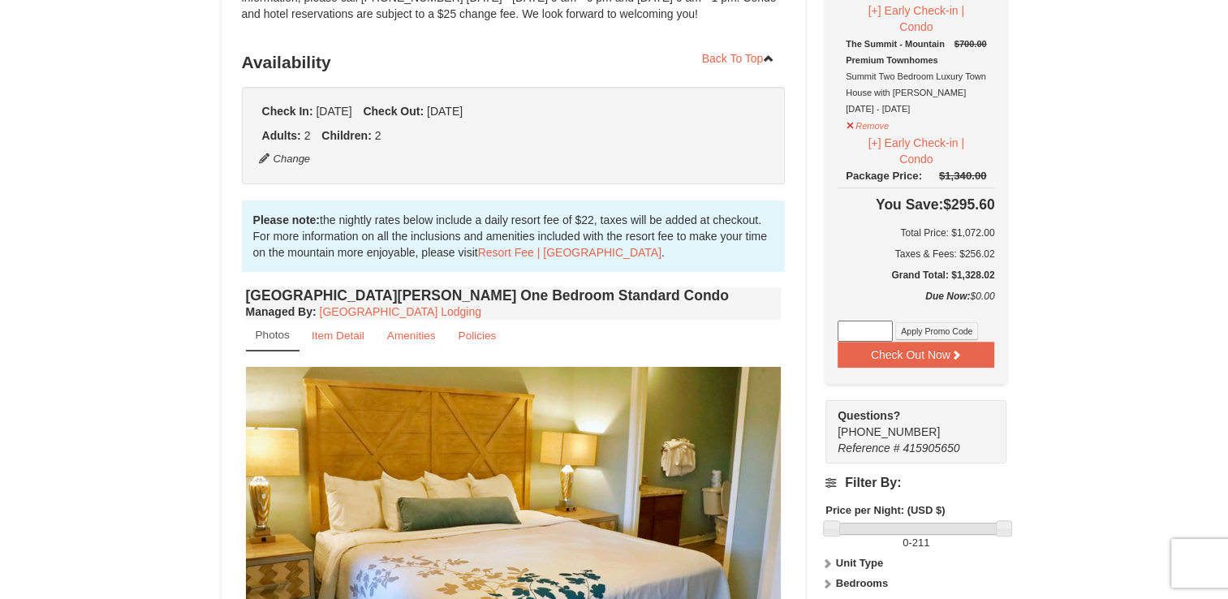
scroll to position [357, 0]
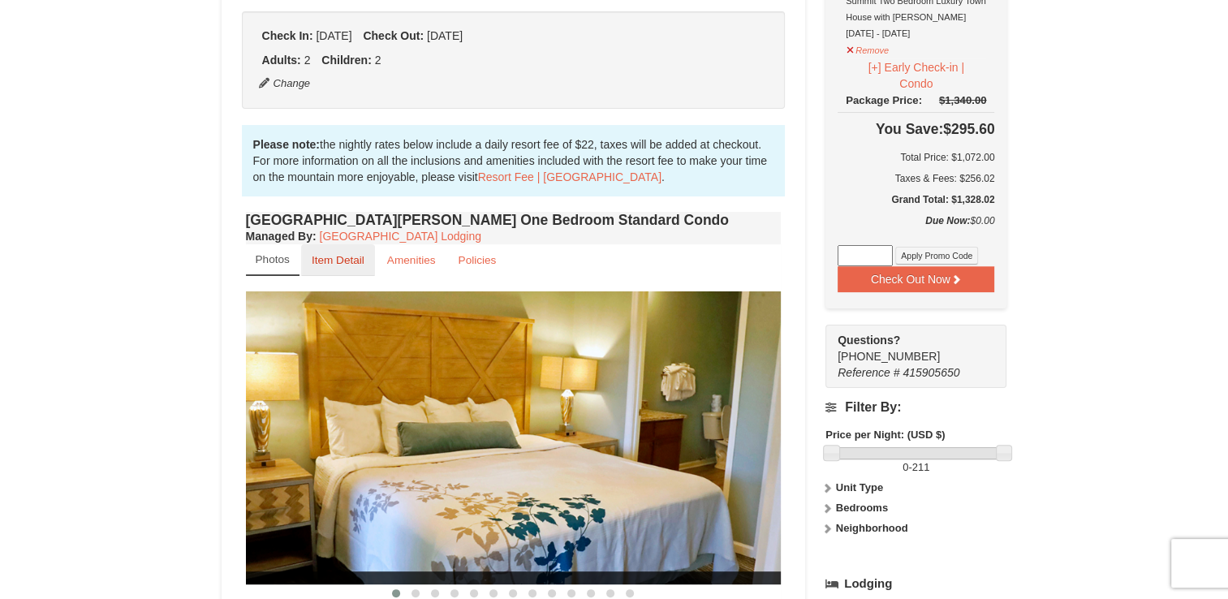
click at [347, 262] on small "Item Detail" at bounding box center [338, 260] width 53 height 12
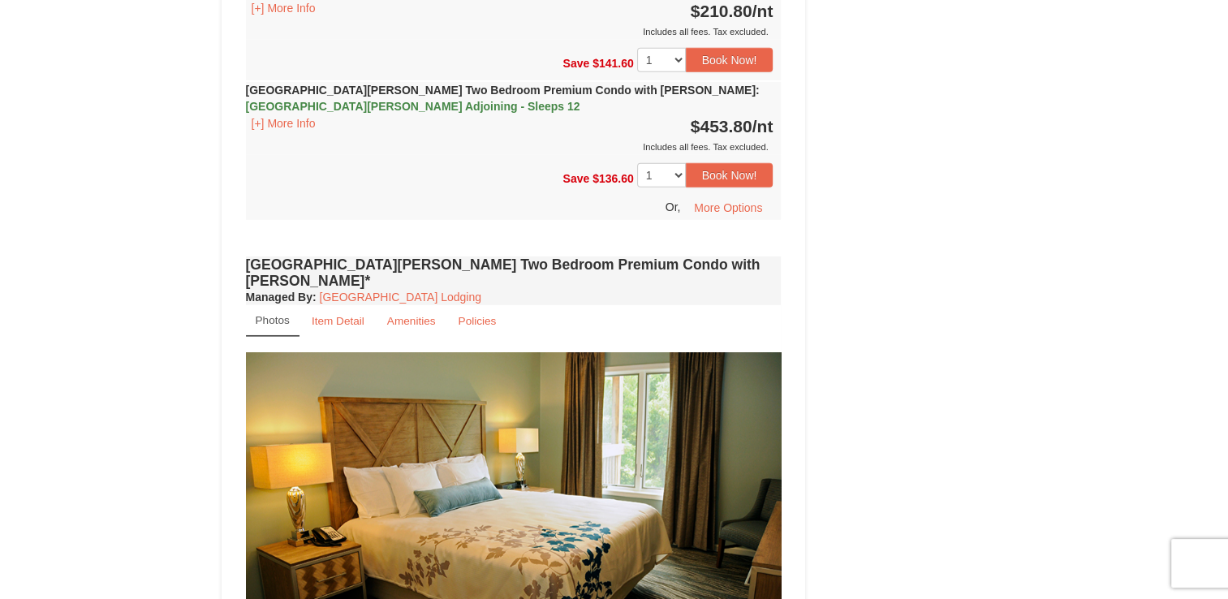
scroll to position [4826, 0]
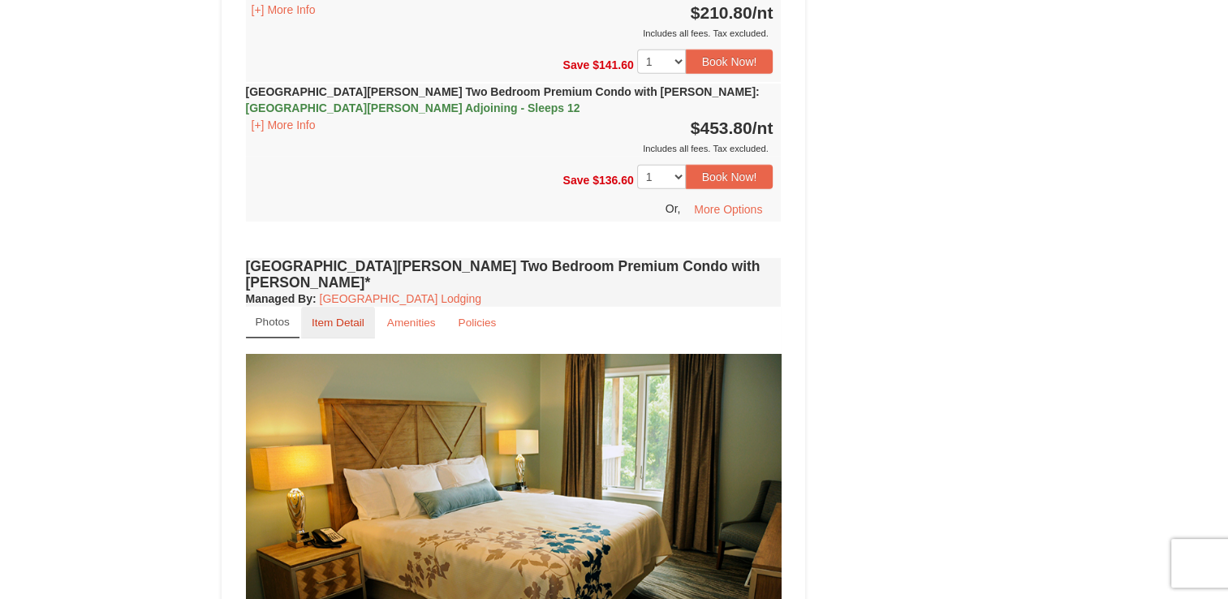
click at [330, 317] on small "Item Detail" at bounding box center [338, 323] width 53 height 12
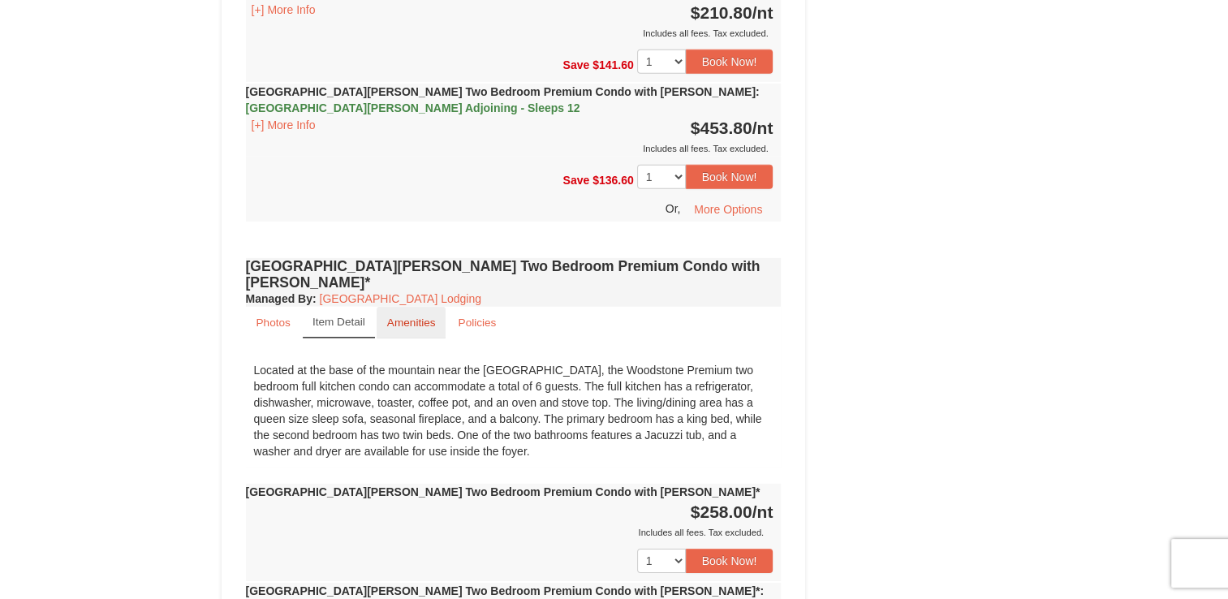
click at [417, 317] on small "Amenities" at bounding box center [411, 323] width 49 height 12
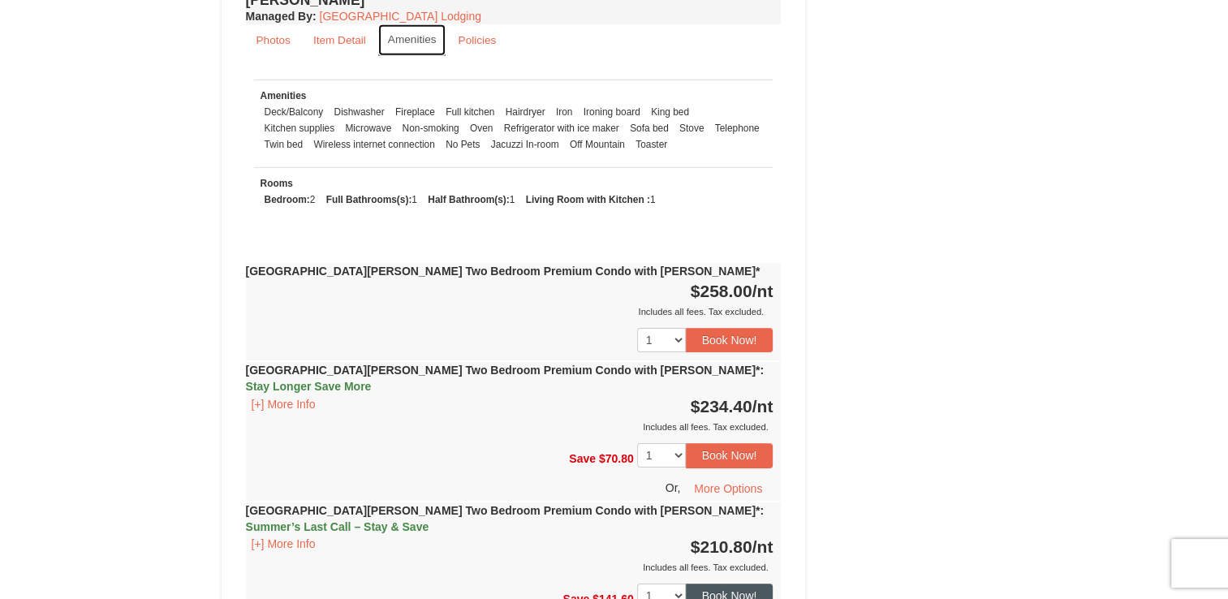
scroll to position [5108, 0]
click at [258, 536] on button "[+] More Info" at bounding box center [283, 545] width 75 height 18
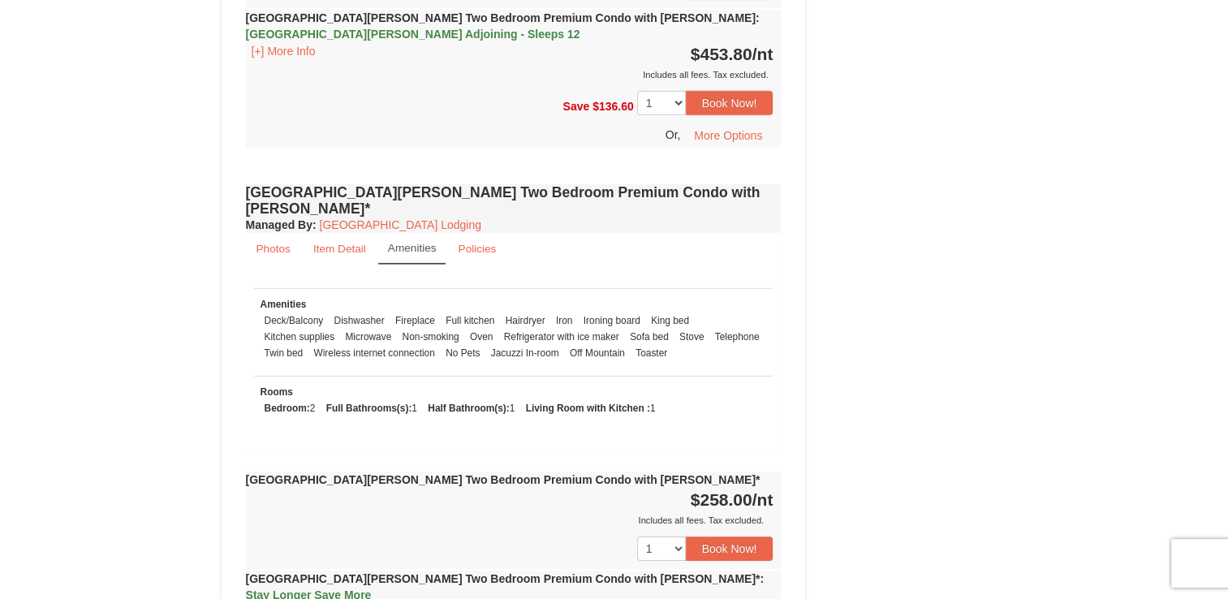
scroll to position [4880, 0]
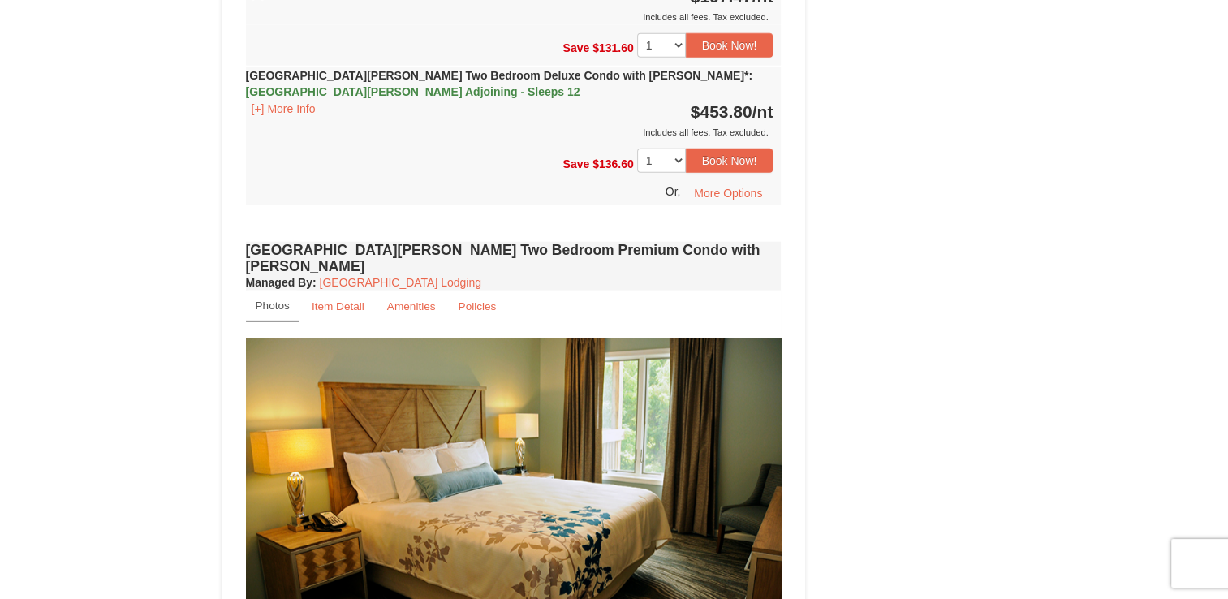
scroll to position [3874, 0]
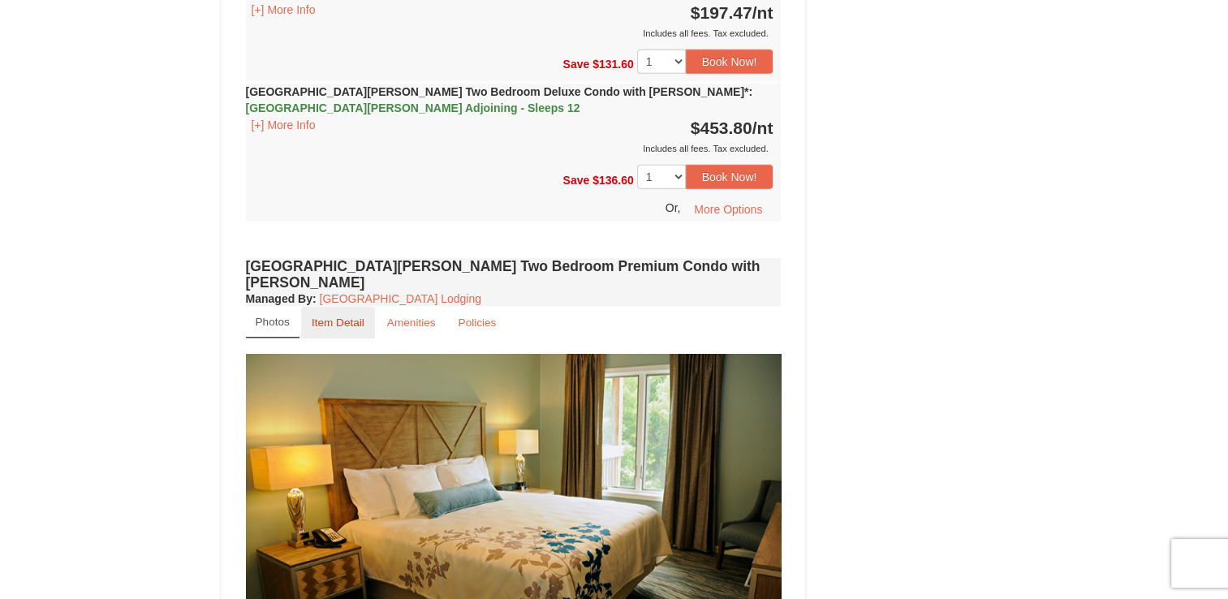
click at [321, 317] on small "Item Detail" at bounding box center [338, 323] width 53 height 12
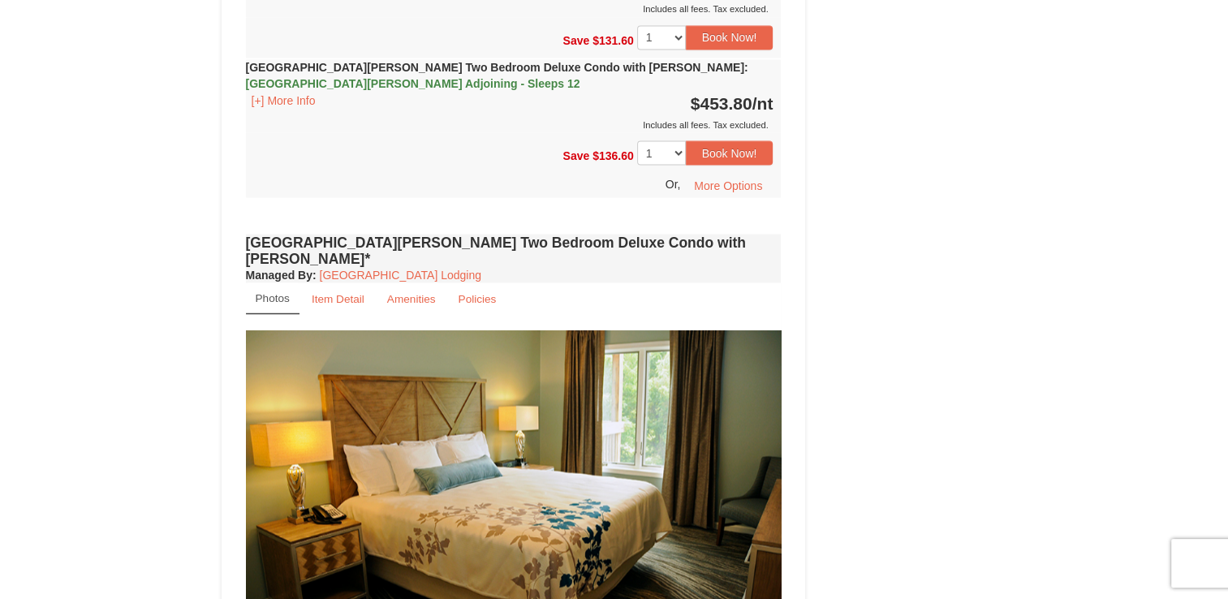
scroll to position [2932, 0]
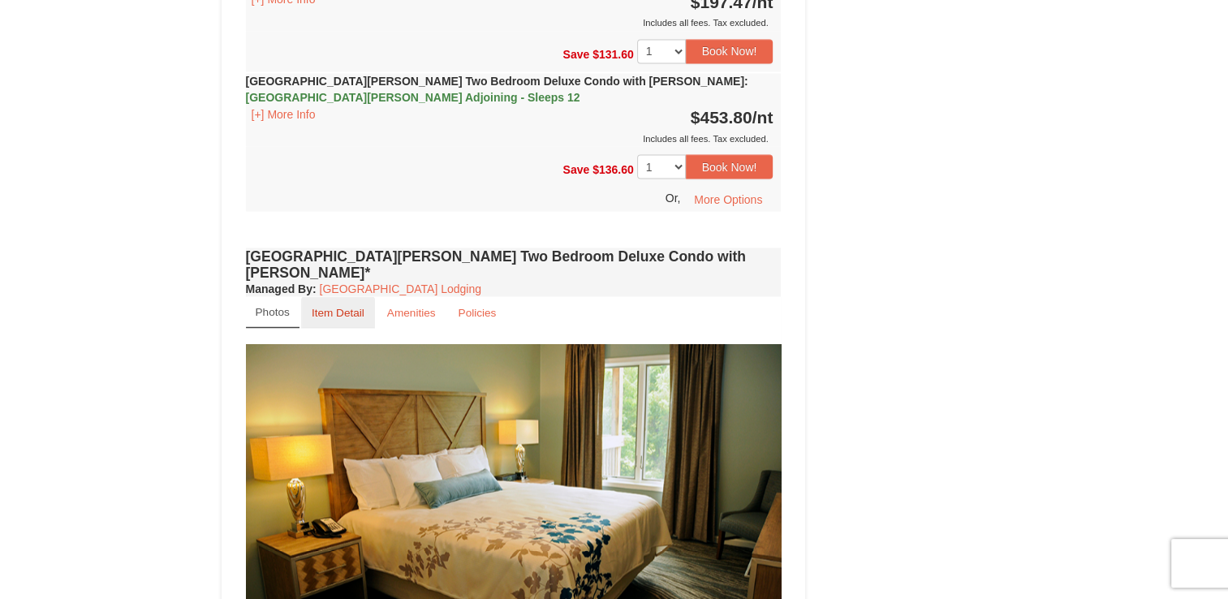
click at [338, 296] on link "Item Detail" at bounding box center [338, 312] width 74 height 32
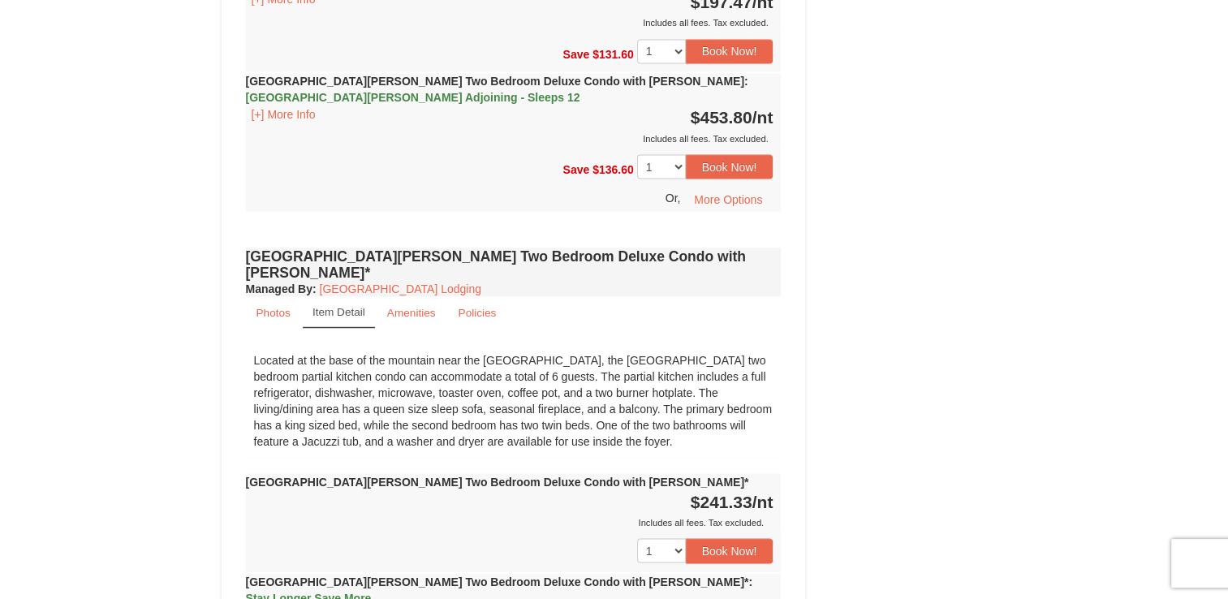
click at [338, 296] on link "Item Detail" at bounding box center [339, 312] width 72 height 32
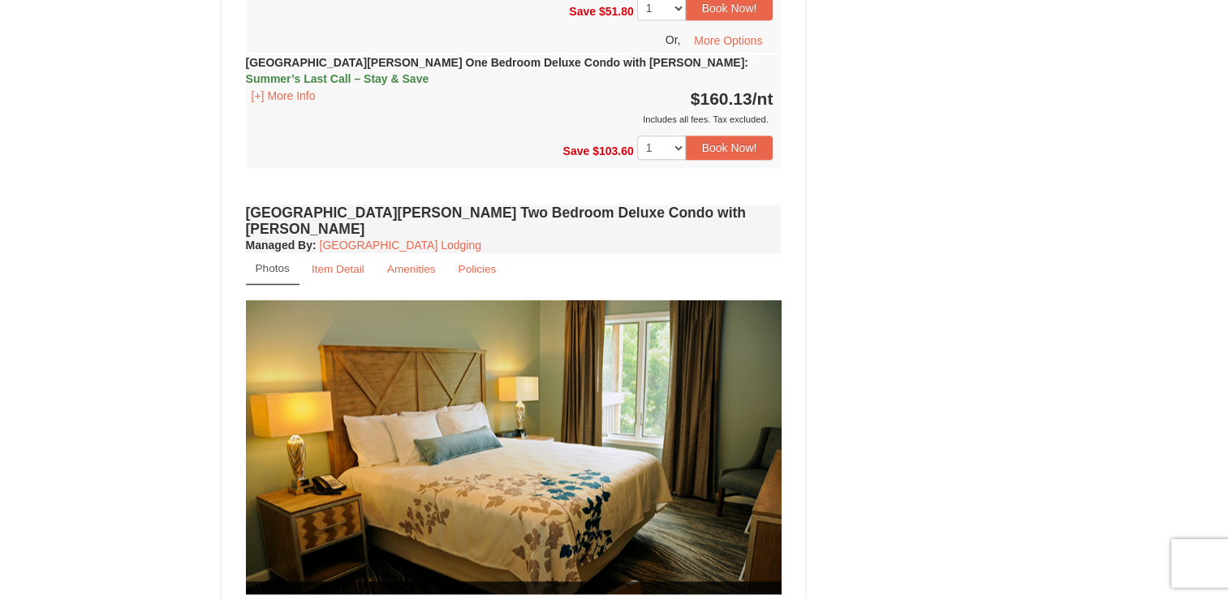
scroll to position [1990, 0]
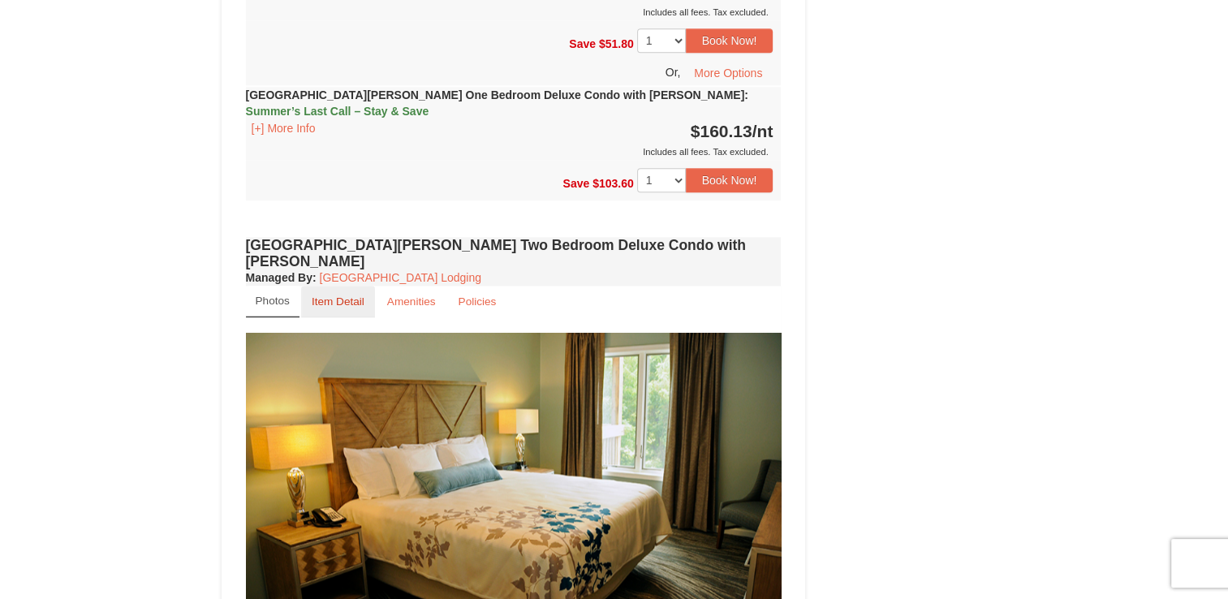
click at [334, 295] on small "Item Detail" at bounding box center [338, 301] width 53 height 12
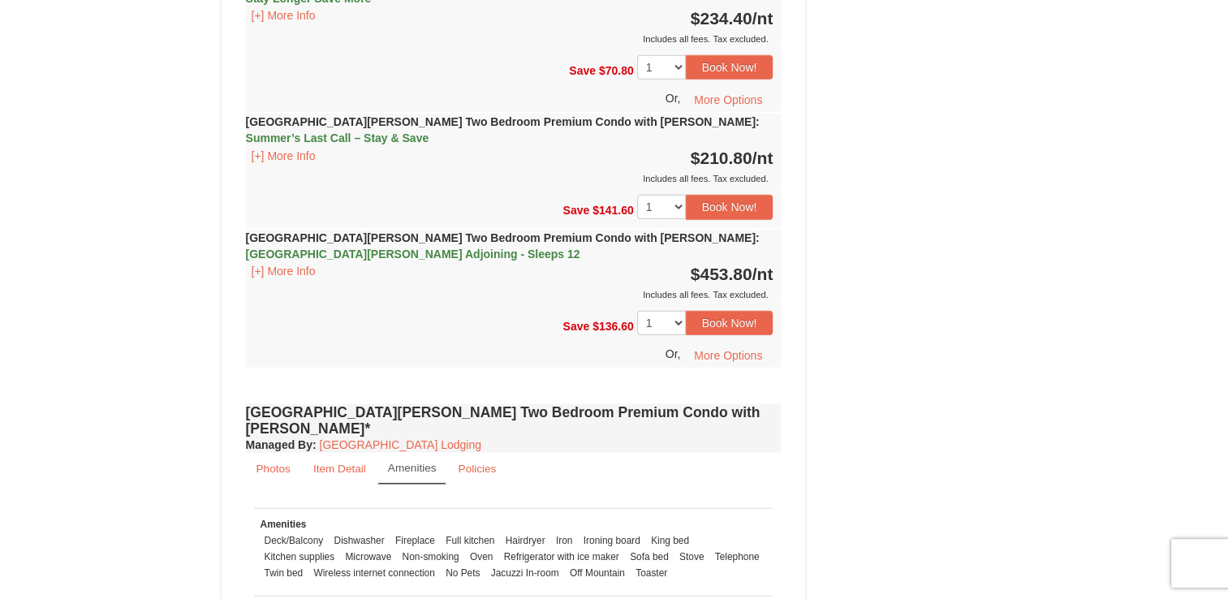
scroll to position [4068, 0]
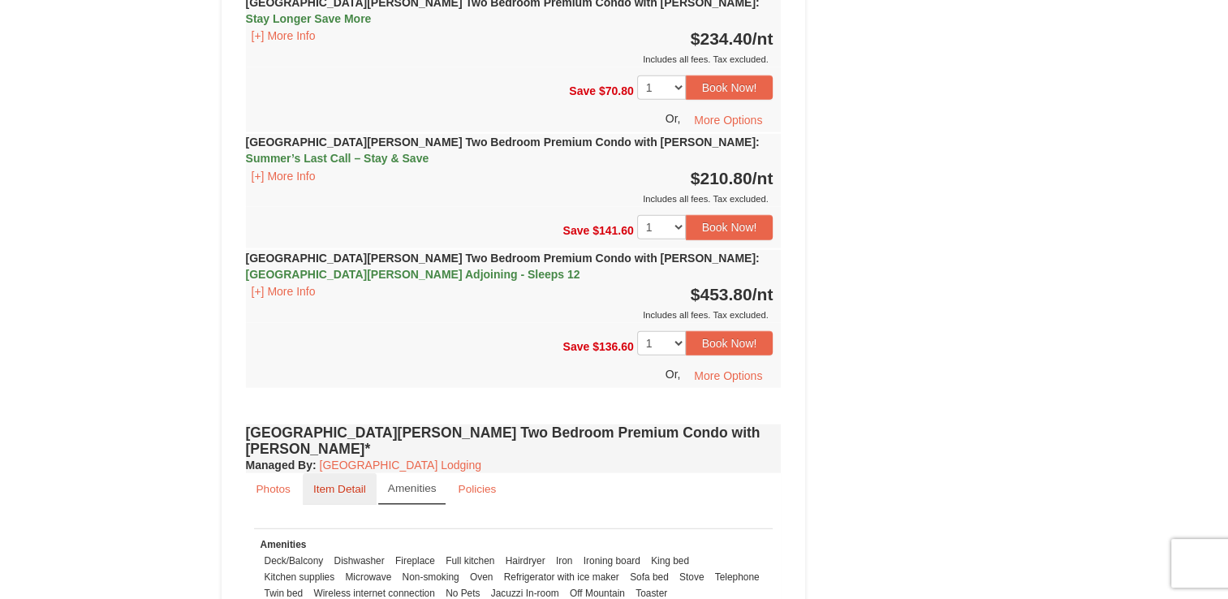
click at [339, 483] on small "Item Detail" at bounding box center [339, 489] width 53 height 12
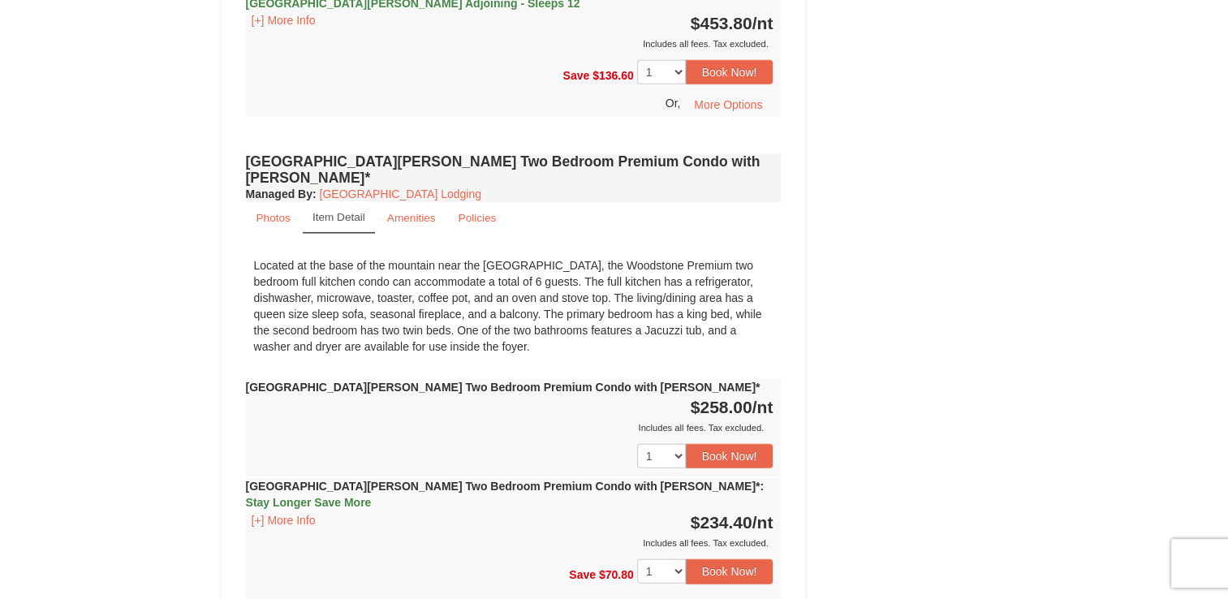
scroll to position [4343, 0]
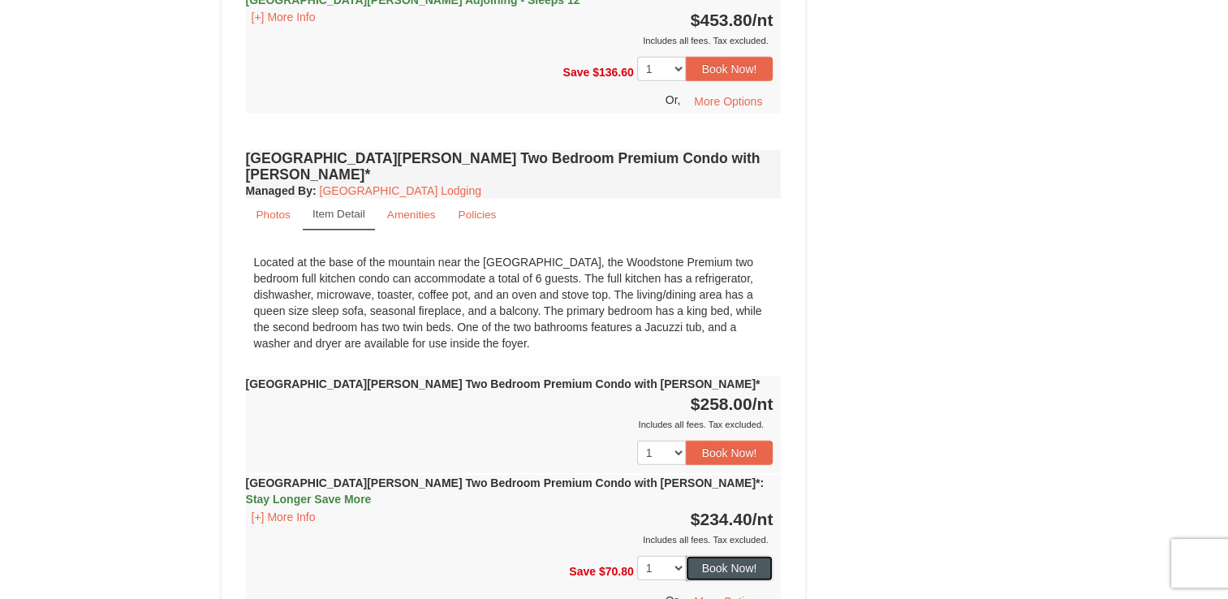
click at [714, 556] on button "Book Now!" at bounding box center [730, 568] width 88 height 24
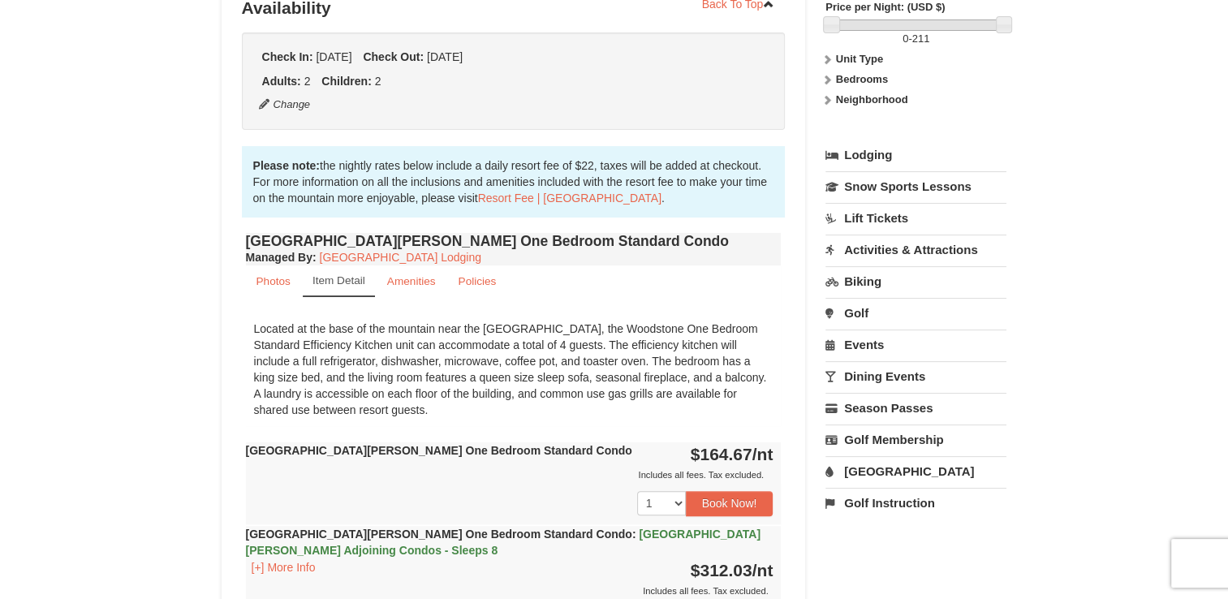
scroll to position [142, 0]
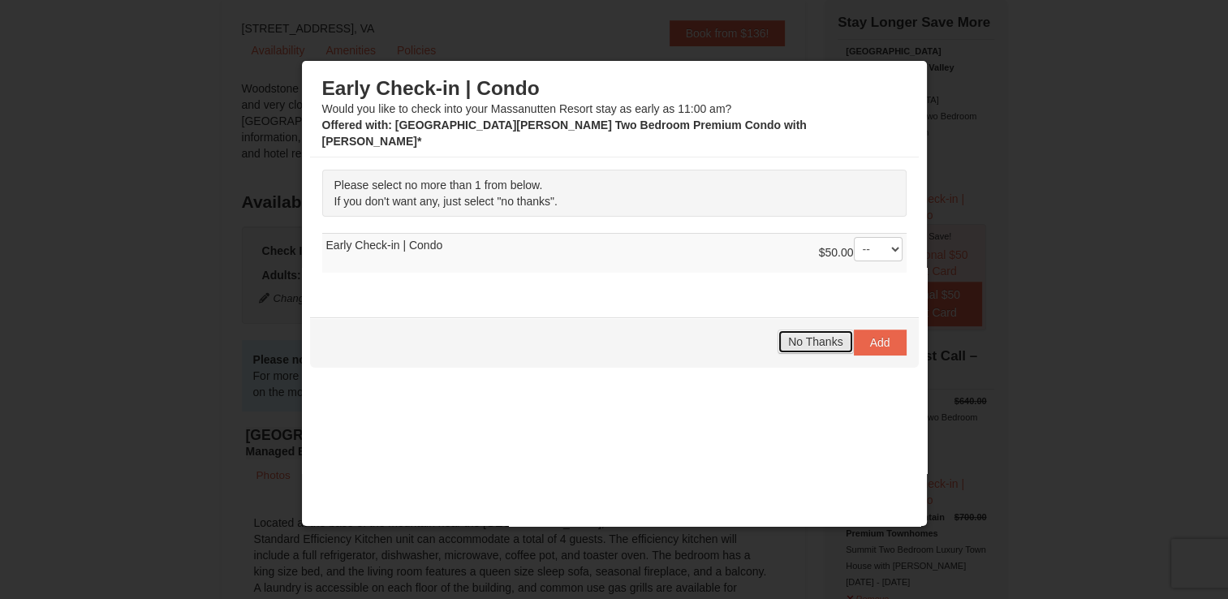
click at [795, 335] on span "No Thanks" at bounding box center [815, 341] width 54 height 13
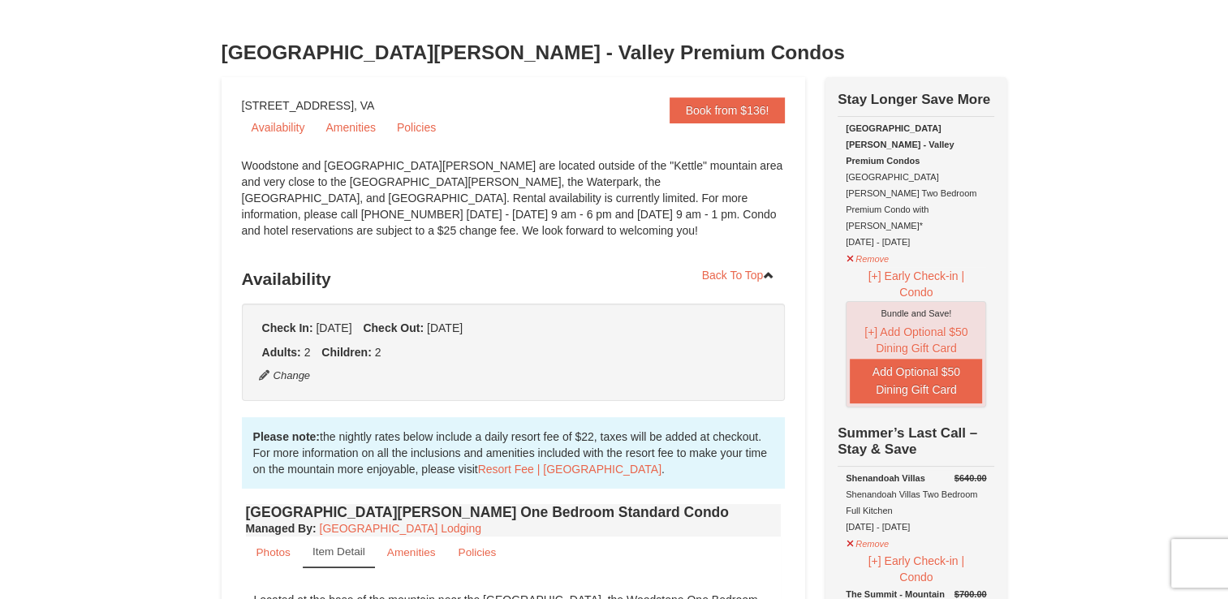
scroll to position [97, 0]
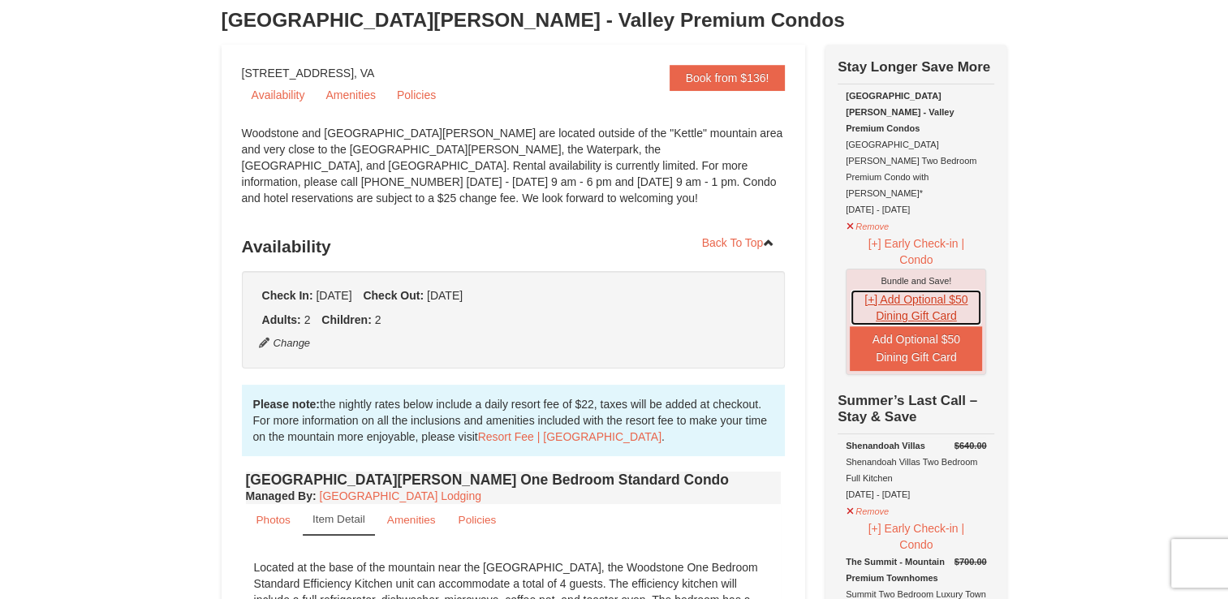
click at [903, 289] on button "[+] Add Optional $50 Dining Gift Card" at bounding box center [916, 307] width 132 height 37
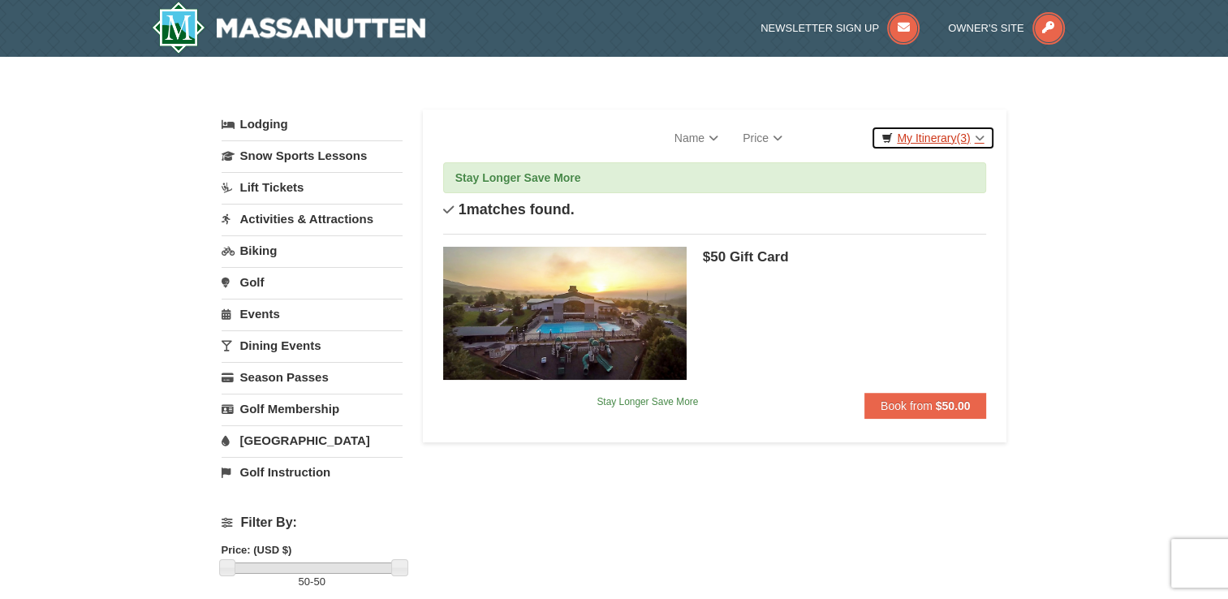
click at [921, 137] on link "My Itinerary (3)" at bounding box center [932, 138] width 123 height 24
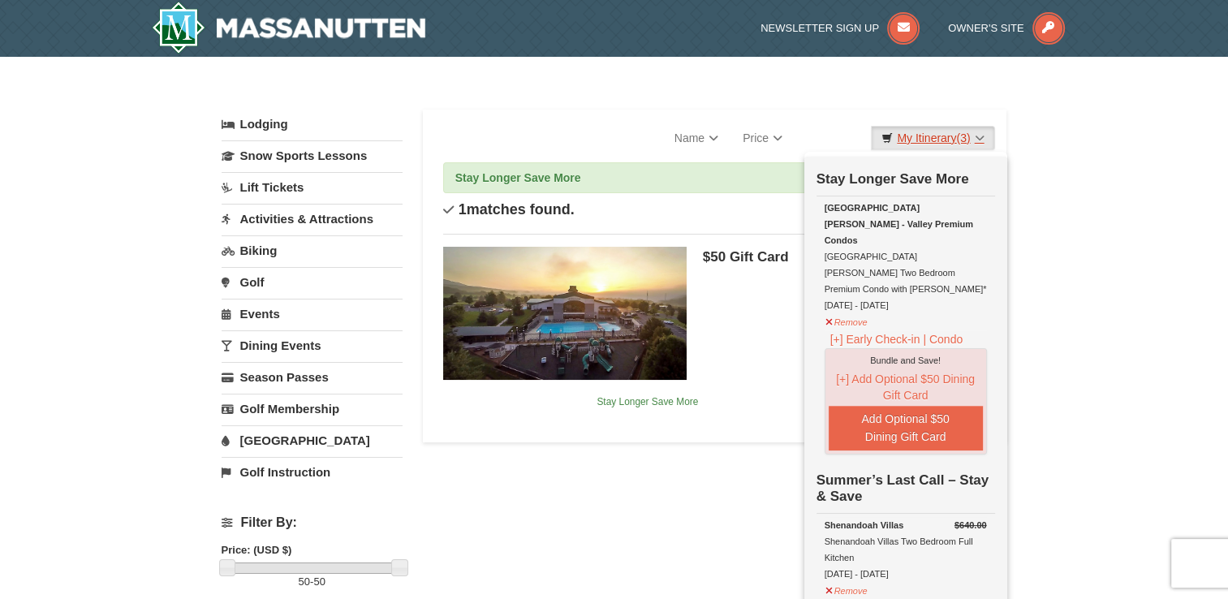
click at [921, 137] on link "My Itinerary (3)" at bounding box center [932, 138] width 123 height 24
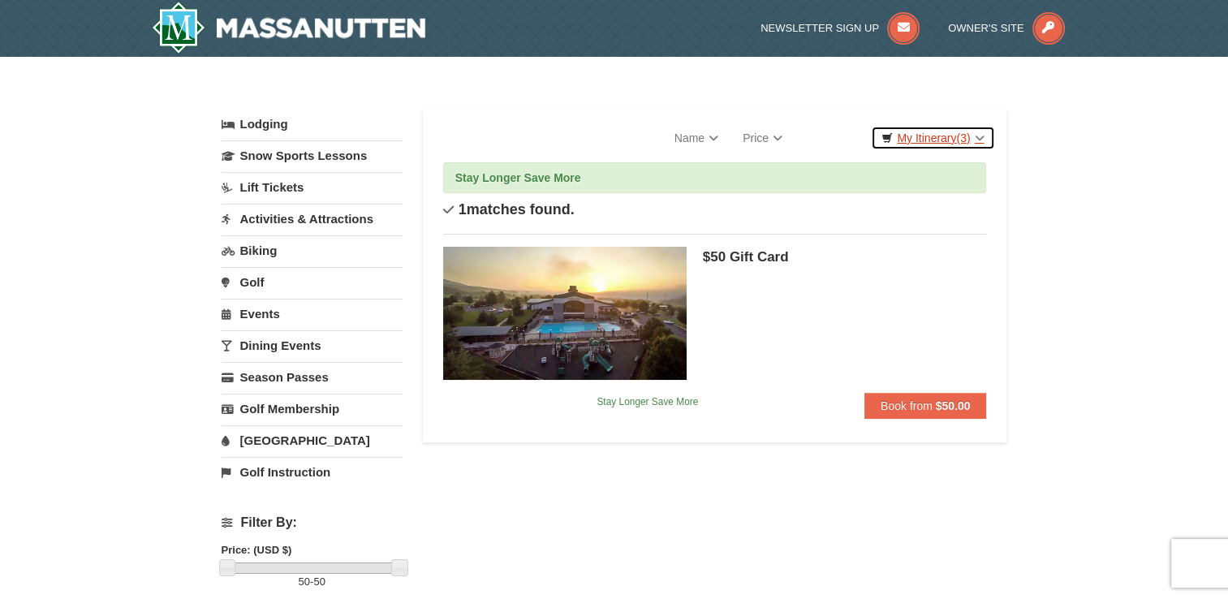
click at [916, 138] on link "My Itinerary (3)" at bounding box center [932, 138] width 123 height 24
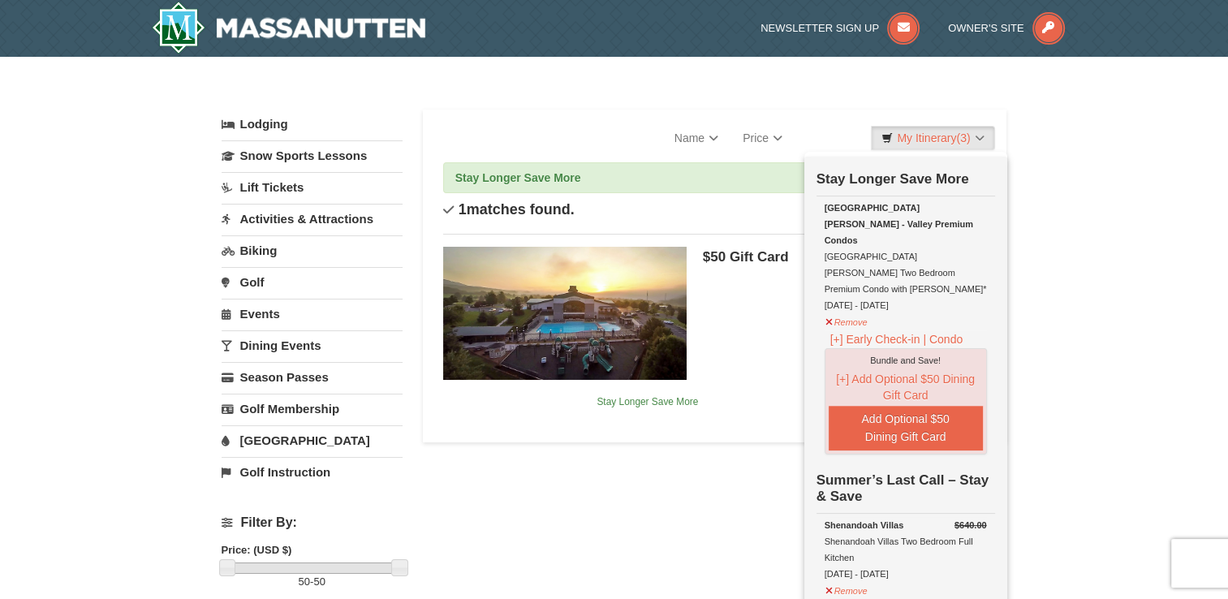
click at [1016, 442] on div "× Categories Filter My Itinerary (3) Check Out Now Stay Longer Save More Remove" at bounding box center [614, 358] width 818 height 570
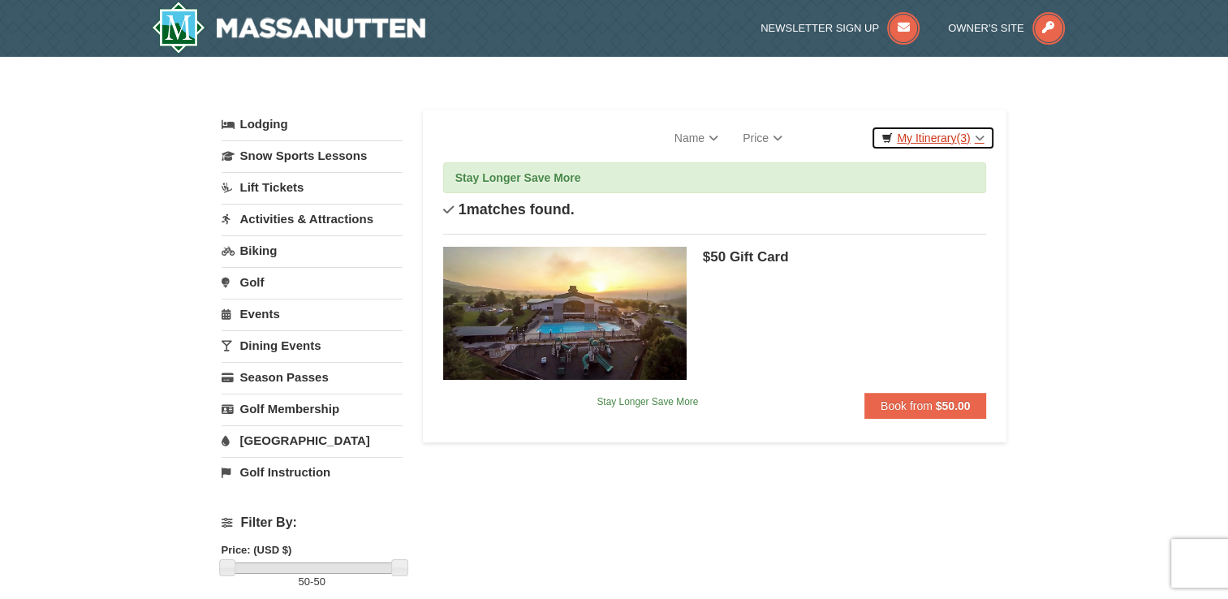
click at [922, 141] on link "My Itinerary (3)" at bounding box center [932, 138] width 123 height 24
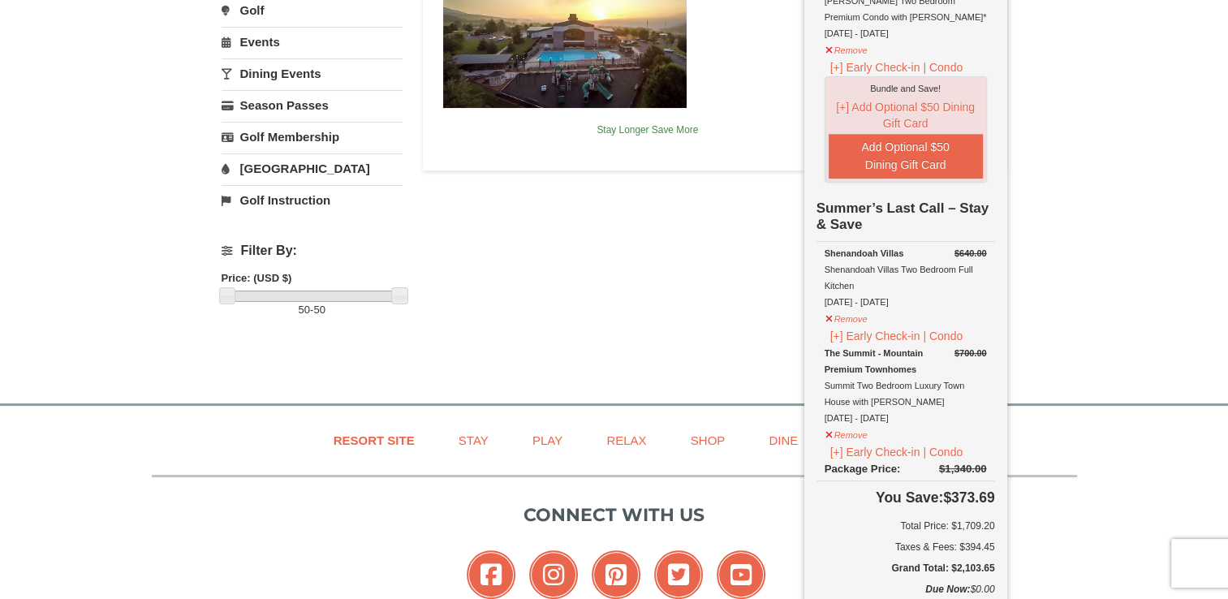
scroll to position [292, 0]
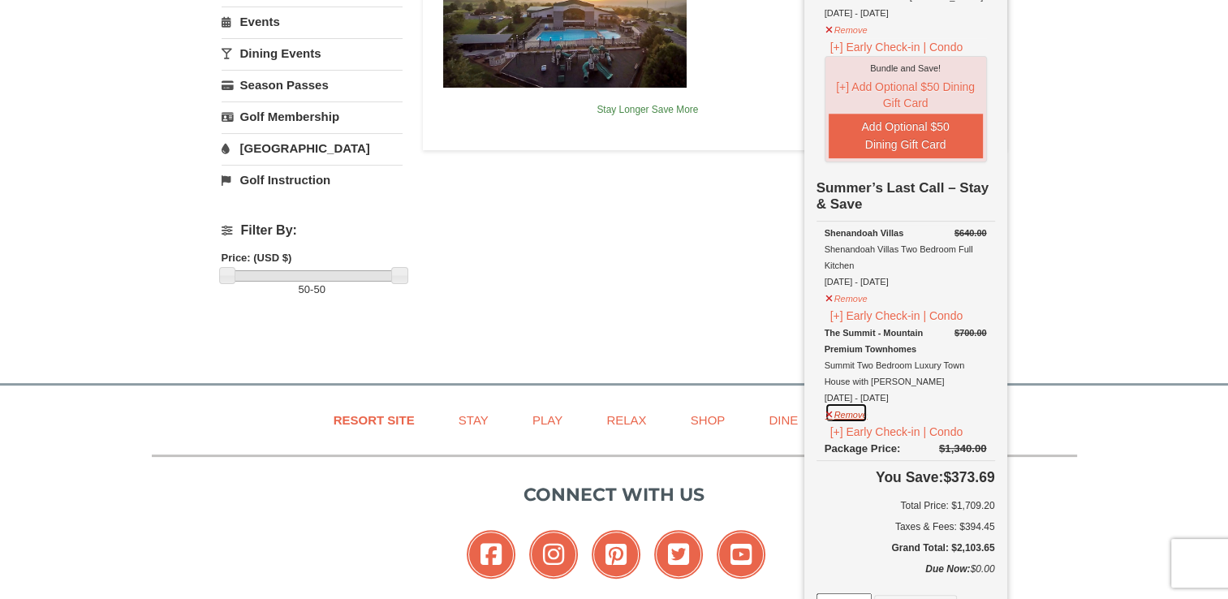
click at [848, 403] on button "Remove" at bounding box center [847, 413] width 44 height 20
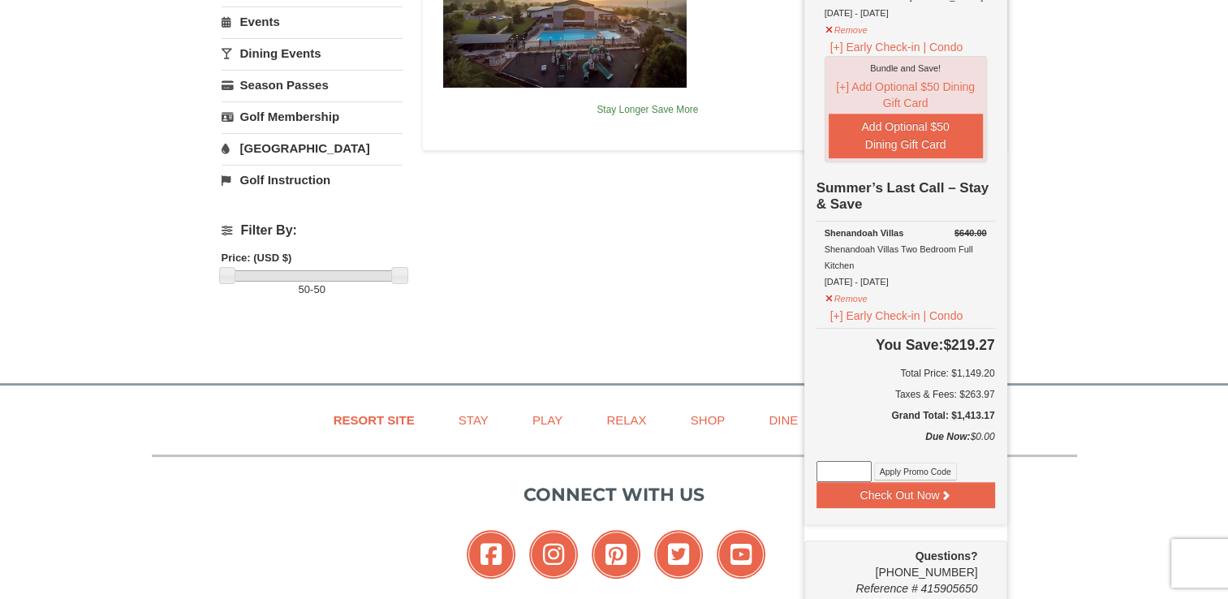
scroll to position [287, 0]
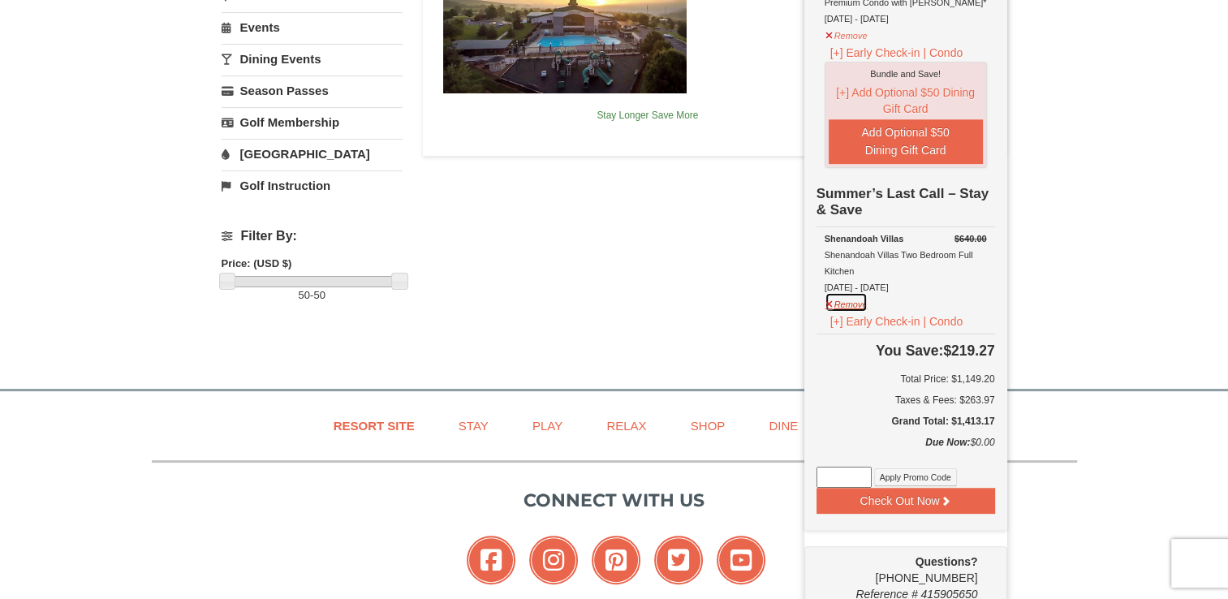
click at [838, 292] on button "Remove" at bounding box center [847, 302] width 44 height 20
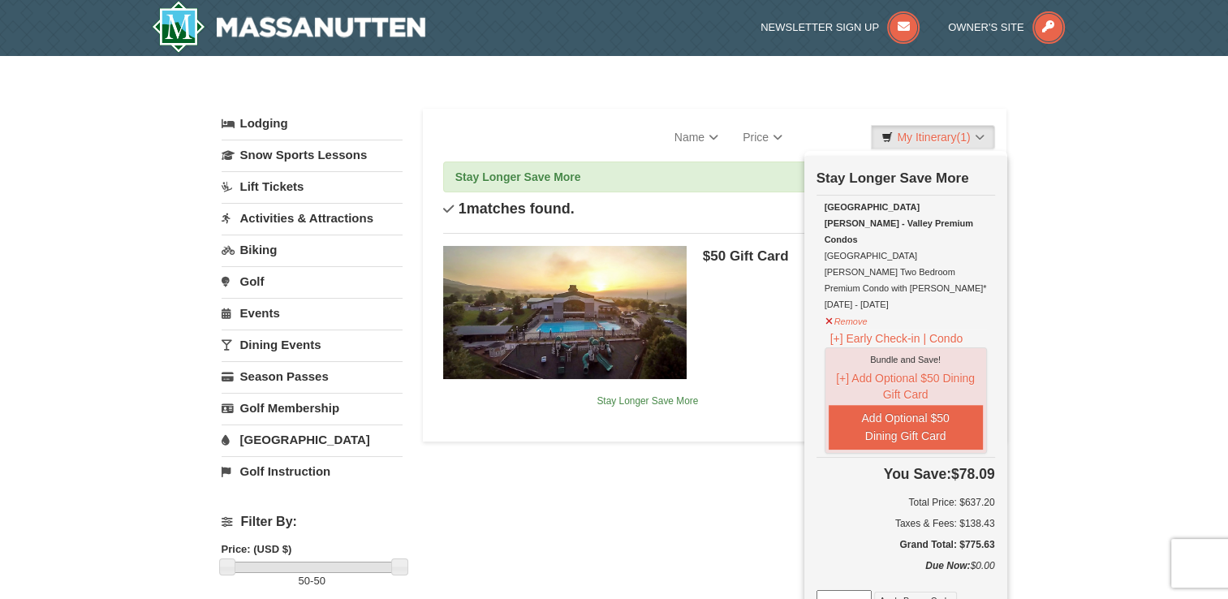
scroll to position [0, 0]
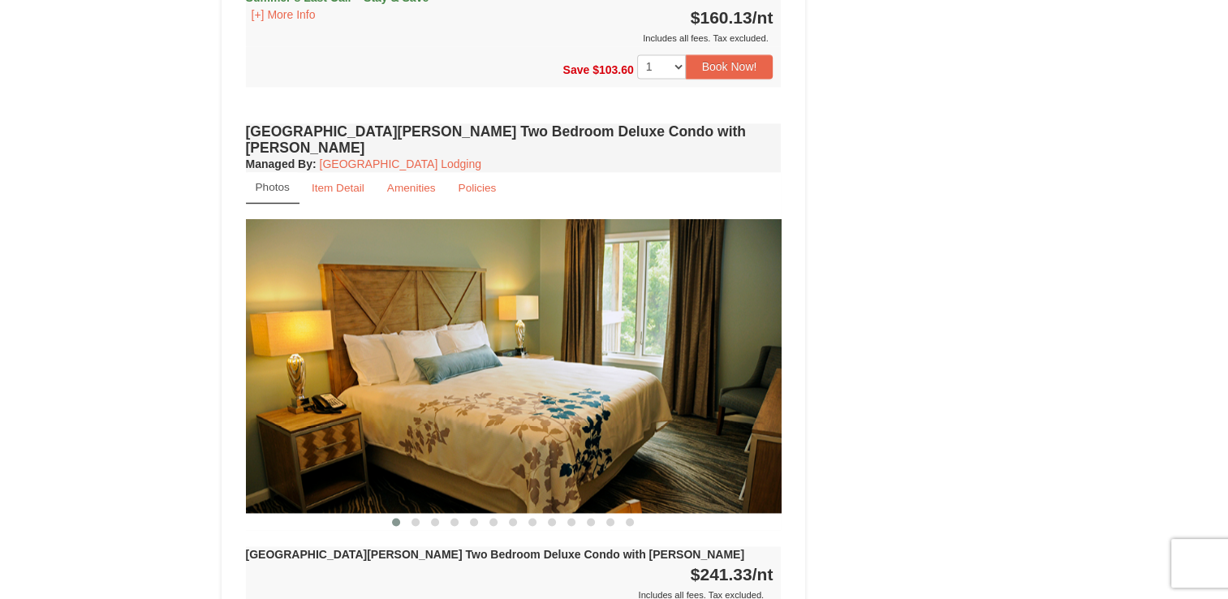
scroll to position [2305, 0]
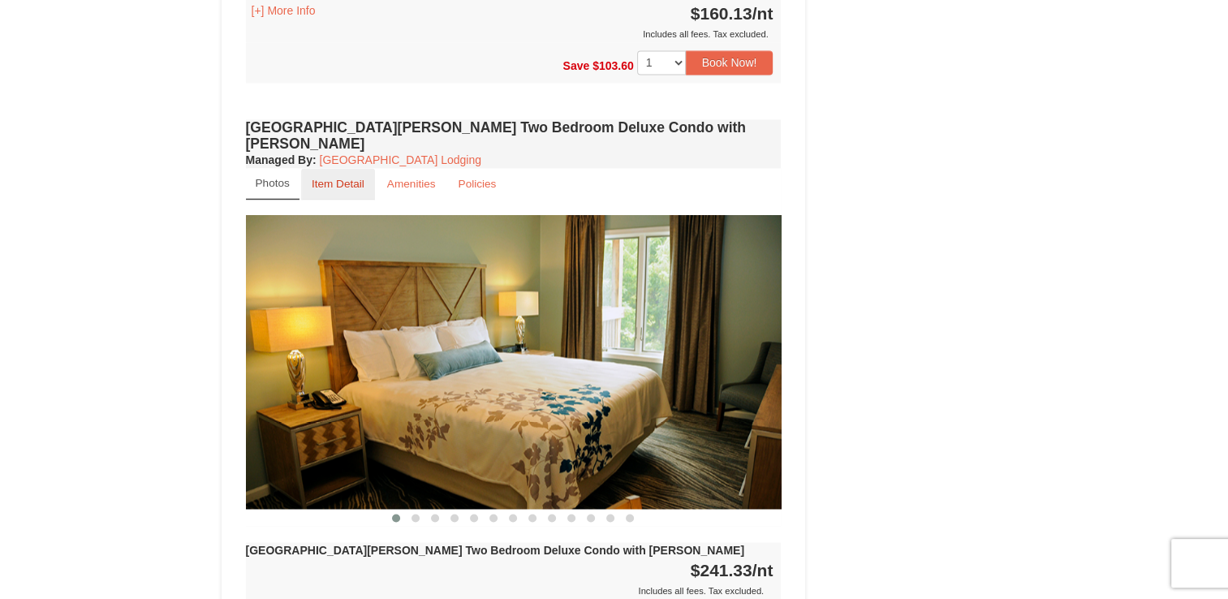
click at [341, 178] on small "Item Detail" at bounding box center [338, 184] width 53 height 12
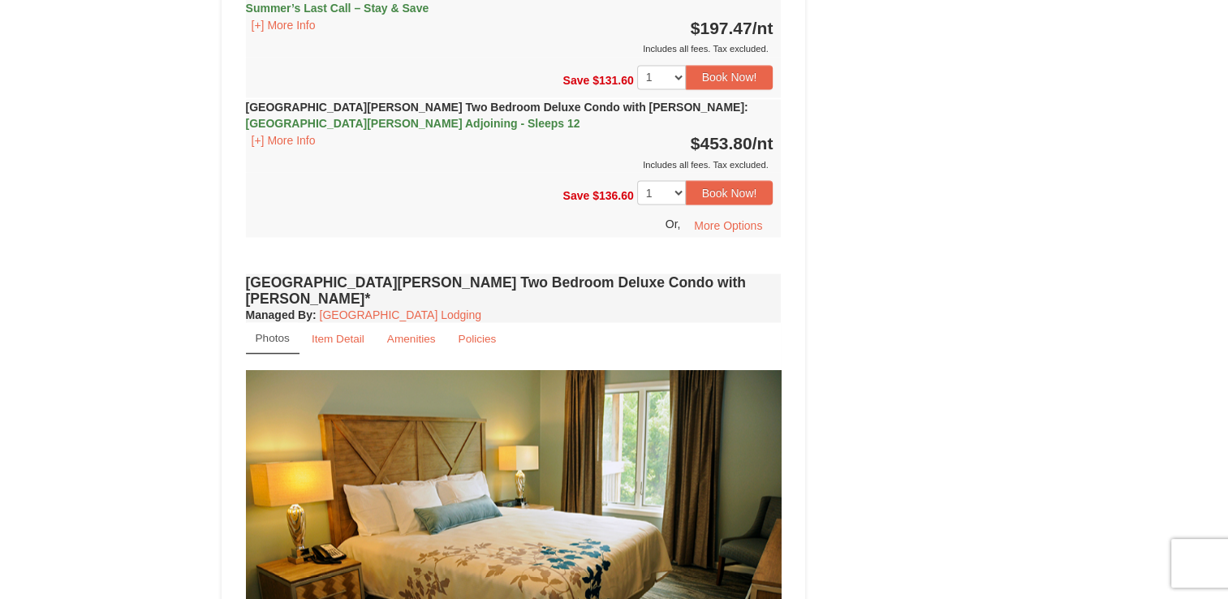
scroll to position [2890, 0]
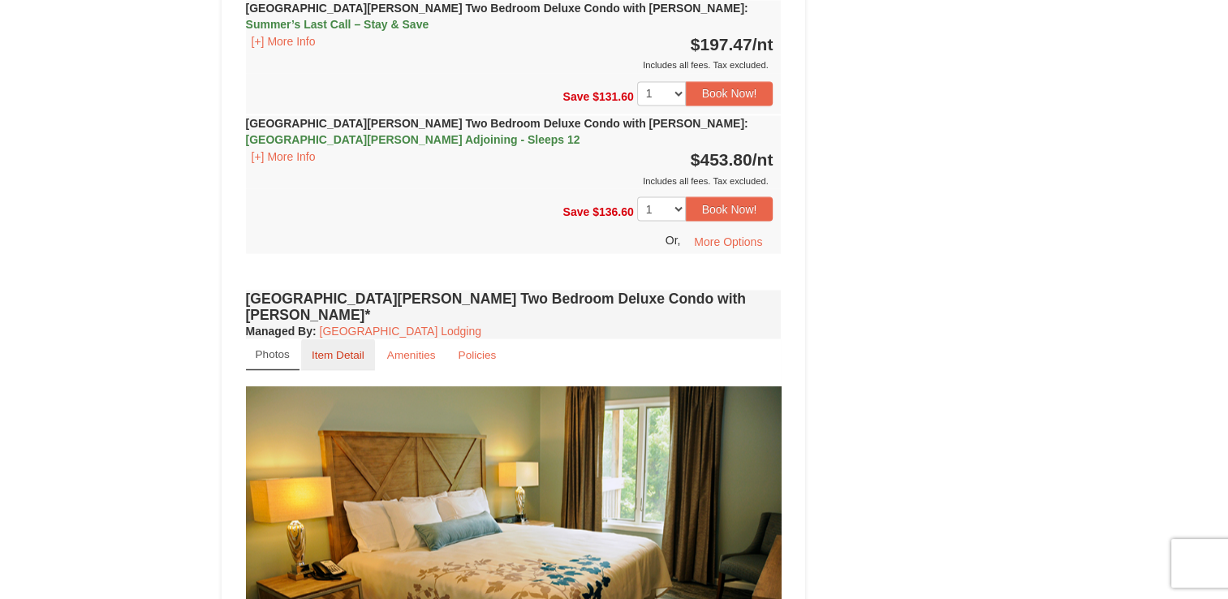
click at [321, 348] on small "Item Detail" at bounding box center [338, 354] width 53 height 12
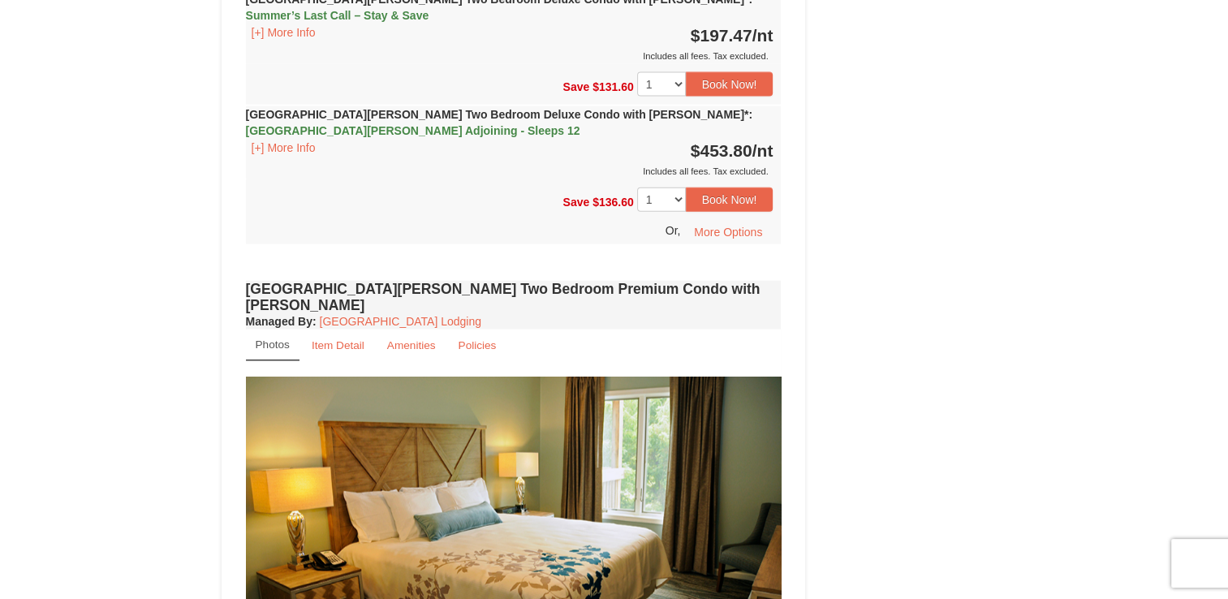
scroll to position [3604, 0]
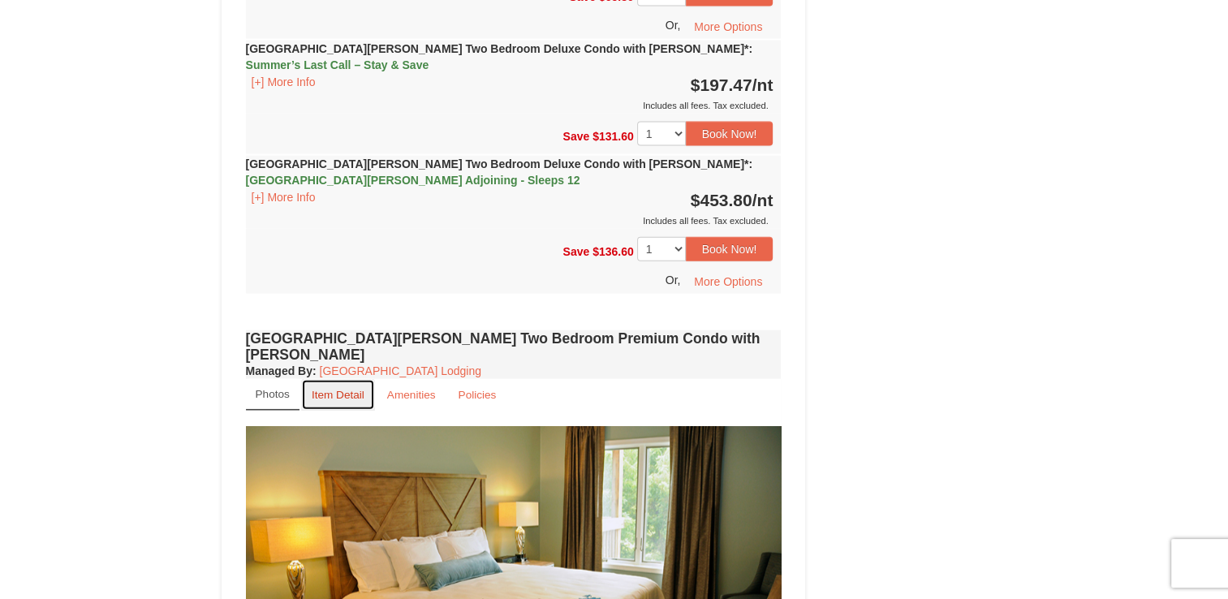
click at [321, 379] on link "Item Detail" at bounding box center [338, 395] width 74 height 32
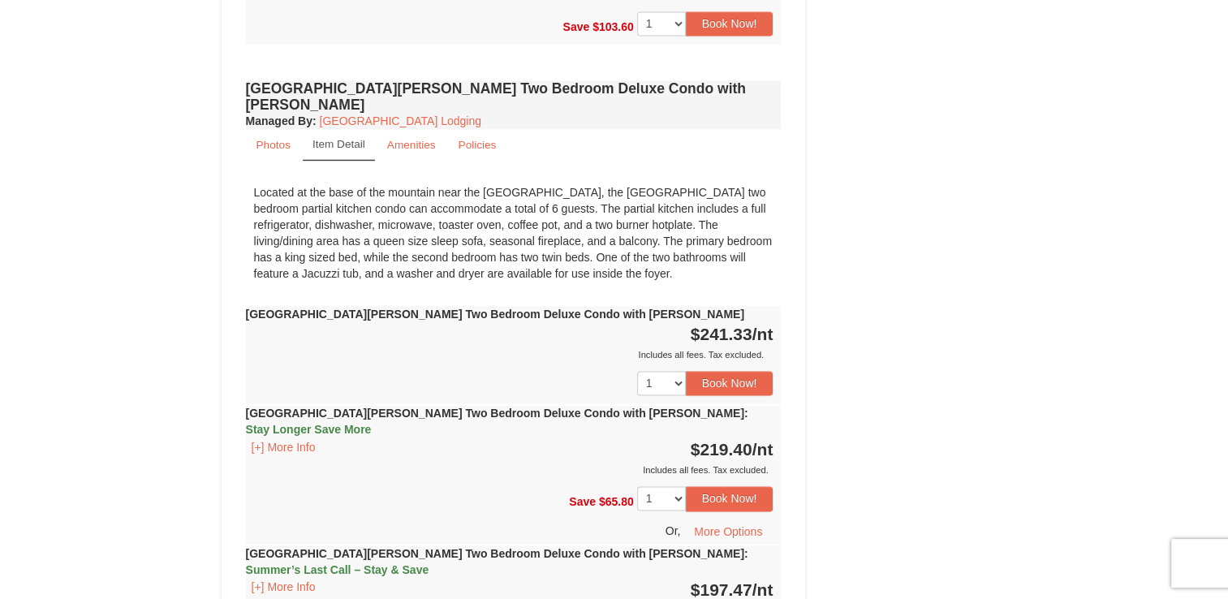
scroll to position [2370, 0]
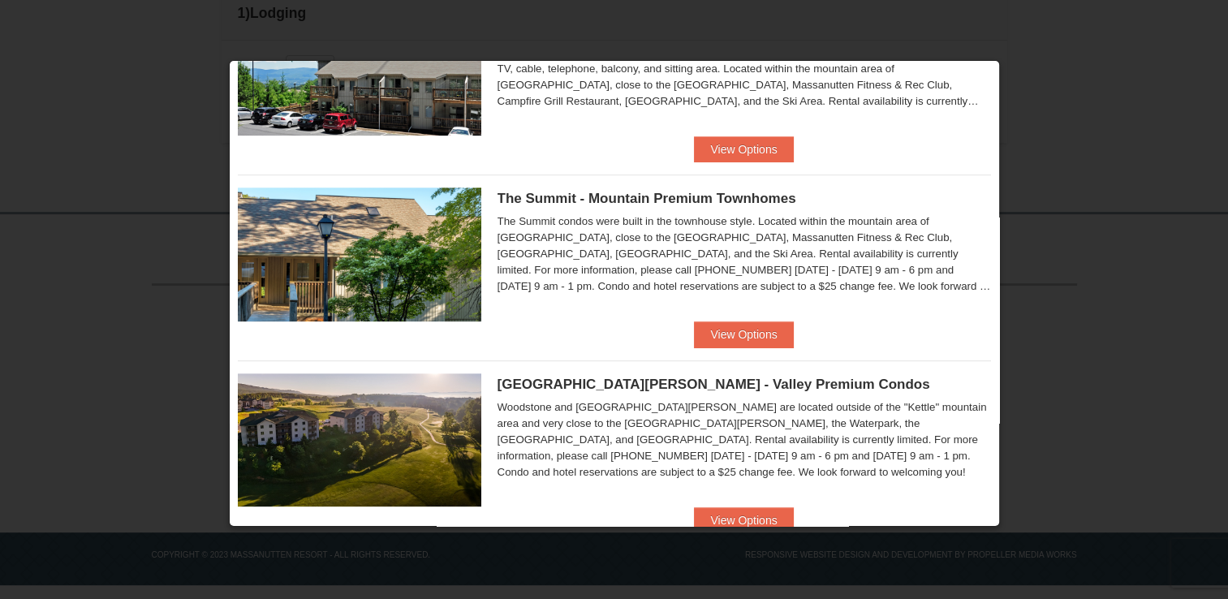
scroll to position [636, 0]
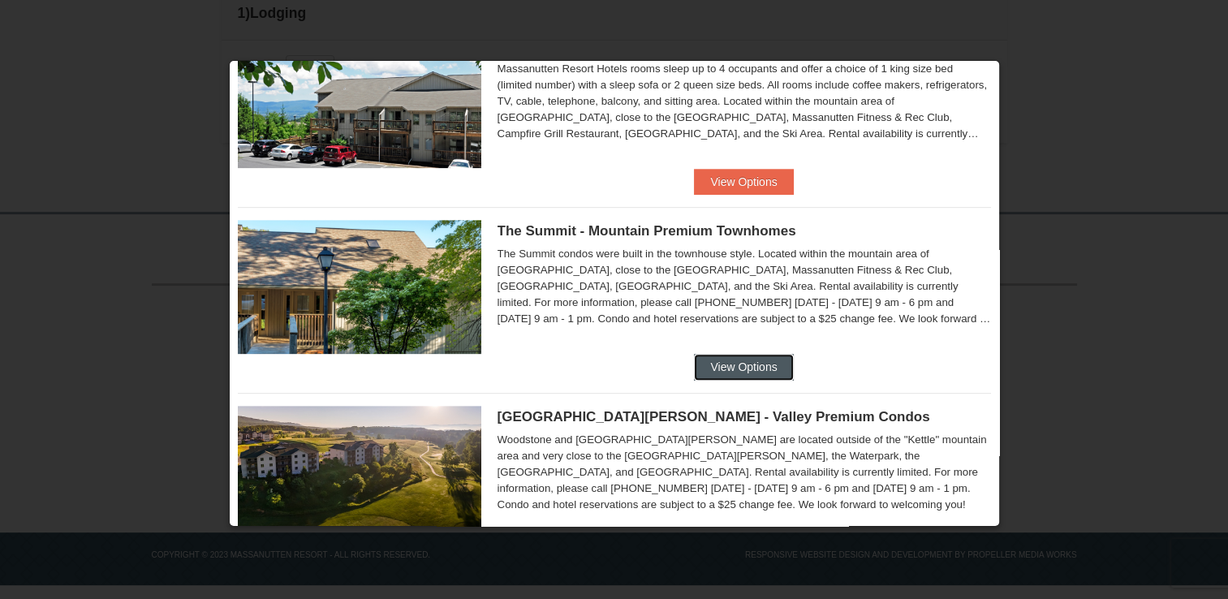
click at [739, 359] on button "View Options" at bounding box center [743, 367] width 99 height 26
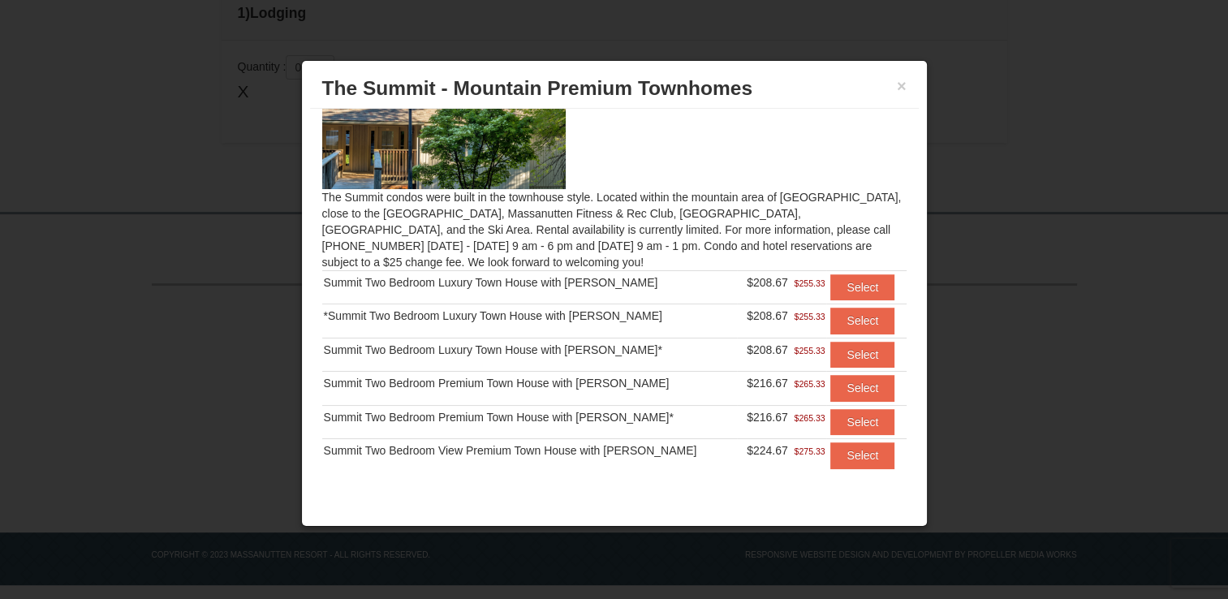
scroll to position [94, 0]
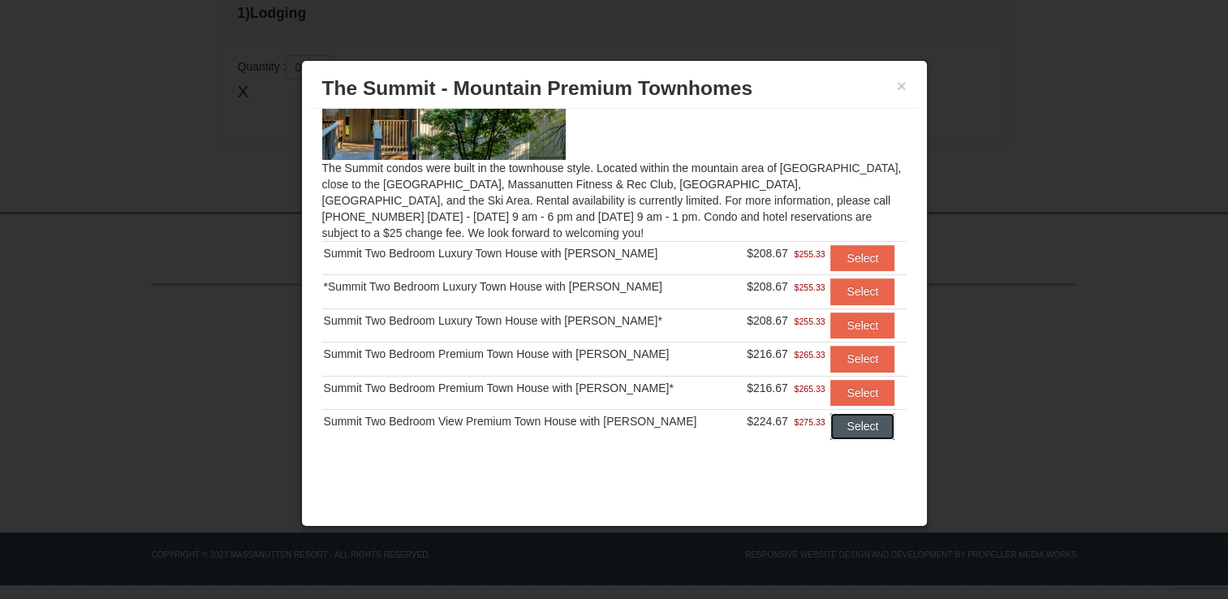
click at [837, 427] on button "Select" at bounding box center [862, 426] width 64 height 26
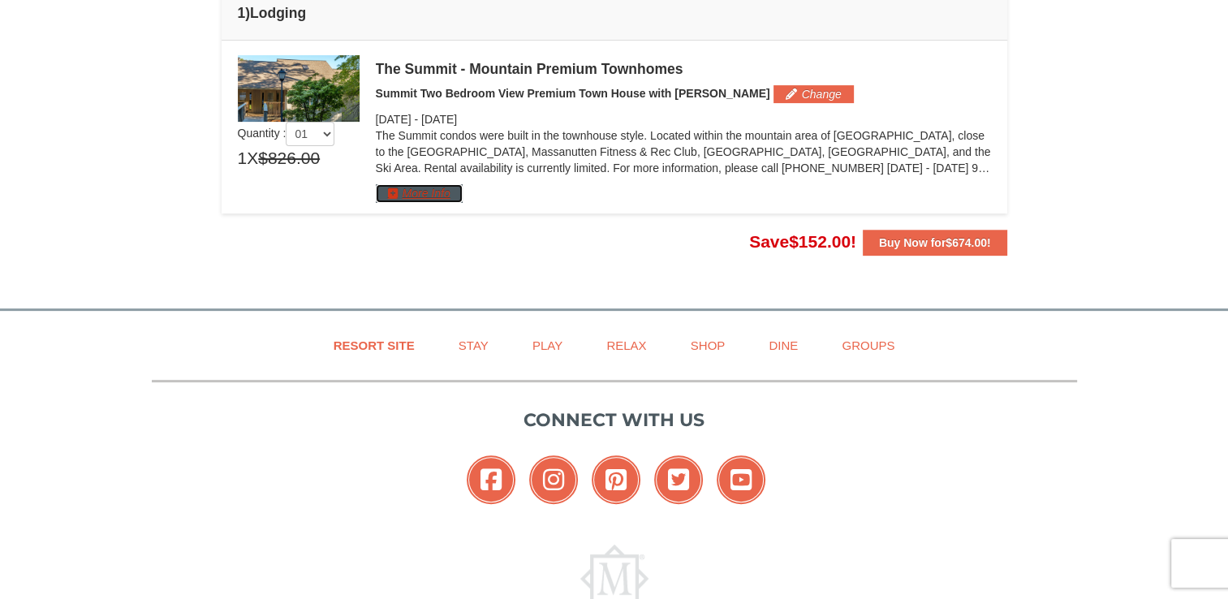
click at [432, 191] on button "More Info" at bounding box center [419, 193] width 87 height 18
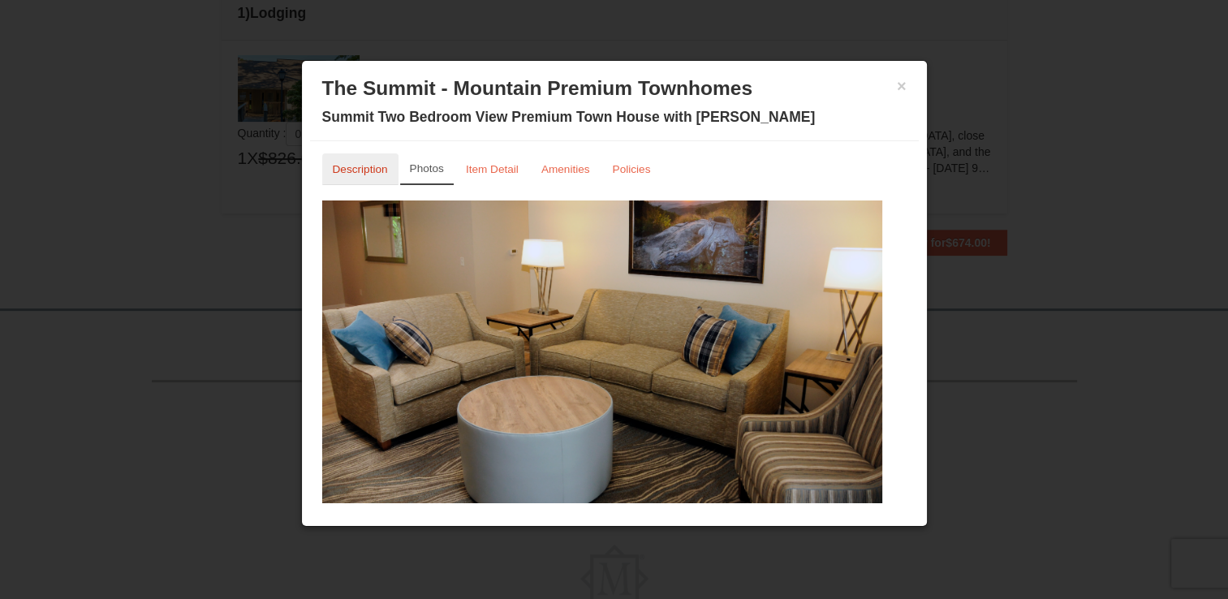
click at [370, 175] on link "Description" at bounding box center [360, 169] width 76 height 32
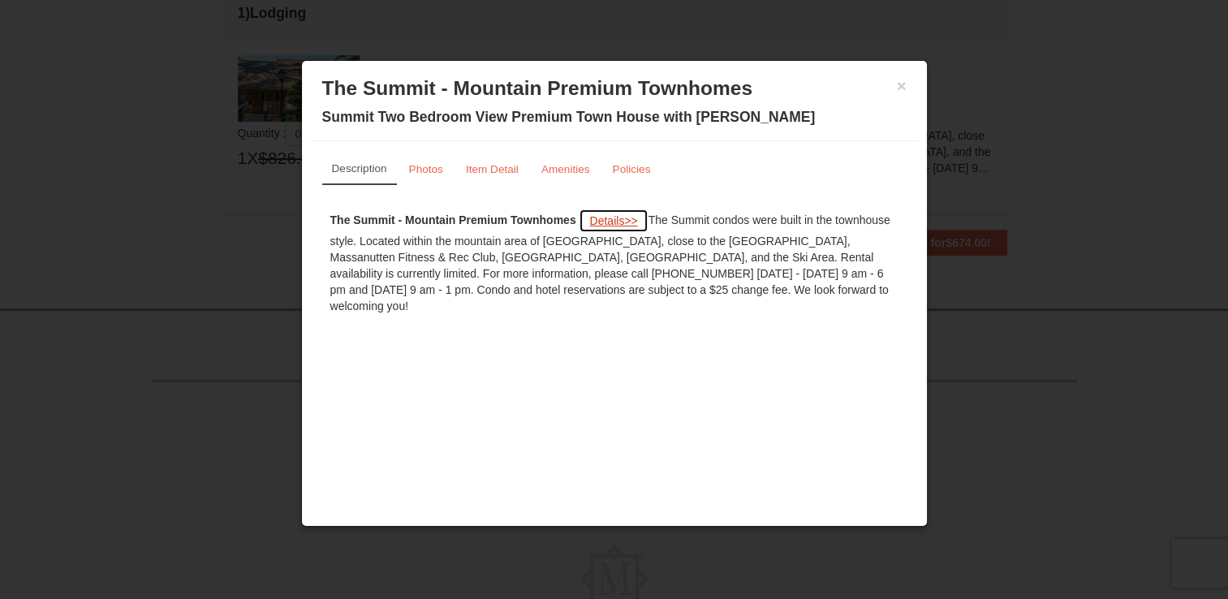
click at [604, 220] on span "Details" at bounding box center [606, 220] width 35 height 13
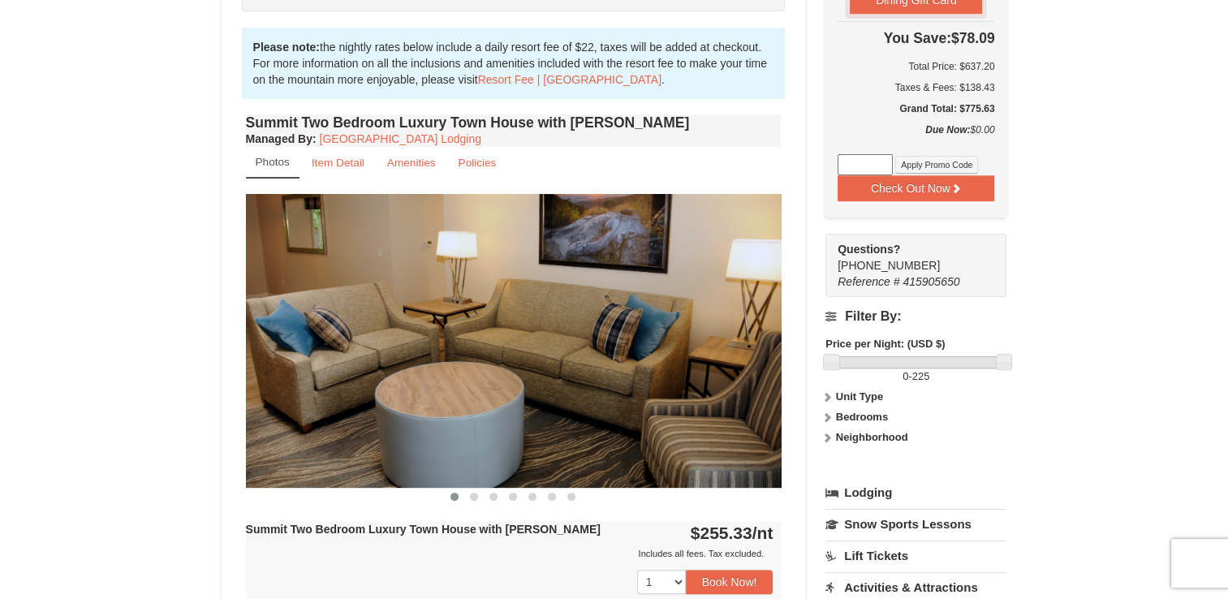
scroll to position [487, 0]
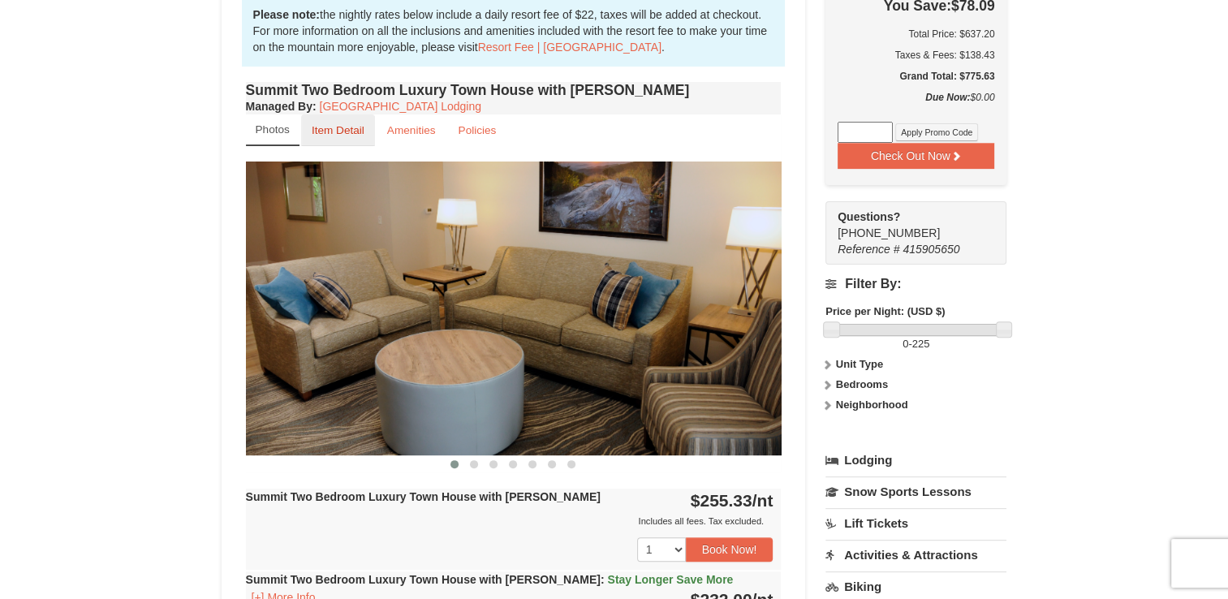
click at [346, 132] on small "Item Detail" at bounding box center [338, 130] width 53 height 12
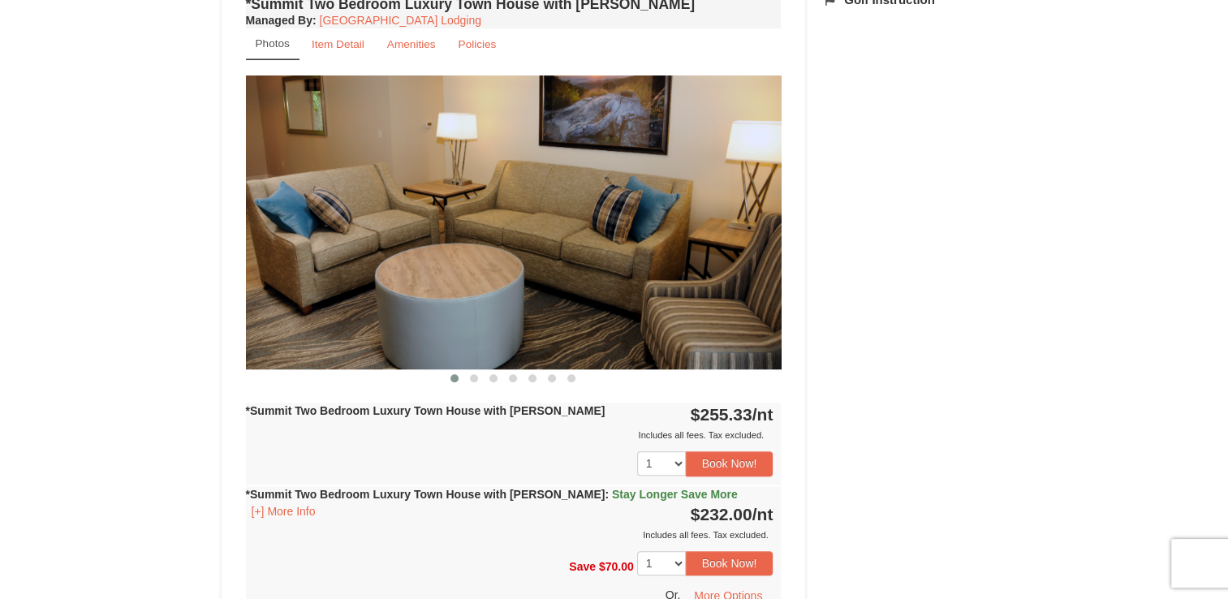
scroll to position [1136, 0]
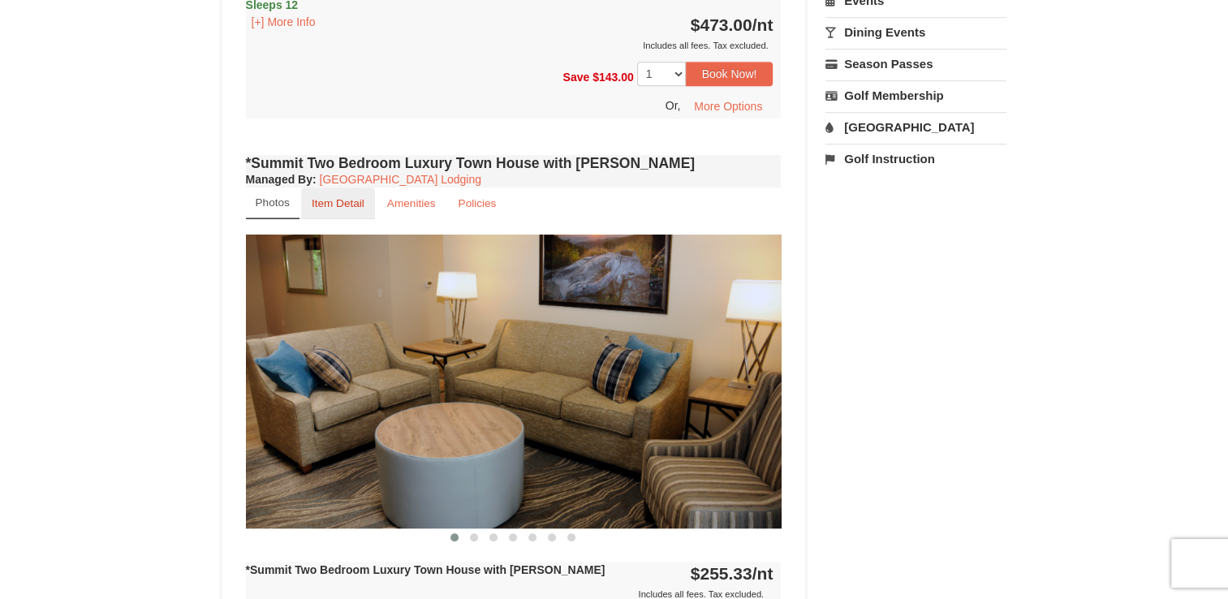
click at [341, 197] on small "Item Detail" at bounding box center [338, 203] width 53 height 12
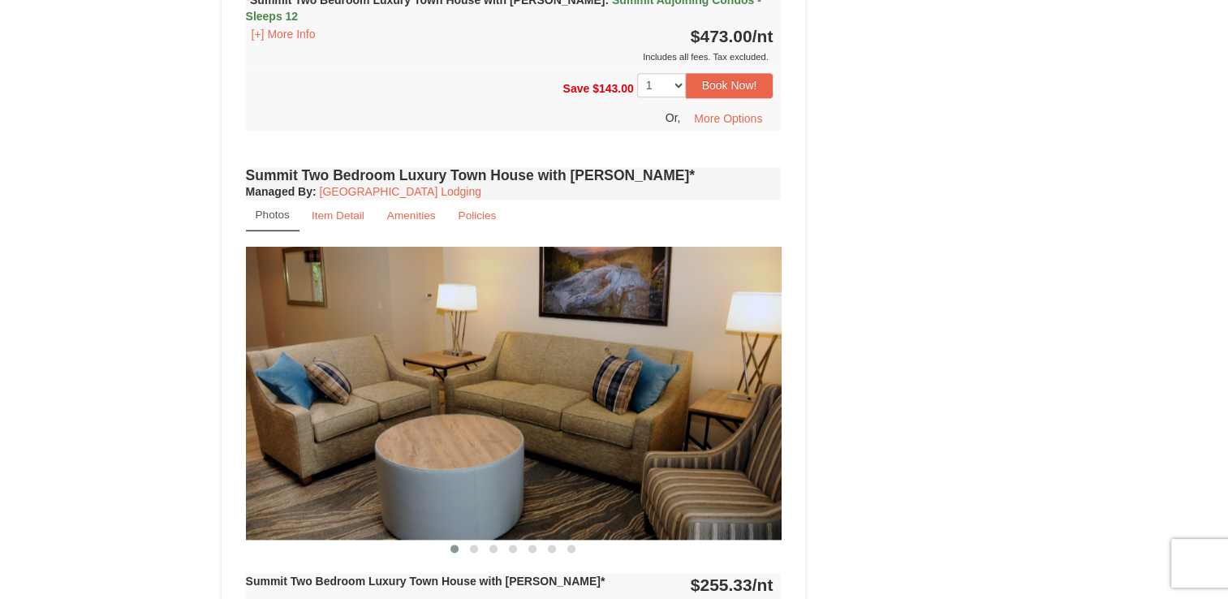
scroll to position [1851, 0]
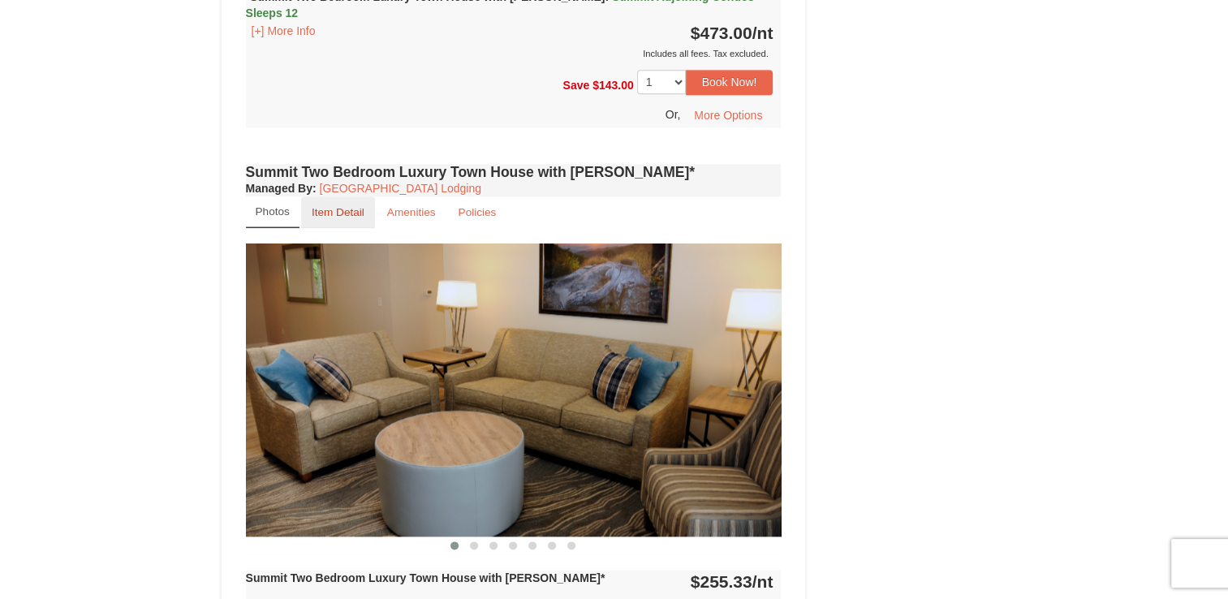
click at [340, 206] on small "Item Detail" at bounding box center [338, 212] width 53 height 12
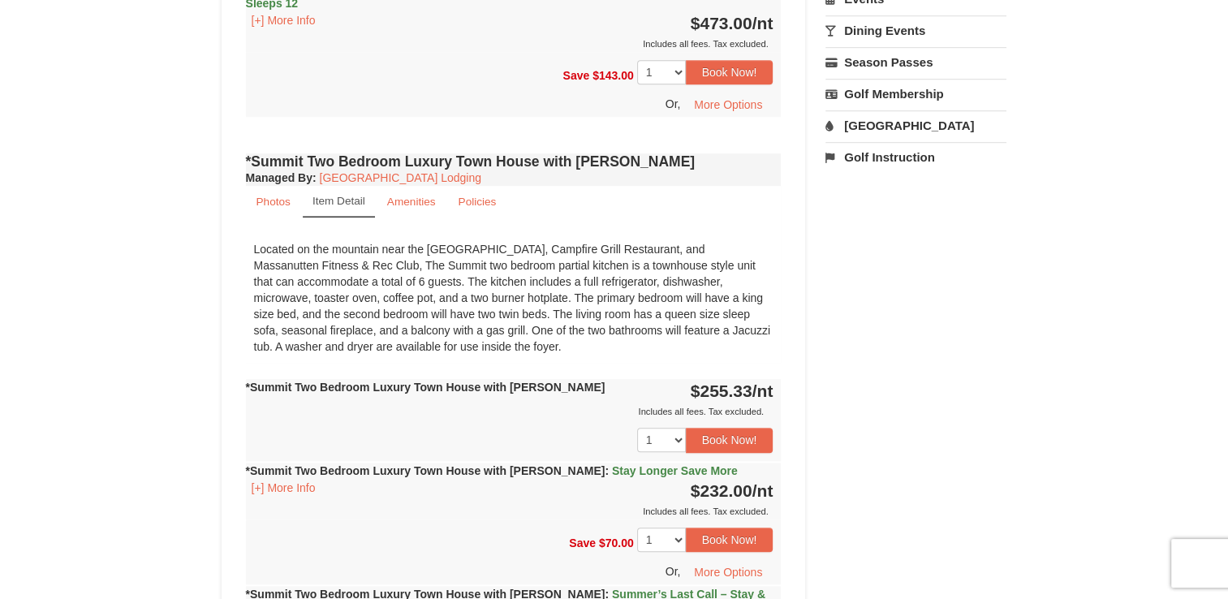
scroll to position [1136, 0]
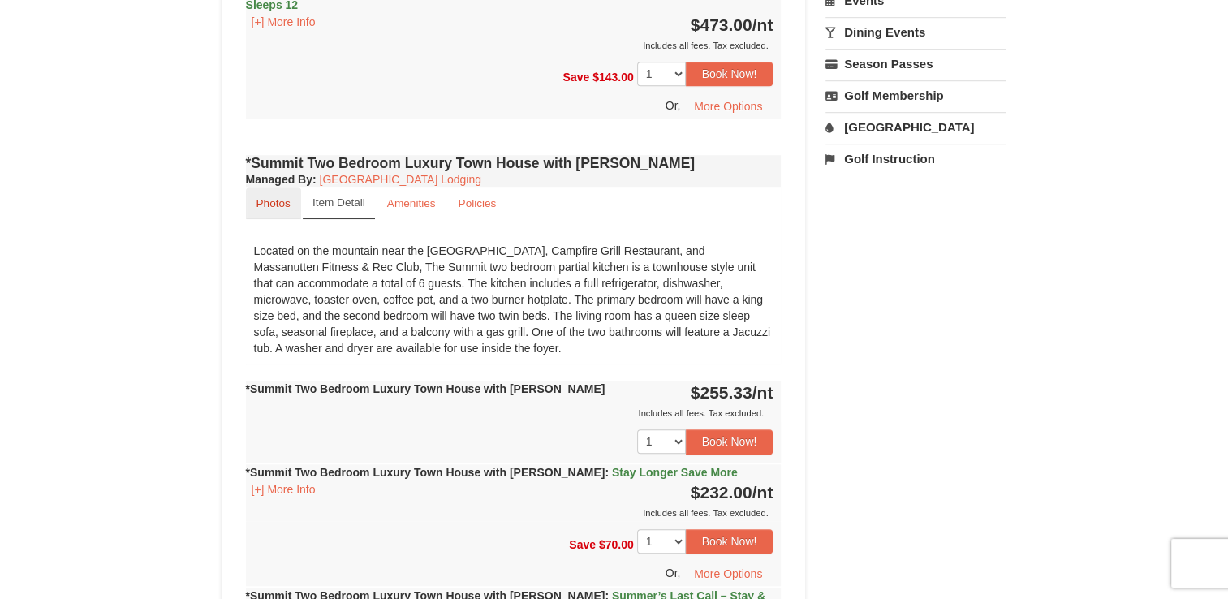
click at [269, 197] on small "Photos" at bounding box center [274, 203] width 34 height 12
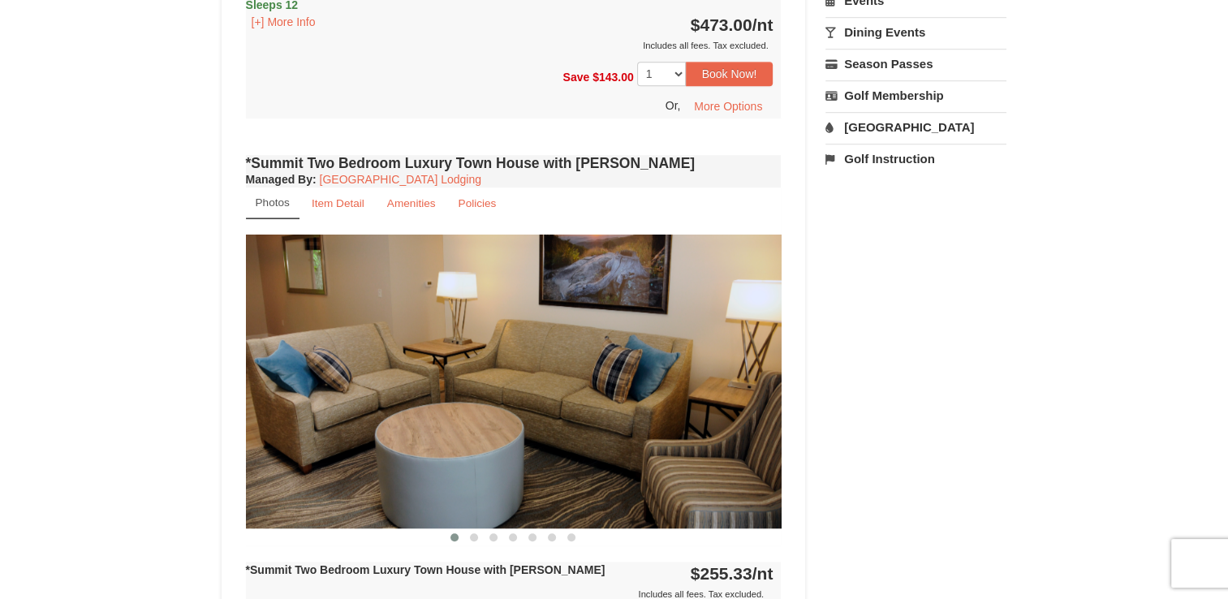
click at [476, 511] on div "*Summit Two Bedroom Luxury Town House with Jacuzzi Managed By : Massanutten Res…" at bounding box center [514, 602] width 544 height 903
click at [472, 533] on span at bounding box center [474, 537] width 8 height 8
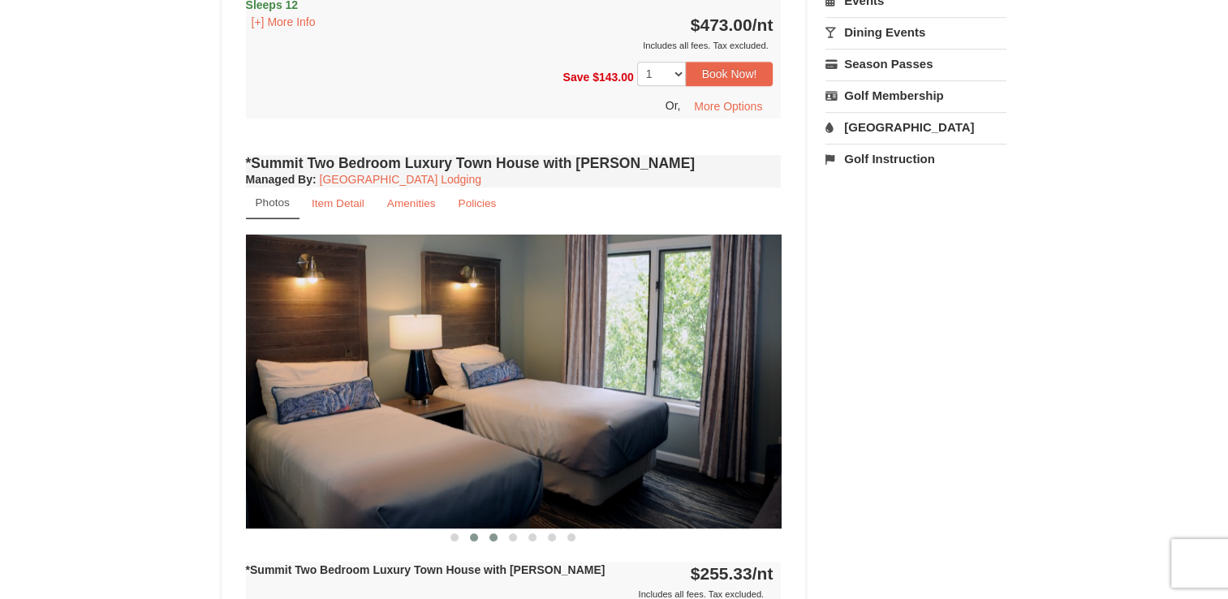
click at [502, 529] on button at bounding box center [493, 537] width 19 height 16
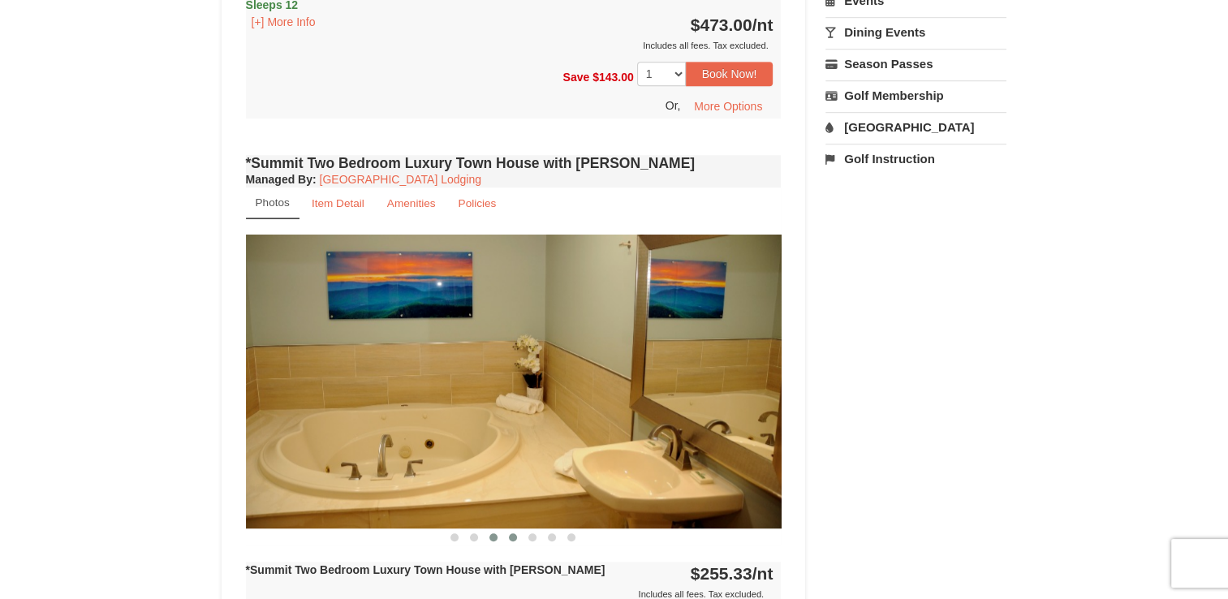
click at [513, 529] on button at bounding box center [512, 537] width 19 height 16
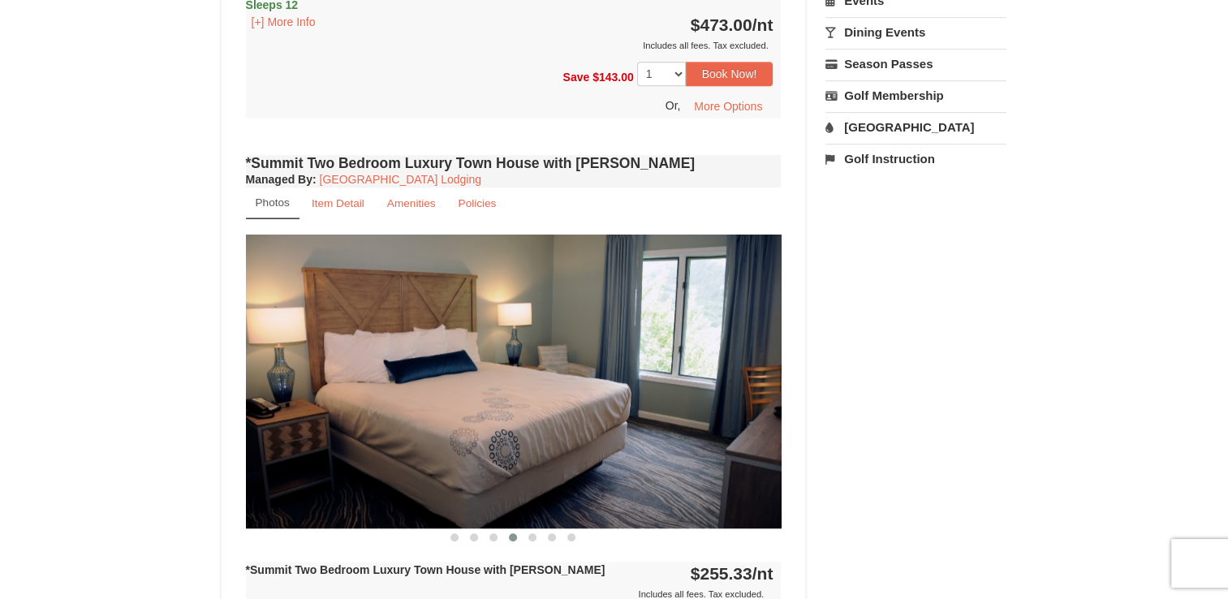
click at [345, 197] on small "Item Detail" at bounding box center [338, 203] width 53 height 12
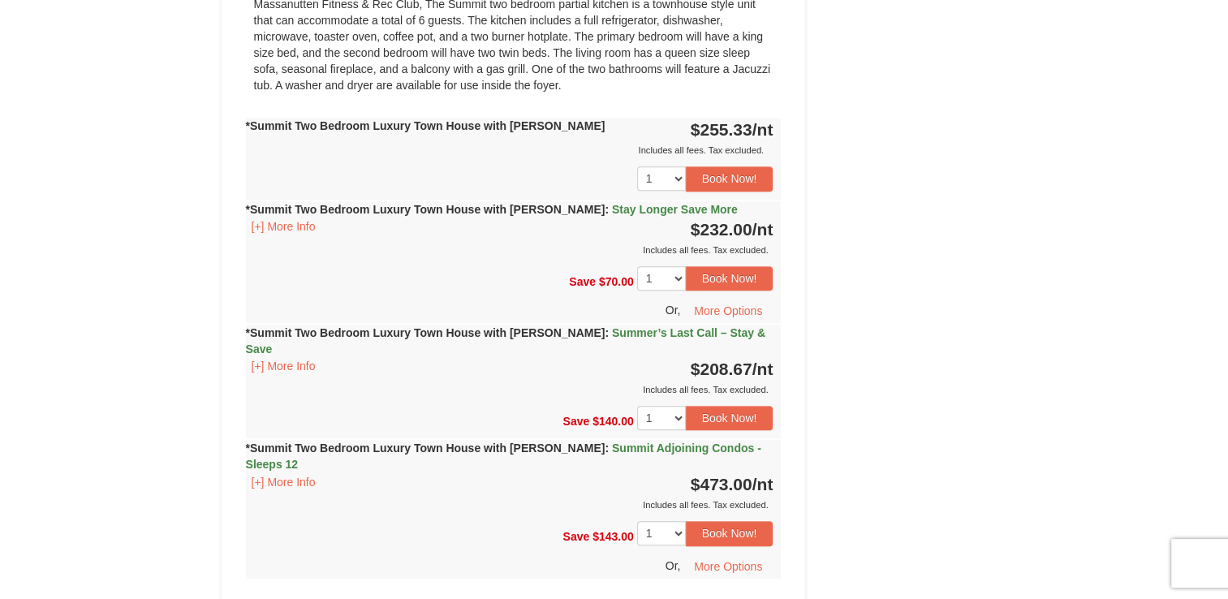
scroll to position [1396, 0]
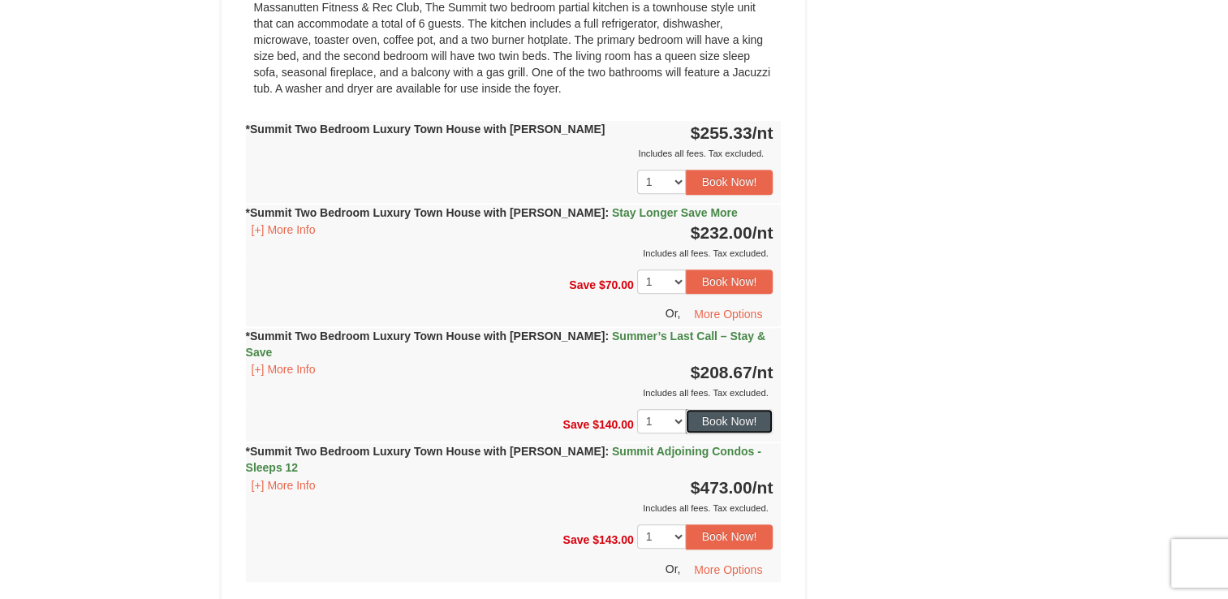
click at [741, 409] on button "Book Now!" at bounding box center [730, 421] width 88 height 24
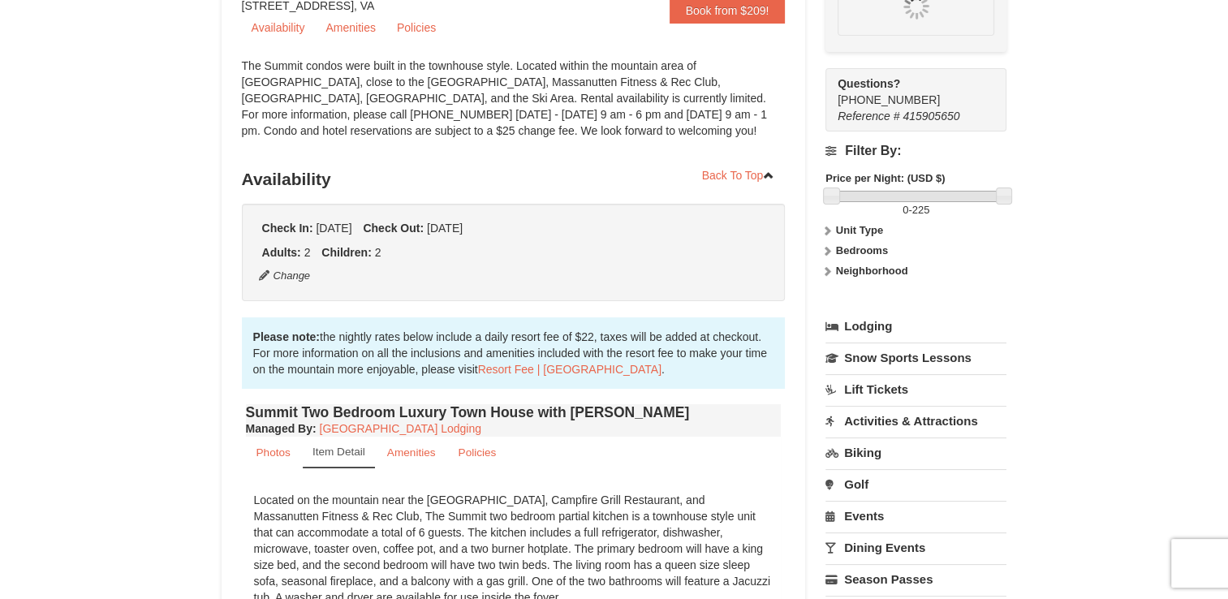
scroll to position [142, 0]
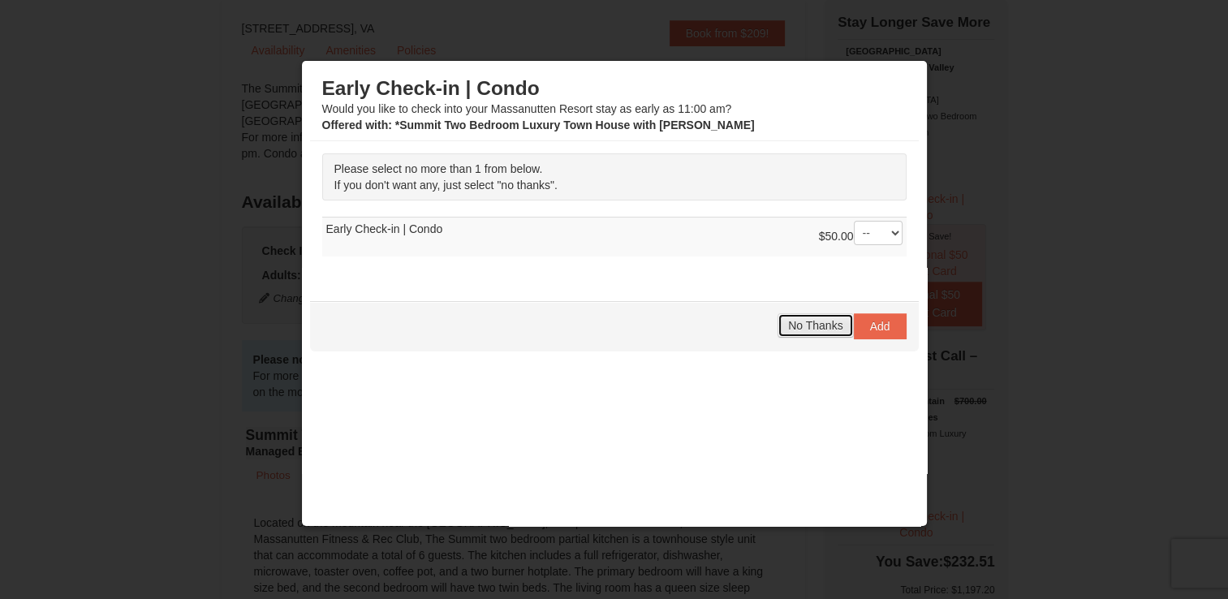
click at [813, 326] on span "No Thanks" at bounding box center [815, 325] width 54 height 13
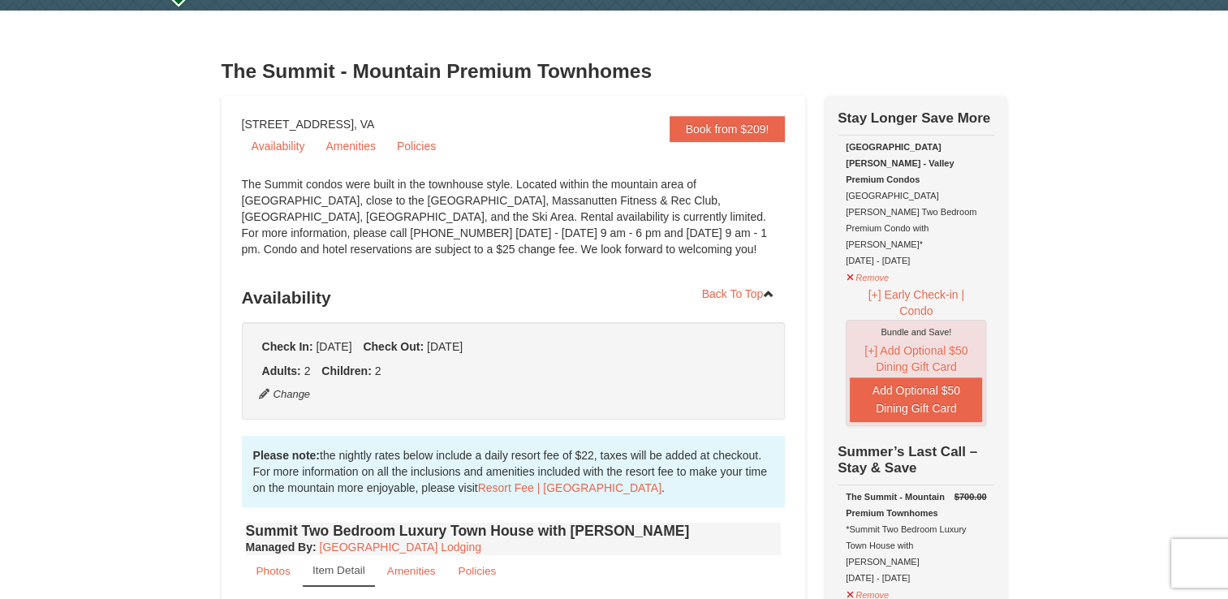
scroll to position [45, 0]
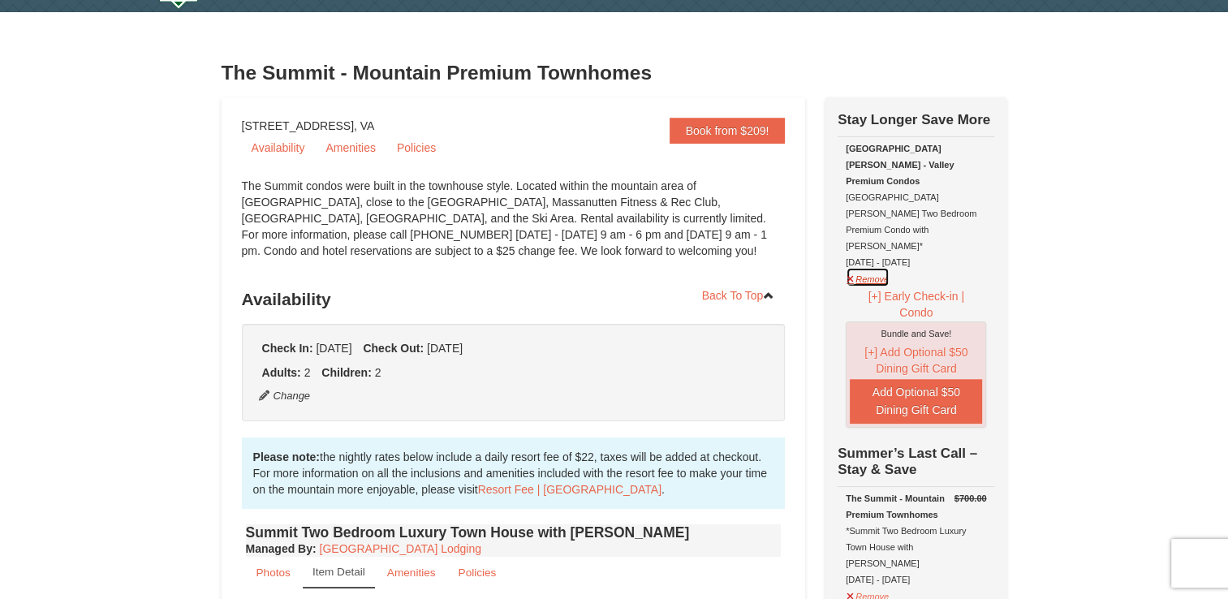
click at [879, 267] on button "Remove" at bounding box center [868, 277] width 44 height 20
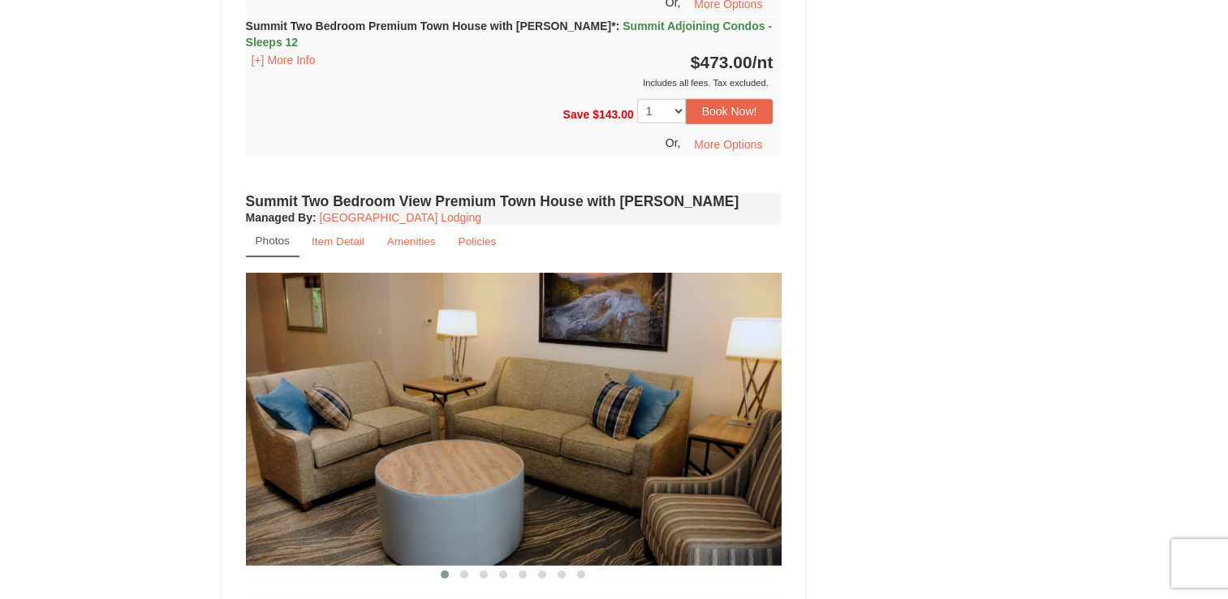
scroll to position [4319, 0]
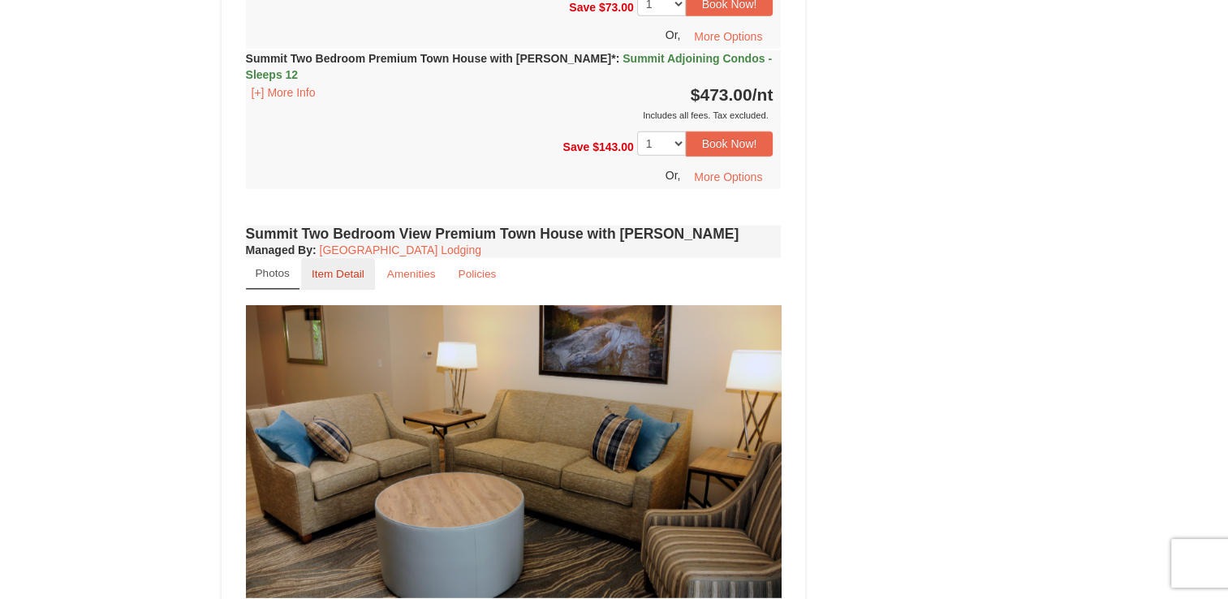
click at [356, 268] on small "Item Detail" at bounding box center [338, 274] width 53 height 12
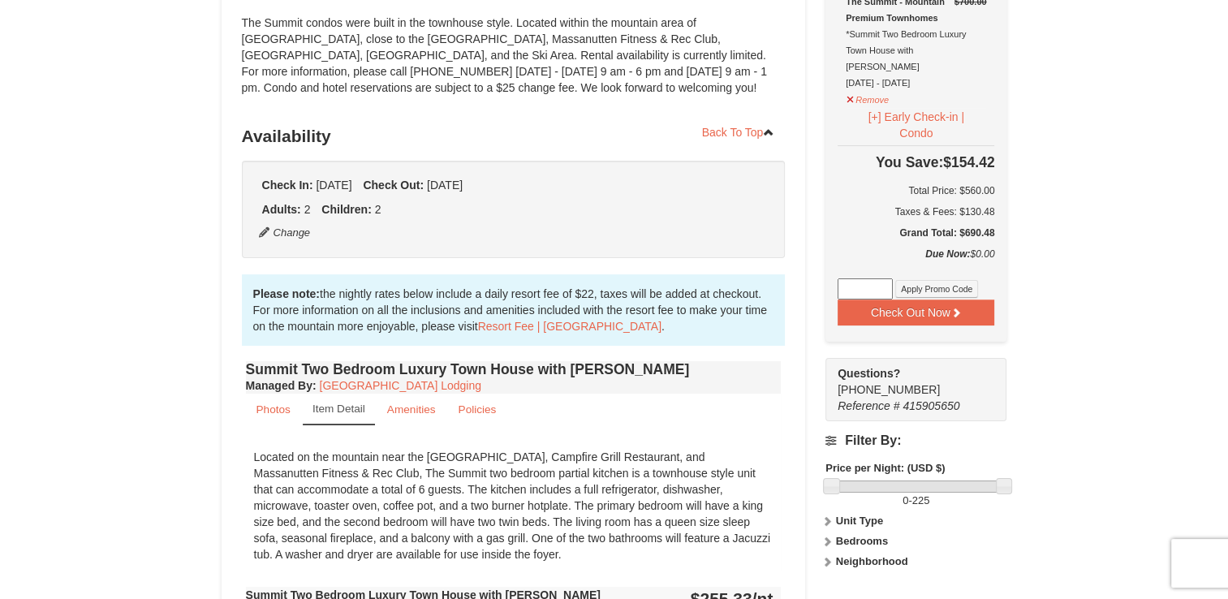
scroll to position [227, 0]
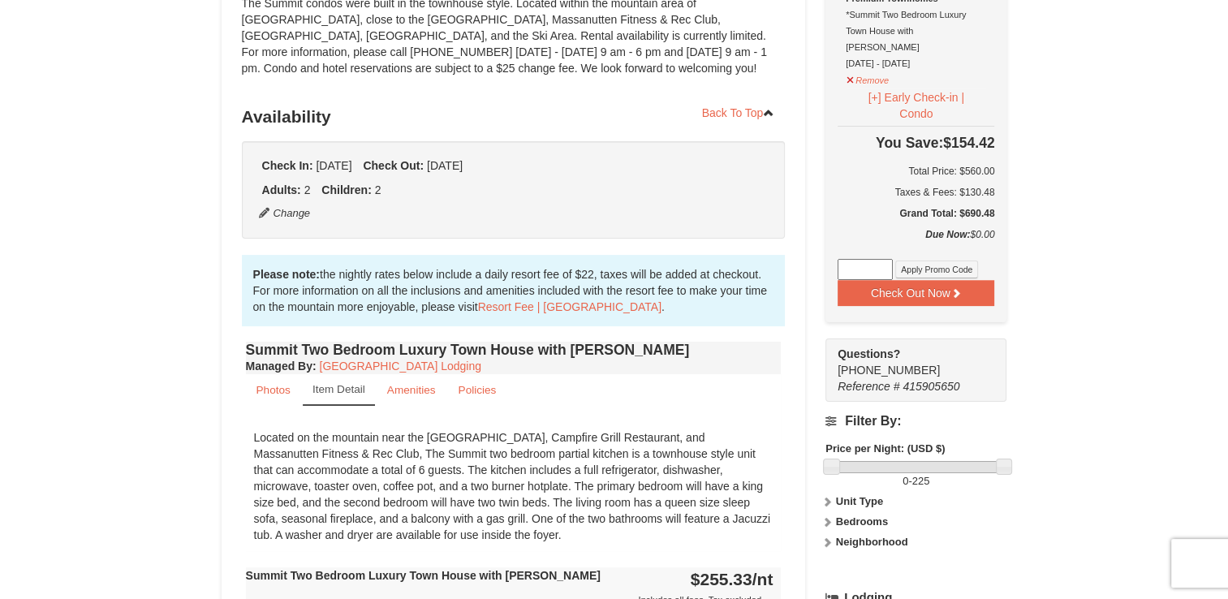
click at [834, 494] on label "Unit Type" at bounding box center [916, 502] width 181 height 16
click at [842, 547] on strong "Bedrooms" at bounding box center [862, 553] width 52 height 12
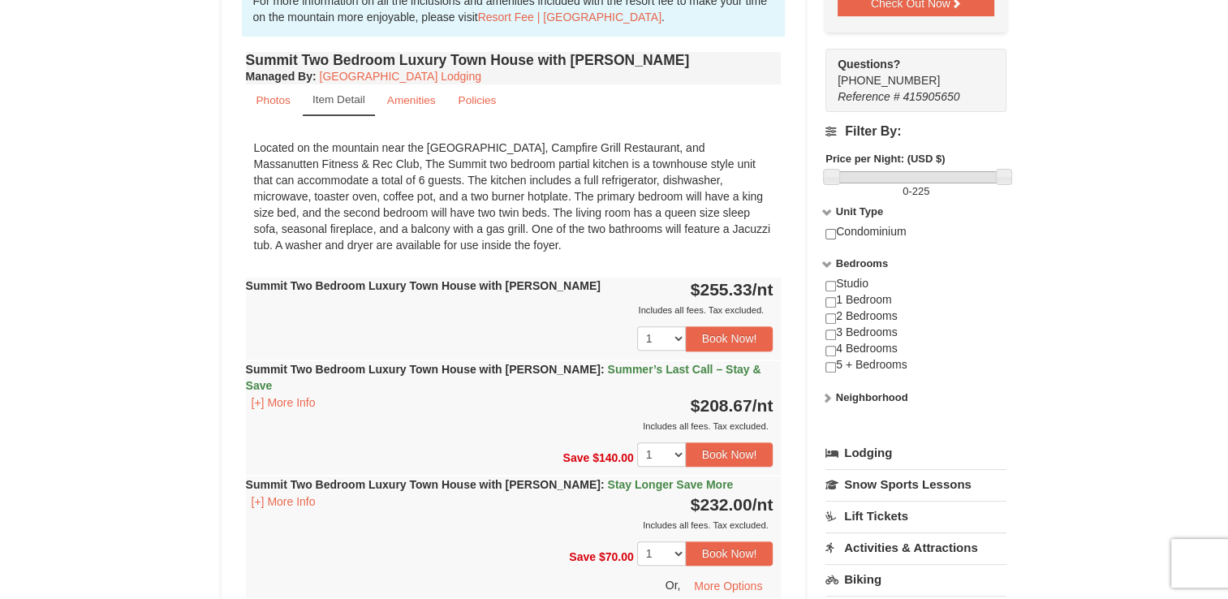
scroll to position [520, 0]
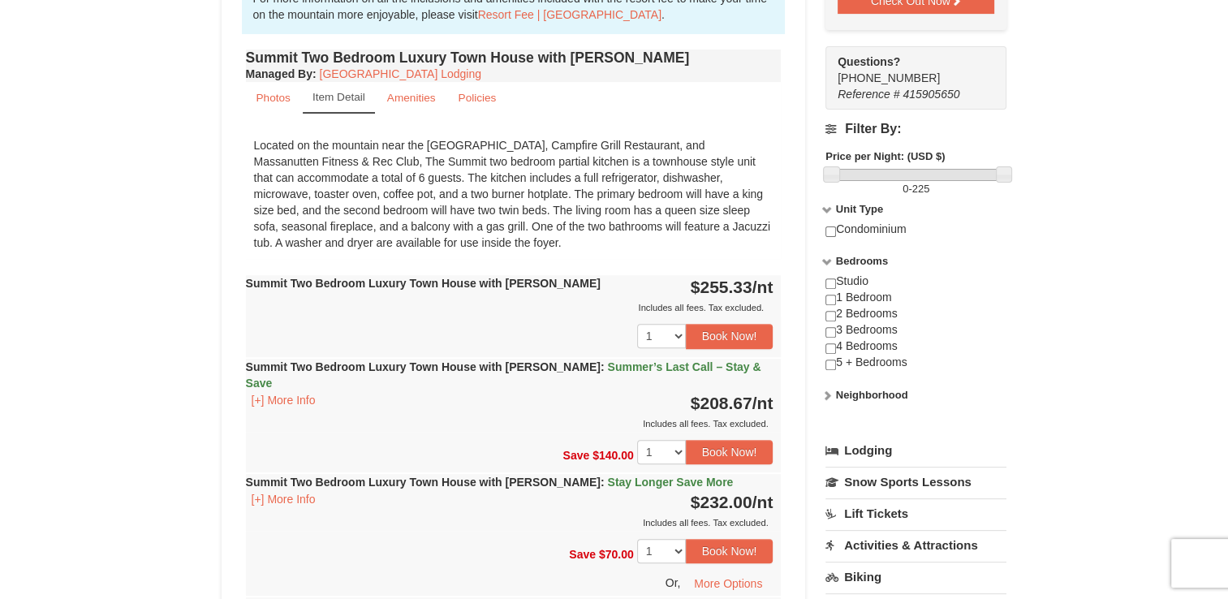
click at [848, 389] on strong "Neighborhood" at bounding box center [872, 395] width 72 height 12
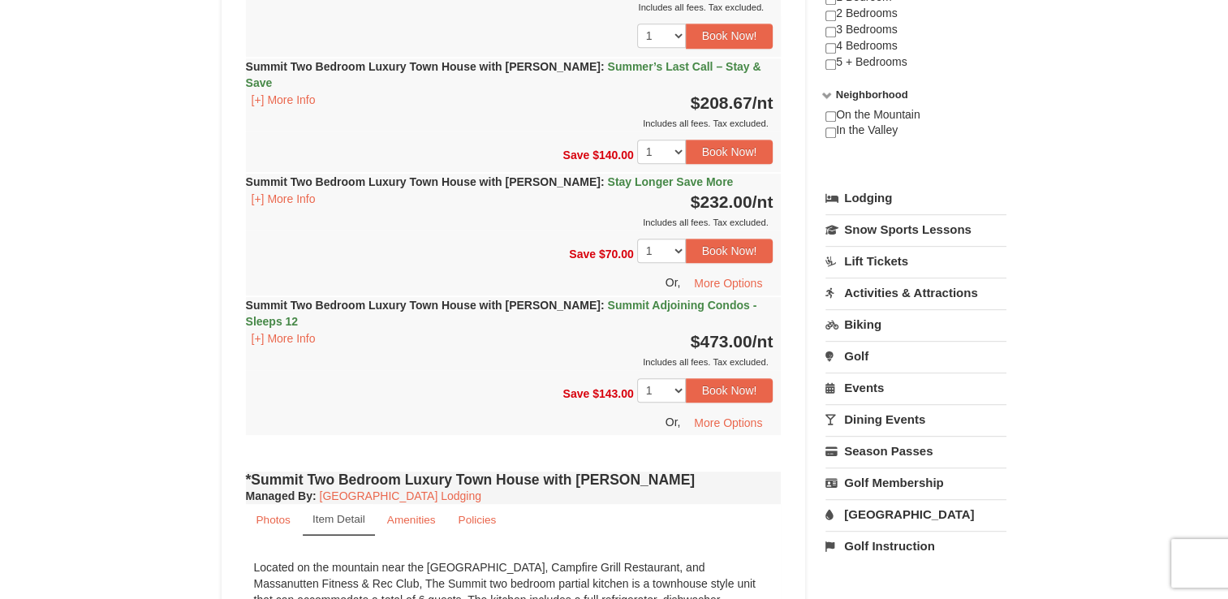
scroll to position [844, 0]
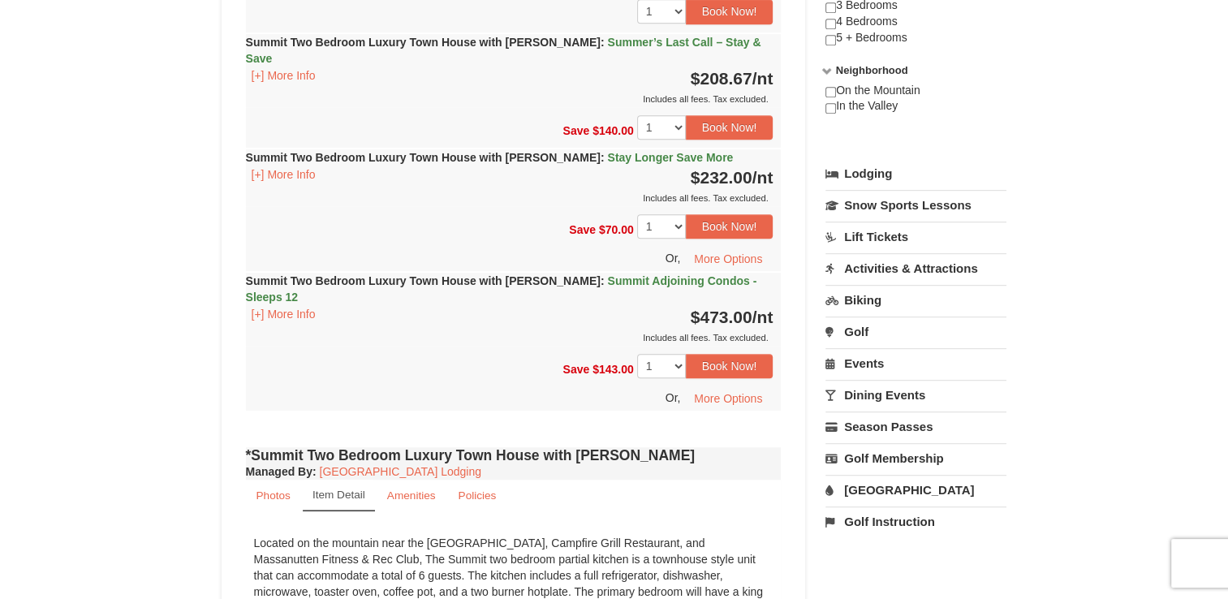
click at [890, 475] on link "Water Park" at bounding box center [916, 490] width 181 height 30
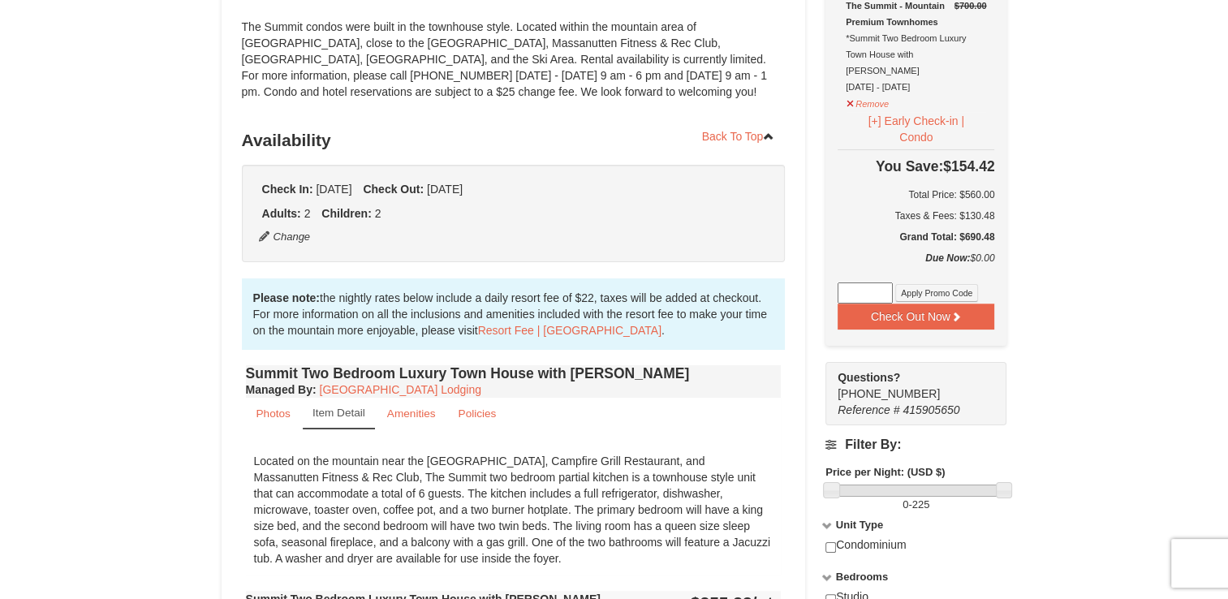
scroll to position [227, 0]
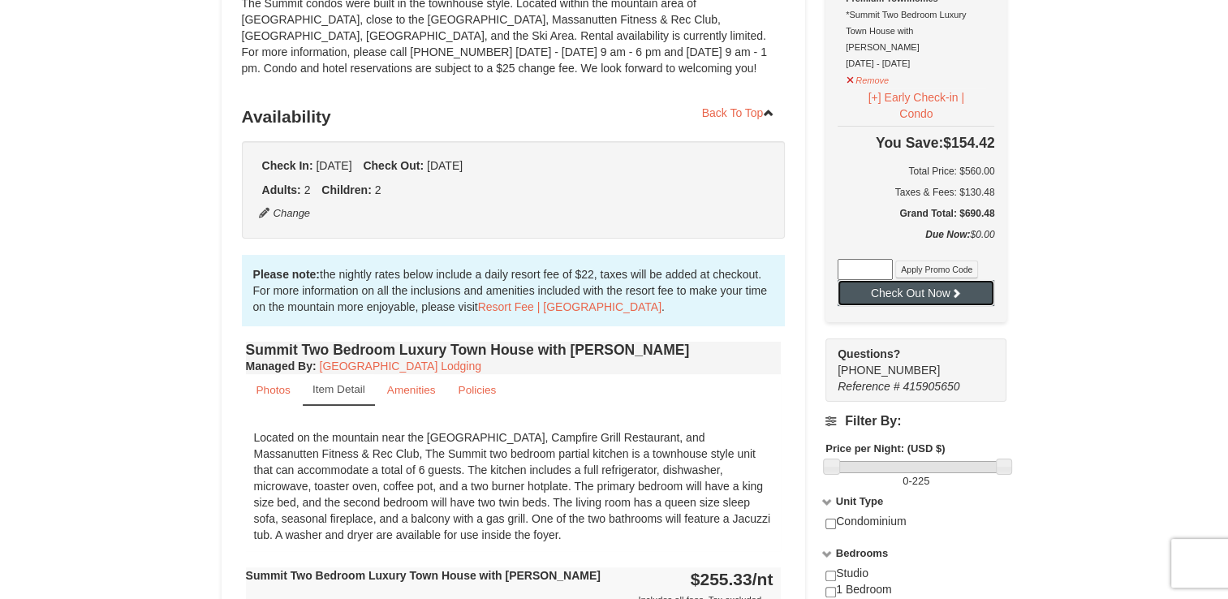
click at [942, 282] on button "Check Out Now" at bounding box center [916, 293] width 157 height 26
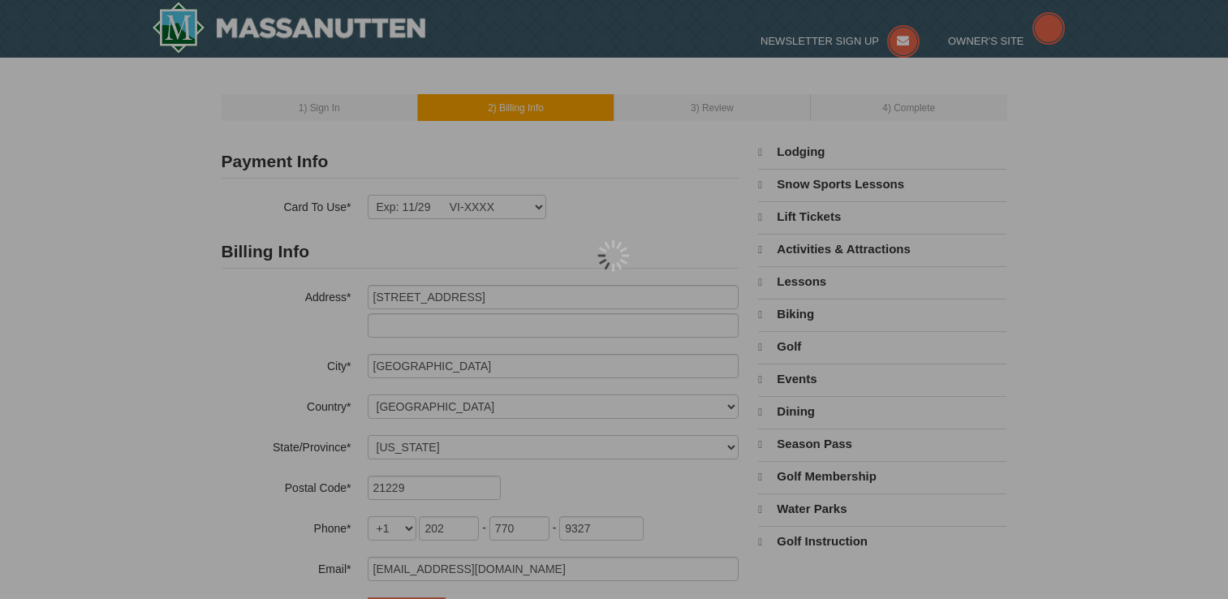
select select "MD"
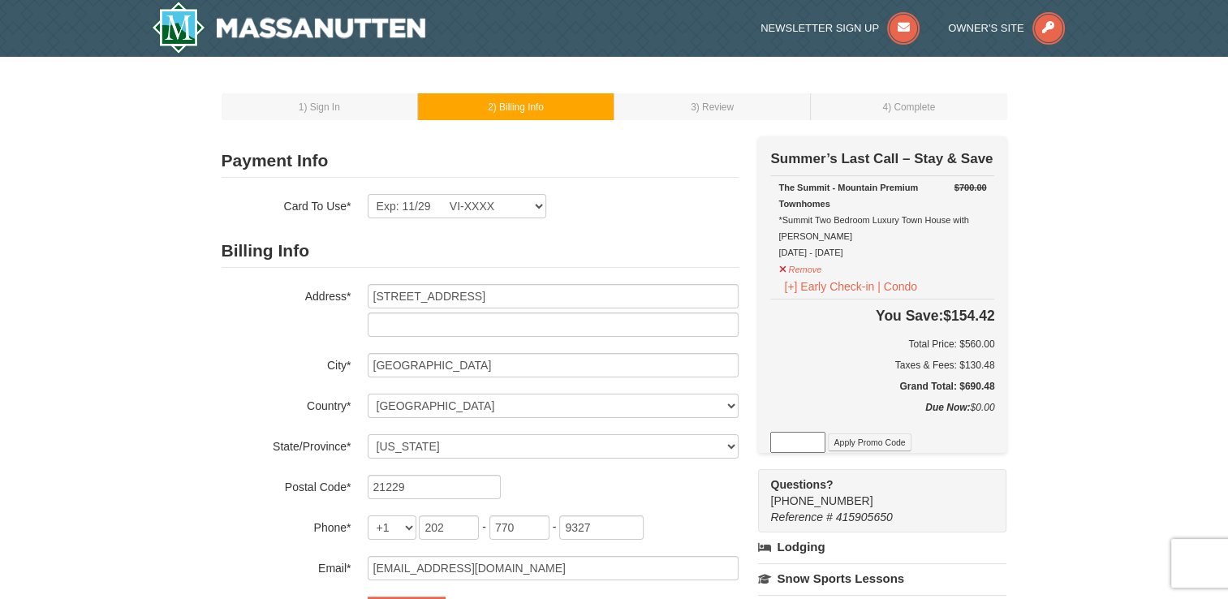
click at [1085, 306] on div "1 ) Sign In 2 ) Billing Info 3 ) Review ) Complete ×" at bounding box center [614, 510] width 1228 height 906
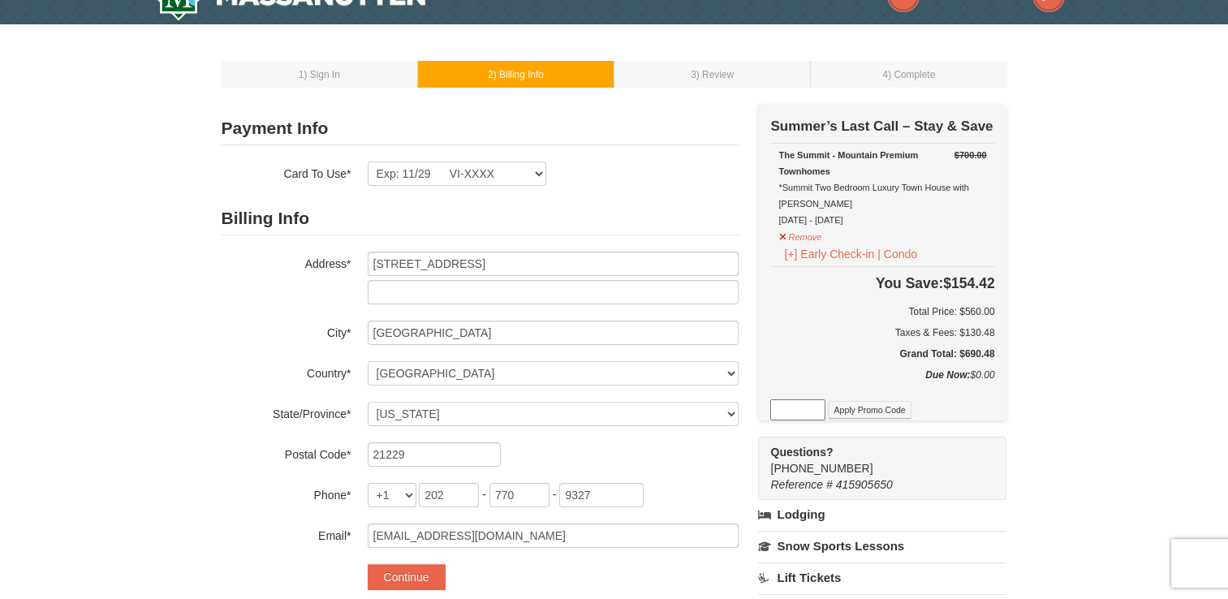
click at [1067, 420] on div "1 ) Sign In 2 ) Billing Info 3 ) Review ) Complete ×" at bounding box center [614, 477] width 1228 height 906
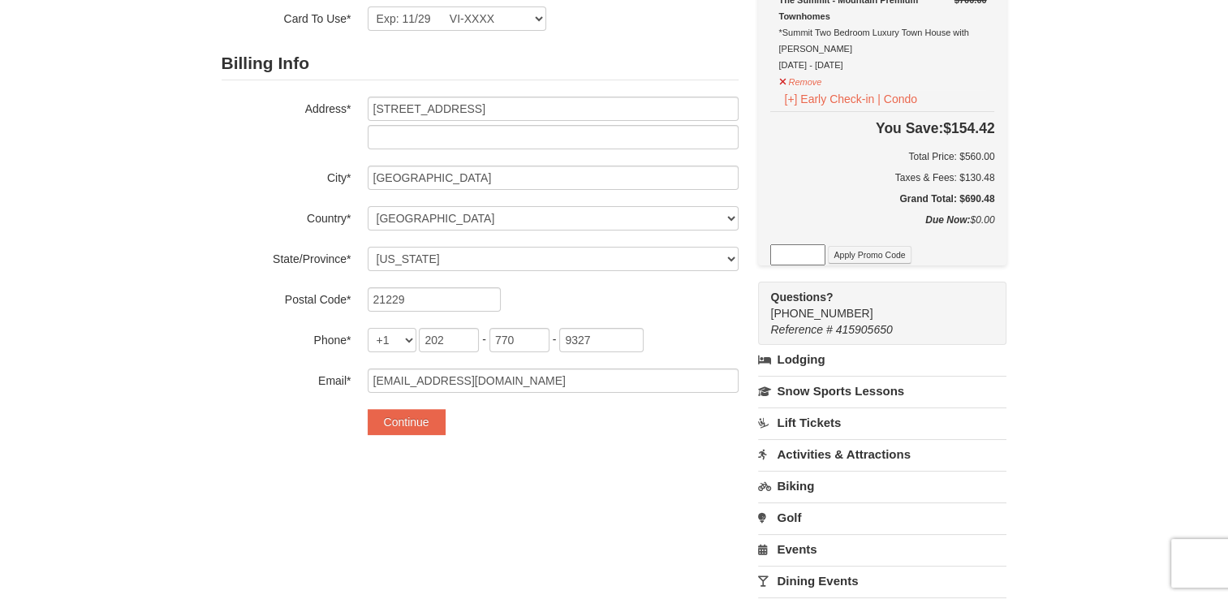
scroll to position [162, 0]
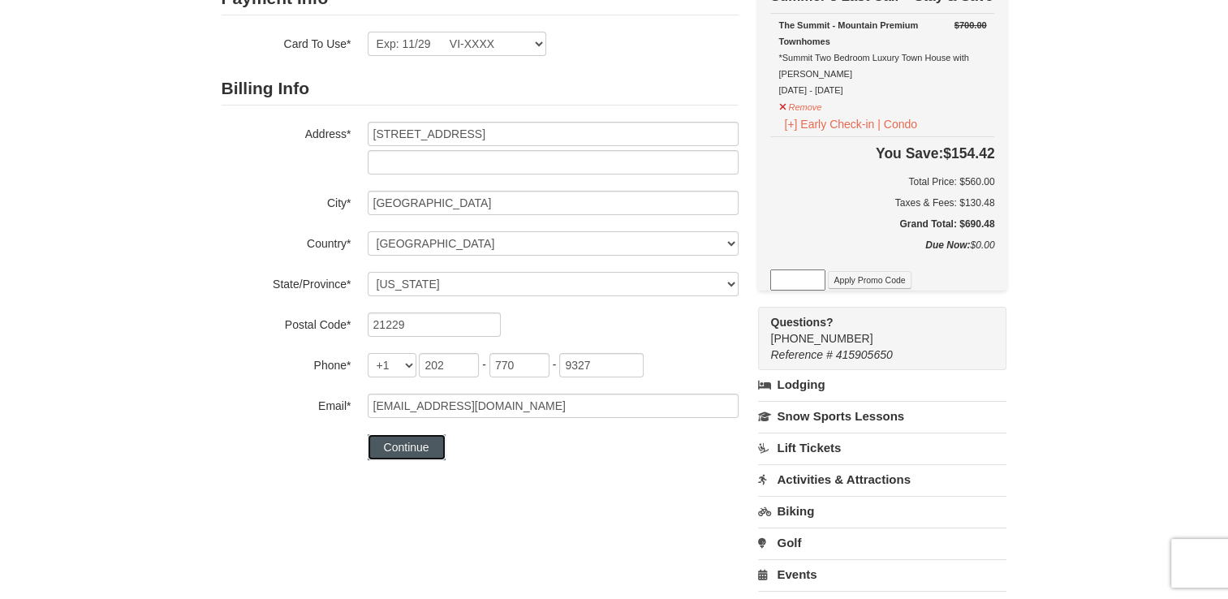
click at [406, 454] on button "Continue" at bounding box center [407, 447] width 78 height 26
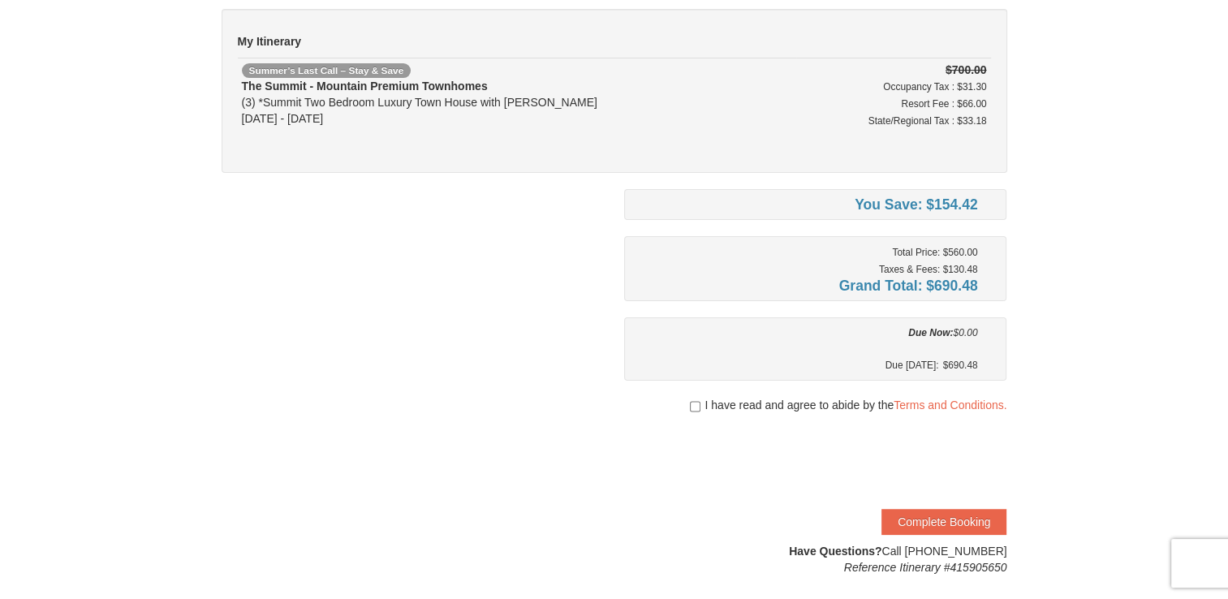
scroll to position [130, 0]
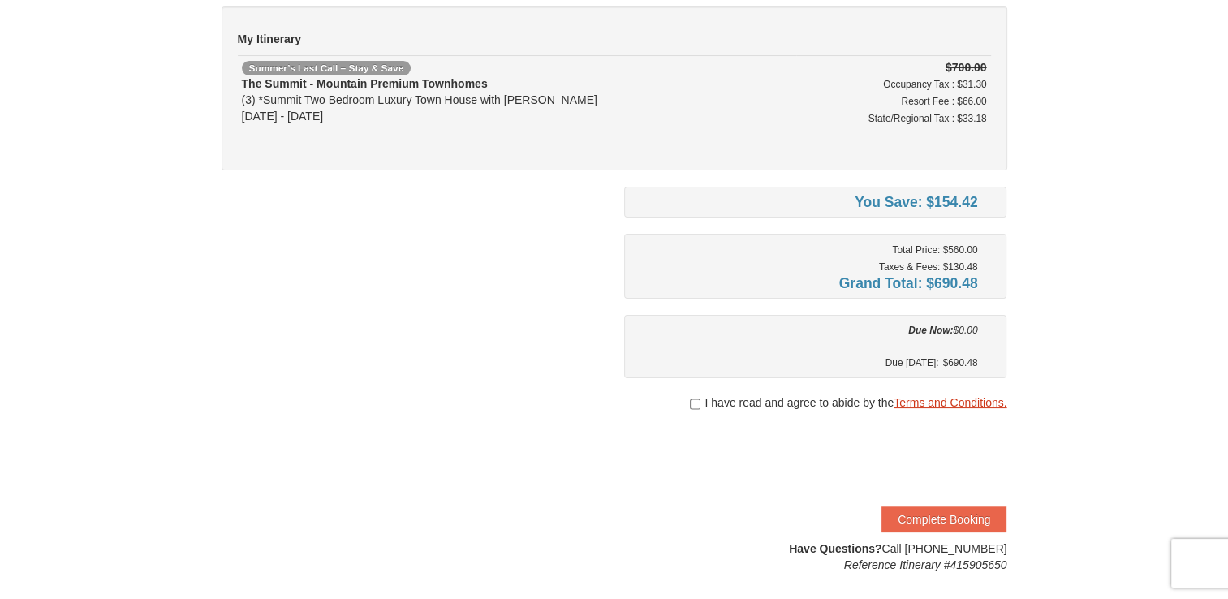
click at [919, 396] on link "Terms and Conditions." at bounding box center [950, 402] width 113 height 13
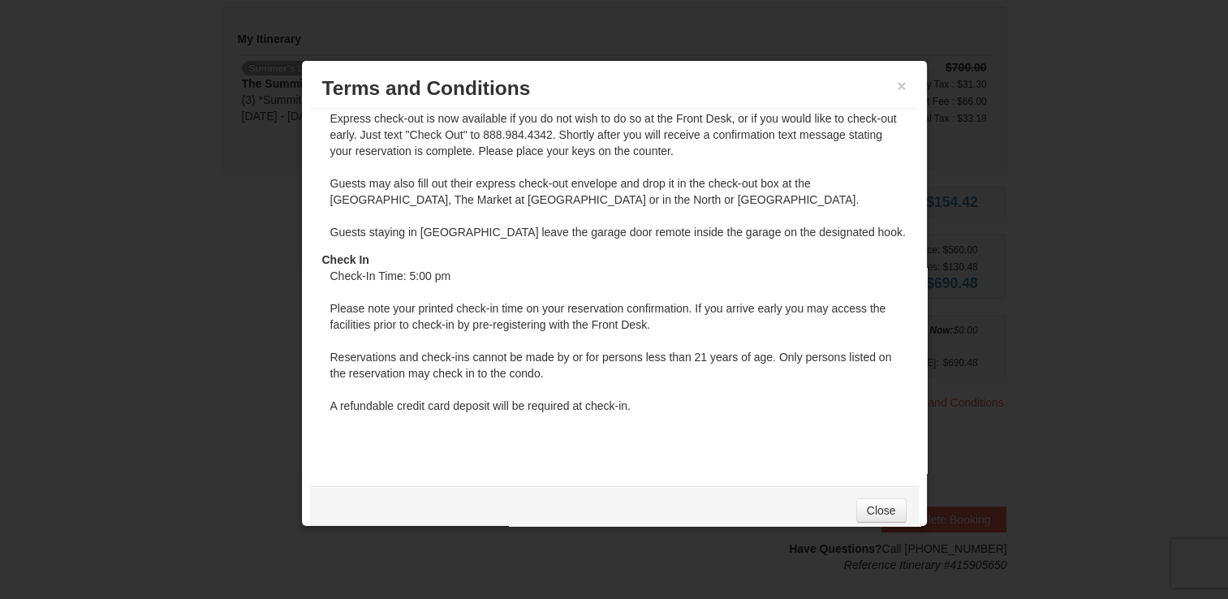
scroll to position [1125, 0]
click at [873, 510] on link "Close" at bounding box center [881, 510] width 50 height 24
